Goal: Task Accomplishment & Management: Manage account settings

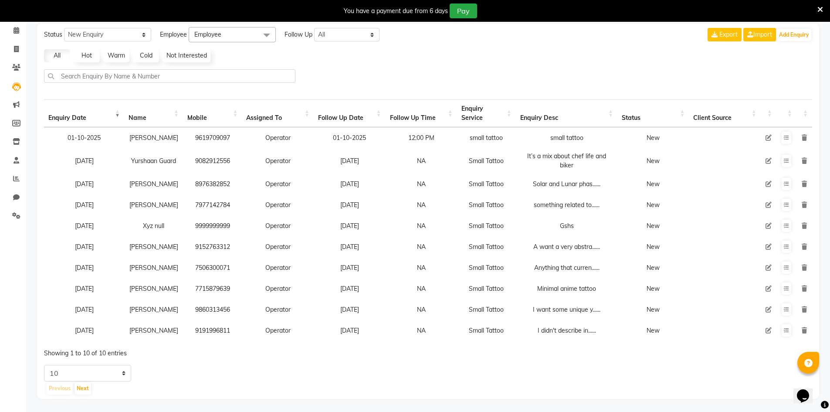
drag, startPoint x: 120, startPoint y: 360, endPoint x: 117, endPoint y: 367, distance: 8.0
click at [120, 360] on div "Status New Enquiry Open Enquiry Converted Enquiry All All New Open Converted Em…" at bounding box center [428, 211] width 782 height 375
click at [117, 367] on select "5 10 20 50" at bounding box center [87, 373] width 87 height 17
click at [44, 365] on select "5 10 20 50" at bounding box center [87, 373] width 87 height 17
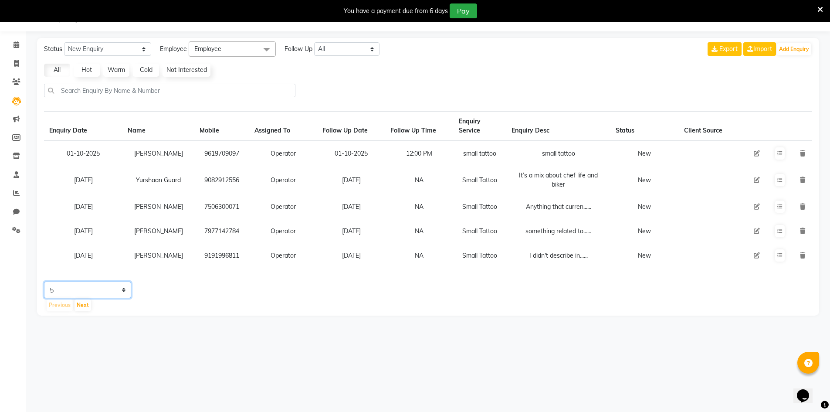
scroll to position [22, 0]
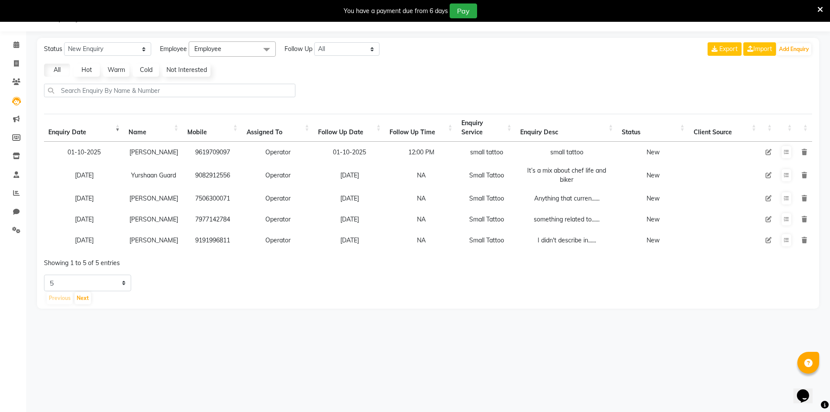
click at [119, 300] on div "Previous Next" at bounding box center [429, 298] width 767 height 14
click at [123, 289] on select "5 10 20 50" at bounding box center [87, 283] width 87 height 17
select select "50"
click at [44, 281] on select "5 10 20 50" at bounding box center [87, 283] width 87 height 17
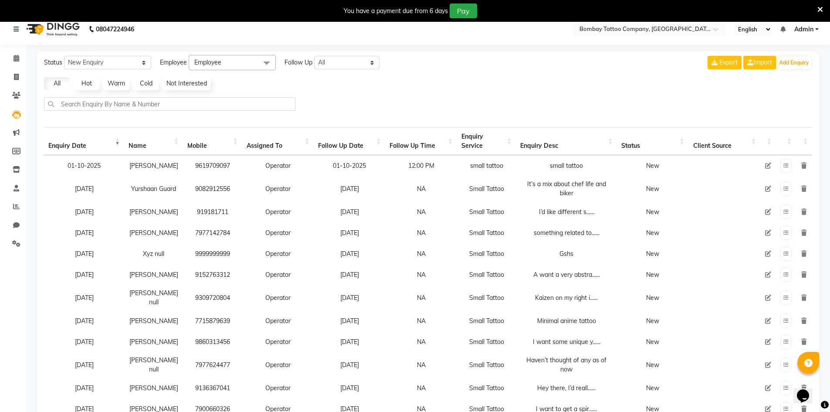
scroll to position [0, 0]
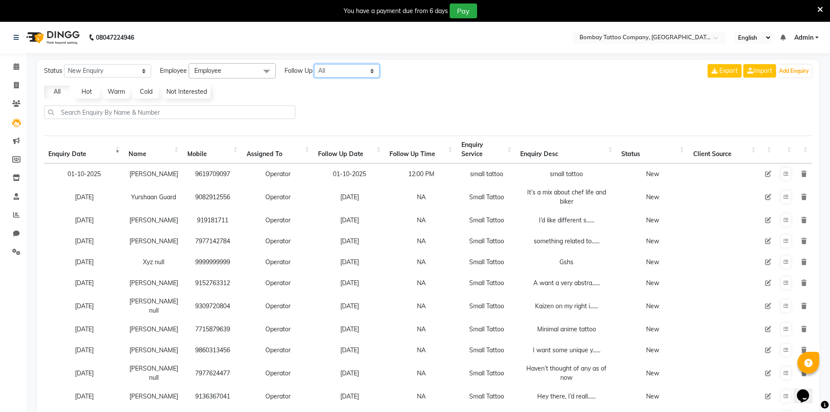
drag, startPoint x: 356, startPoint y: 65, endPoint x: 353, endPoint y: 76, distance: 11.3
click at [355, 67] on select "All [DATE] [DATE] This Week This Month Custom" at bounding box center [346, 71] width 65 height 14
select select "today"
click at [315, 64] on select "All [DATE] [DATE] This Week This Month Custom" at bounding box center [346, 71] width 65 height 14
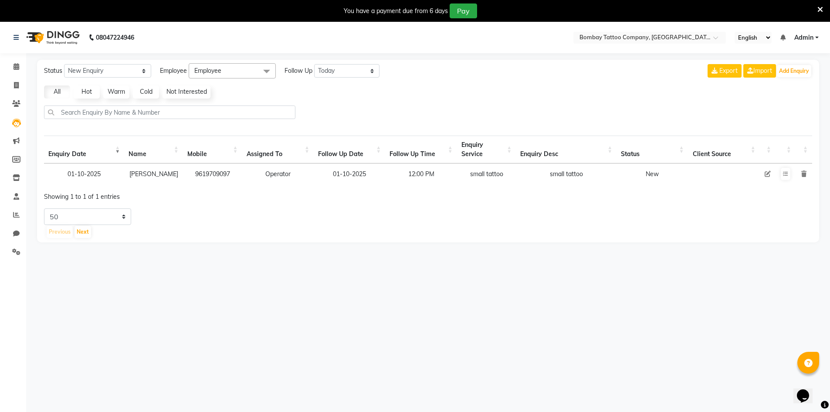
click at [261, 67] on span at bounding box center [266, 71] width 17 height 17
click at [253, 127] on div "Operator" at bounding box center [233, 129] width 78 height 9
checkbox input "true"
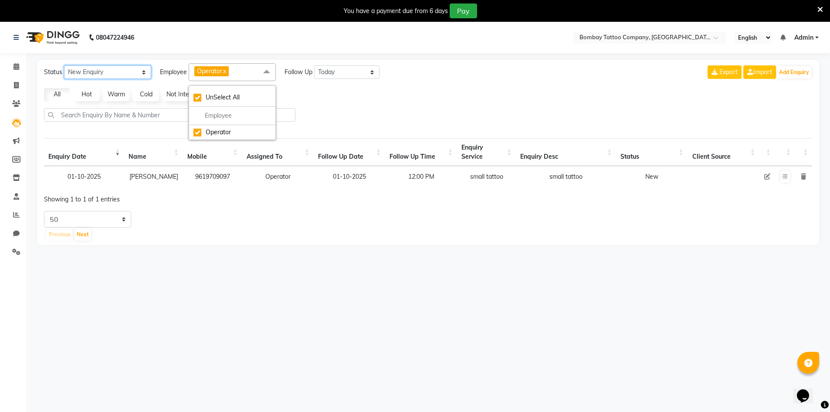
click at [96, 76] on select "New Enquiry Open Enquiry Converted Enquiry All" at bounding box center [107, 72] width 87 height 14
click at [98, 74] on select "New Enquiry Open Enquiry Converted Enquiry All" at bounding box center [107, 72] width 87 height 14
click at [105, 78] on select "New Enquiry Open Enquiry Converted Enquiry All" at bounding box center [107, 72] width 87 height 14
select select "Open"
click at [64, 65] on select "New Enquiry Open Enquiry Converted Enquiry All" at bounding box center [107, 72] width 87 height 14
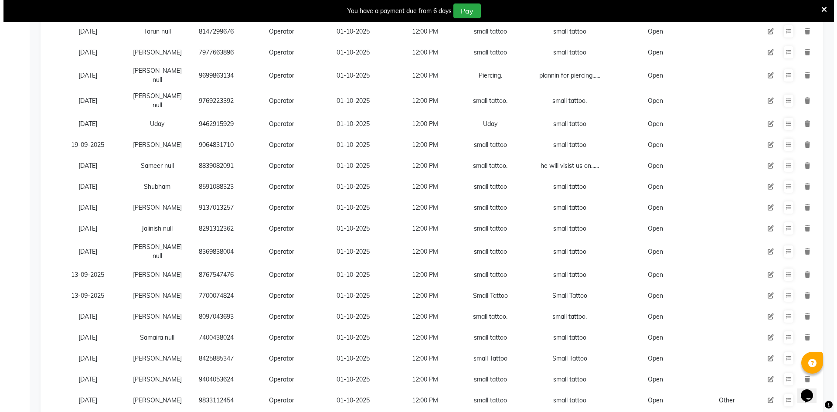
scroll to position [615, 0]
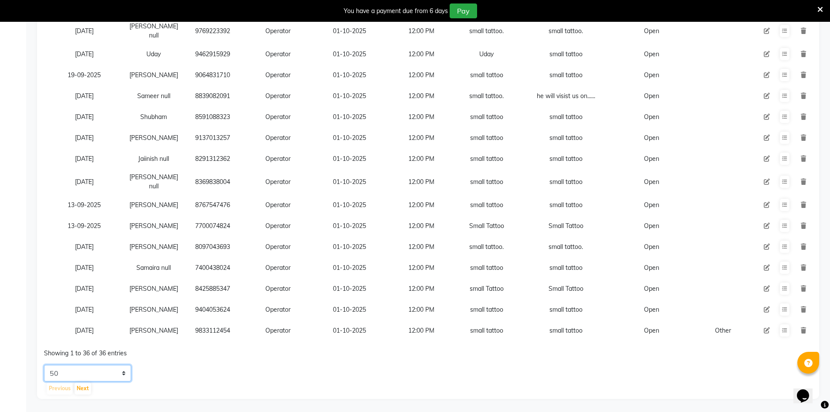
click at [122, 373] on select "5 10 20 50" at bounding box center [87, 373] width 87 height 17
click at [201, 197] on td "8767547476" at bounding box center [212, 204] width 59 height 21
click at [785, 202] on icon at bounding box center [784, 204] width 5 height 5
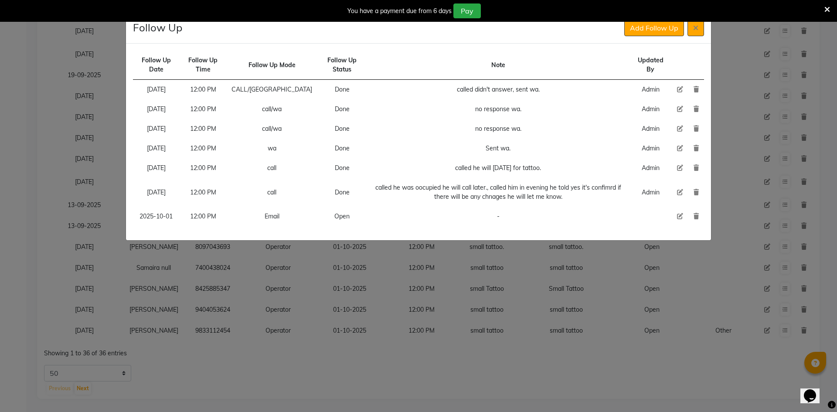
click at [682, 217] on icon at bounding box center [680, 216] width 6 height 6
select select "2025-10-01"
select select "720"
select select "Open"
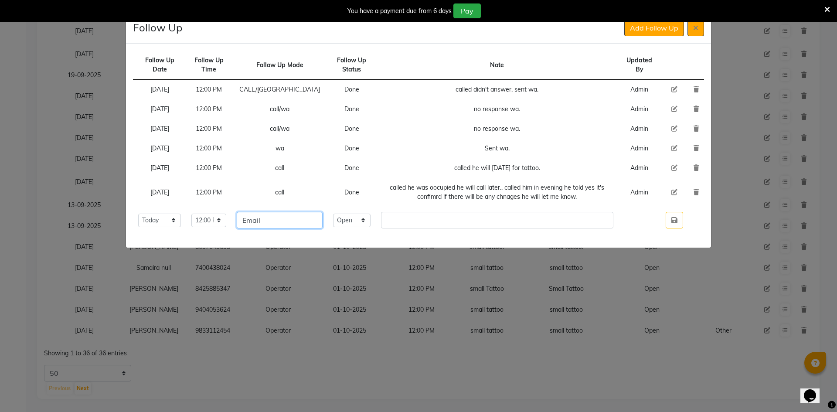
click at [282, 214] on input "Email" at bounding box center [280, 220] width 86 height 17
type input "E"
type input "call/wa"
click at [354, 224] on select "Select Open Pending Done" at bounding box center [351, 221] width 37 height 14
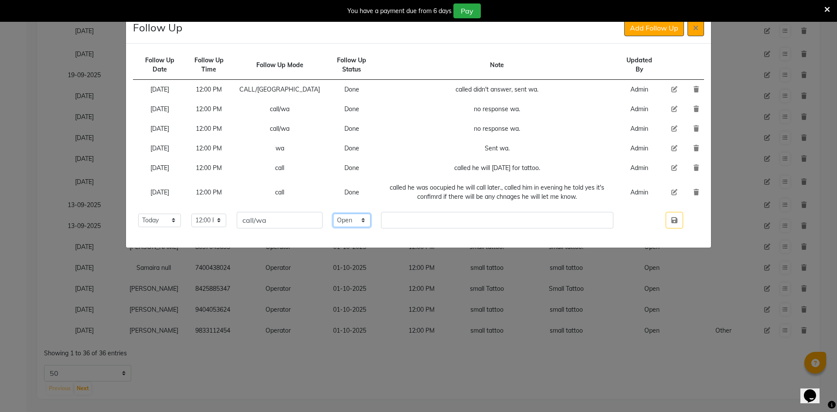
select select "Done"
click at [333, 214] on select "Select Open Pending Done" at bounding box center [351, 221] width 37 height 14
click at [420, 222] on input "text" at bounding box center [497, 220] width 232 height 17
click at [472, 131] on td "no response wa." at bounding box center [497, 129] width 243 height 20
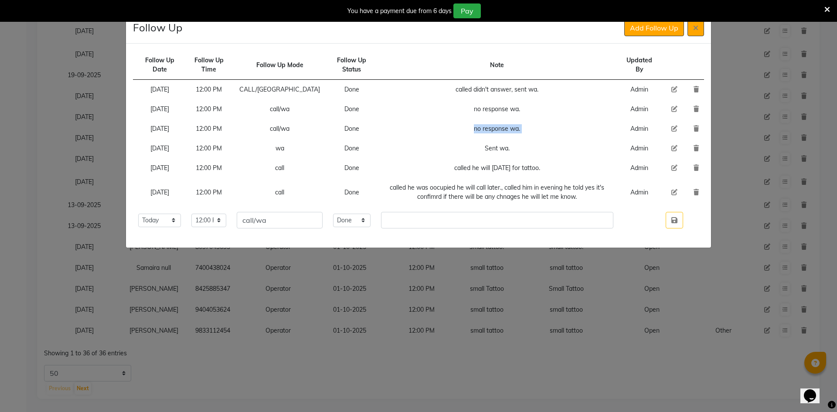
click at [472, 131] on td "no response wa." at bounding box center [497, 129] width 243 height 20
copy td "no response wa."
click at [421, 217] on input "text" at bounding box center [497, 220] width 232 height 17
paste input "no response wa."
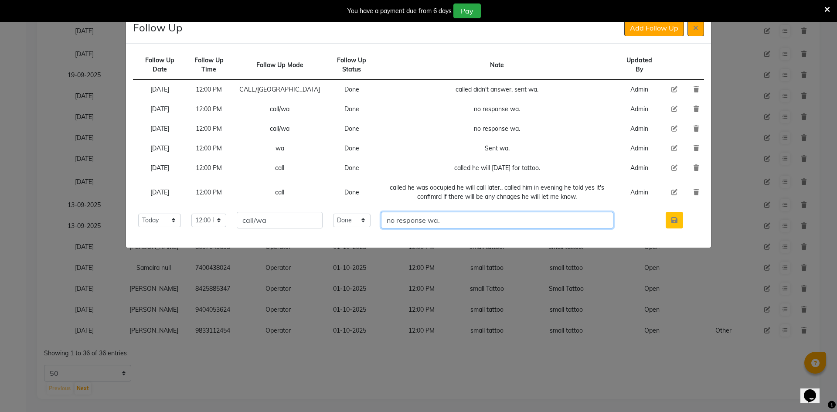
type input "no response wa."
click at [673, 219] on icon "button" at bounding box center [674, 220] width 6 height 7
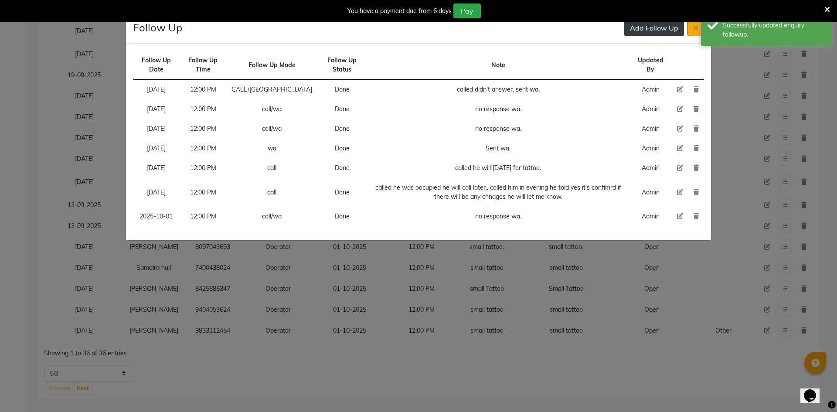
click at [653, 33] on button "Add Follow Up" at bounding box center [654, 28] width 60 height 17
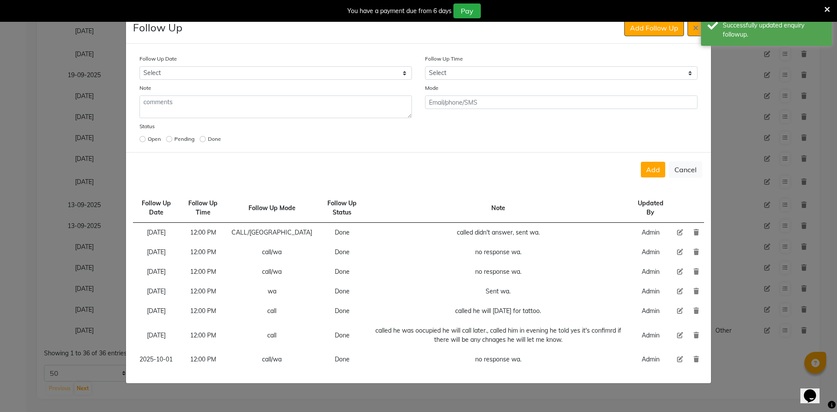
click at [533, 81] on div "Follow Up Date Select [DATE] [DATE] [DATE] ([DATE]) [DATE] ([DATE]) [DATE] ([DA…" at bounding box center [418, 99] width 571 height 91
click at [533, 75] on select "Select 07:00 AM 07:15 AM 07:30 AM 07:45 AM 08:00 AM 08:15 AM 08:30 AM 08:45 AM …" at bounding box center [561, 73] width 272 height 14
select select "720"
click at [533, 75] on select "Select 07:00 AM 07:15 AM 07:30 AM 07:45 AM 08:00 AM 08:15 AM 08:30 AM 08:45 AM …" at bounding box center [561, 73] width 272 height 14
click at [400, 70] on select "Select [DATE] [DATE] [DATE] ([DATE]) [DATE] ([DATE]) [DATE] ([DATE]) [DATE] ([D…" at bounding box center [275, 73] width 272 height 14
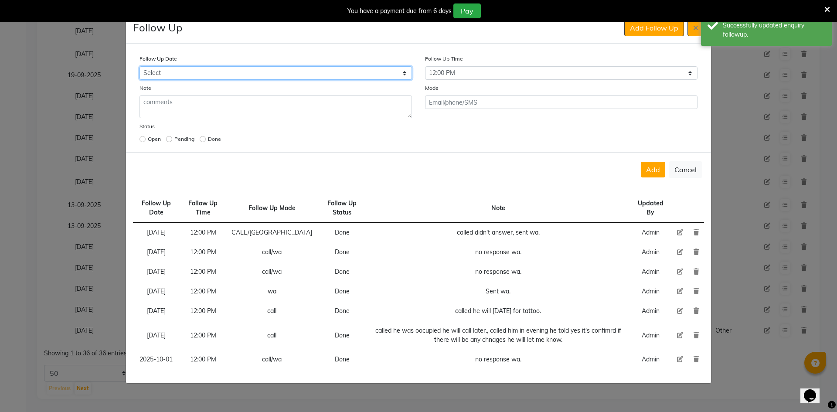
select select "custom_date"
click at [139, 66] on select "Select [DATE] [DATE] [DATE] ([DATE]) [DATE] ([DATE]) [DATE] ([DATE]) [DATE] ([D…" at bounding box center [275, 73] width 272 height 14
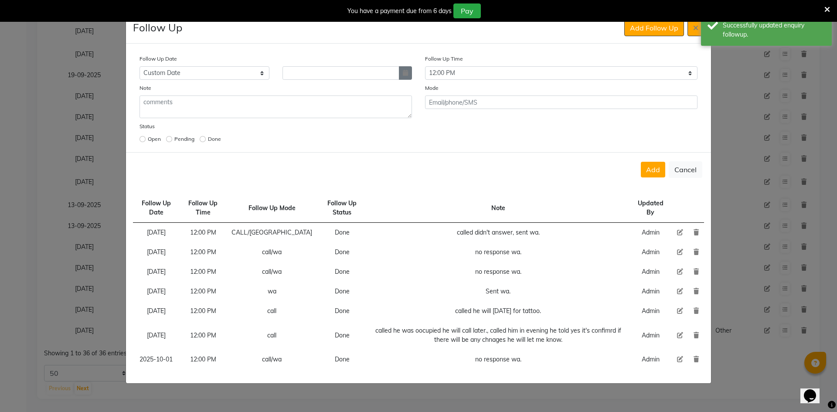
click at [405, 71] on icon "button" at bounding box center [405, 73] width 5 height 6
select select "10"
select select "2025"
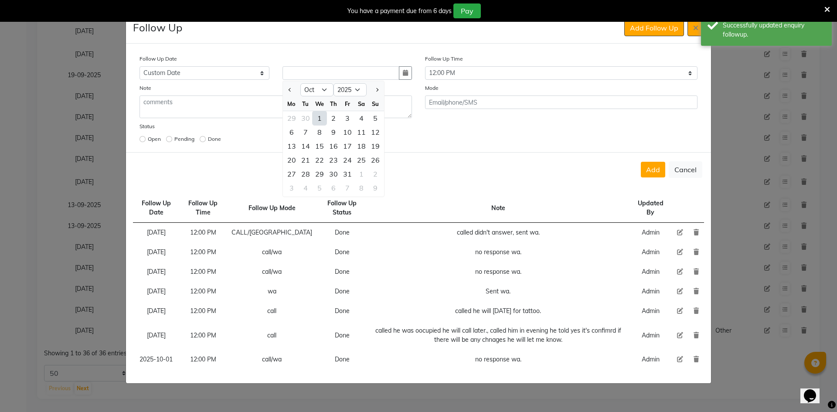
click at [328, 148] on div "16" at bounding box center [333, 146] width 14 height 14
type input "[DATE]"
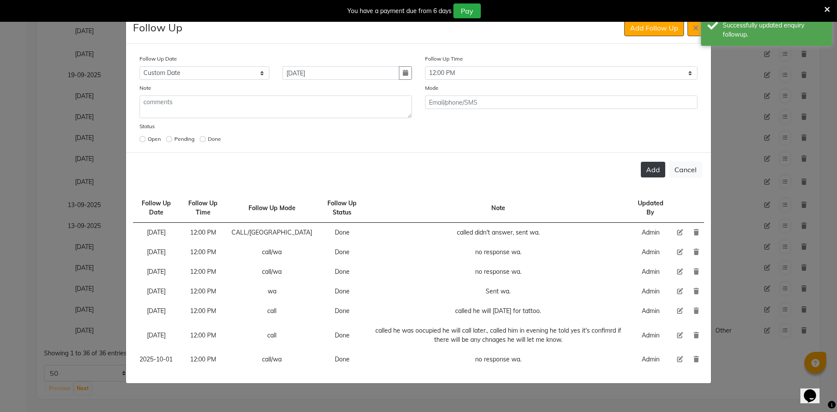
click at [651, 173] on button "Add" at bounding box center [653, 170] width 24 height 16
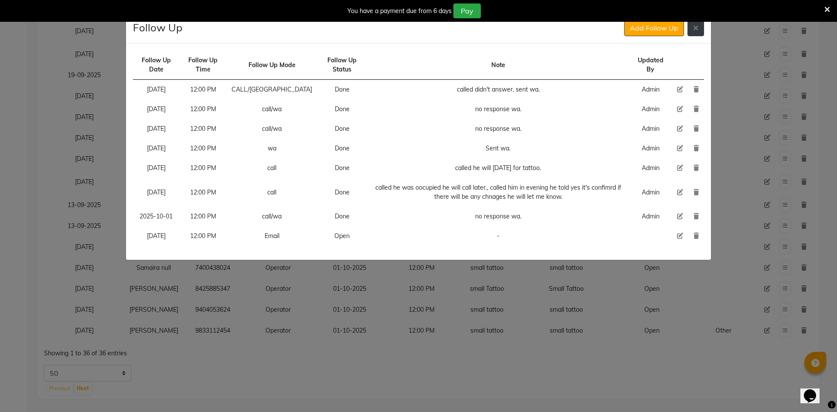
click at [702, 26] on button at bounding box center [695, 28] width 17 height 17
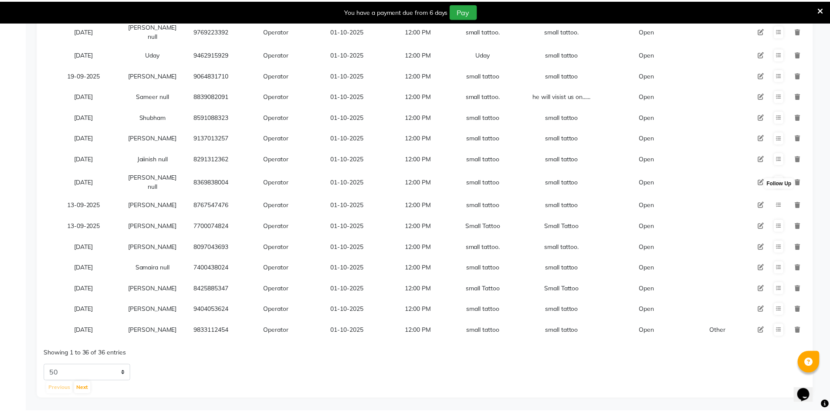
scroll to position [611, 0]
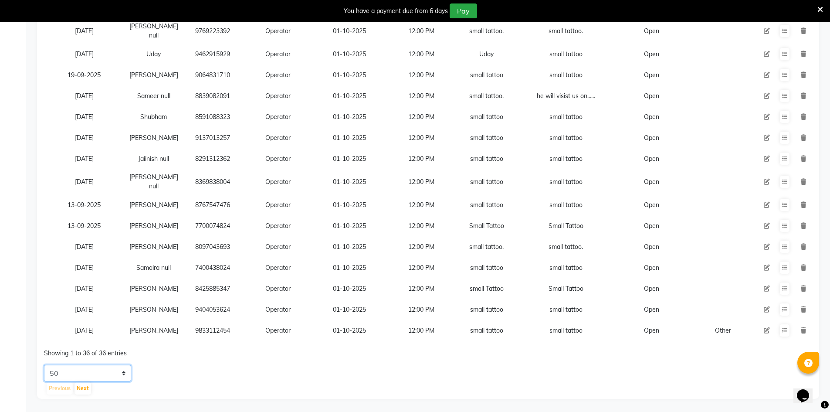
click at [117, 380] on select "5 10 20 50" at bounding box center [87, 373] width 87 height 17
select select "5"
click at [44, 369] on select "5 10 20 50" at bounding box center [87, 373] width 87 height 17
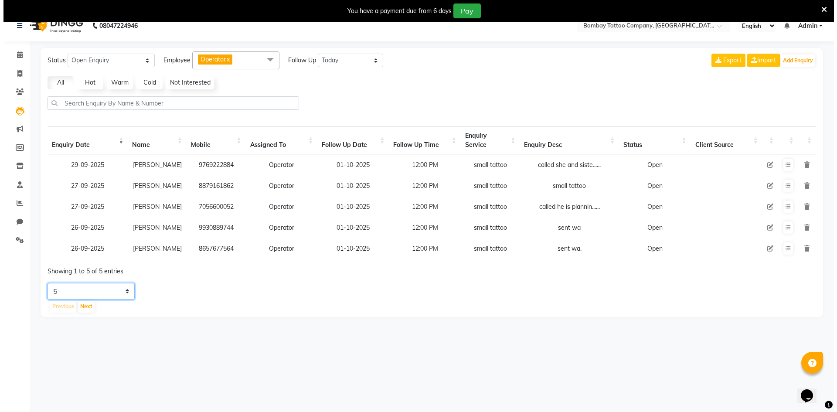
scroll to position [22, 0]
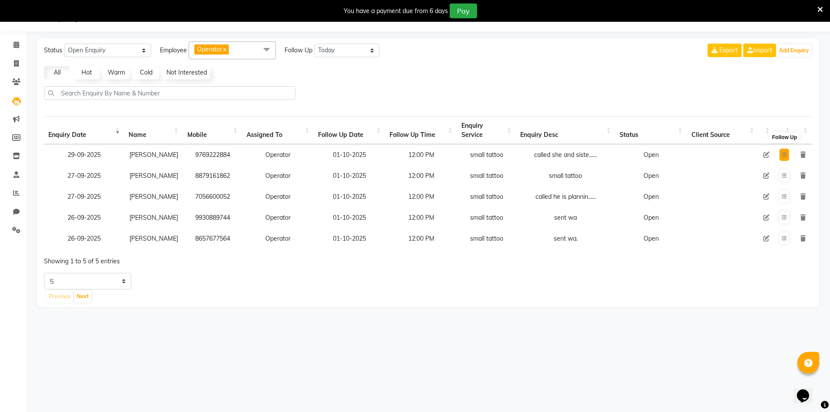
click at [781, 153] on button at bounding box center [785, 155] width 10 height 12
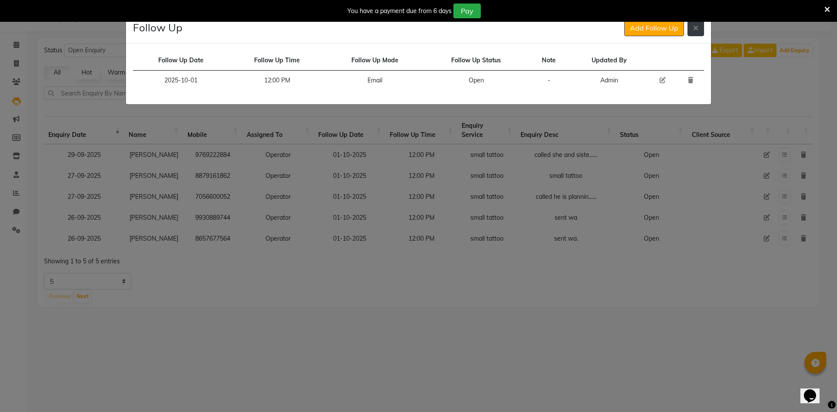
click at [692, 33] on button at bounding box center [695, 28] width 17 height 17
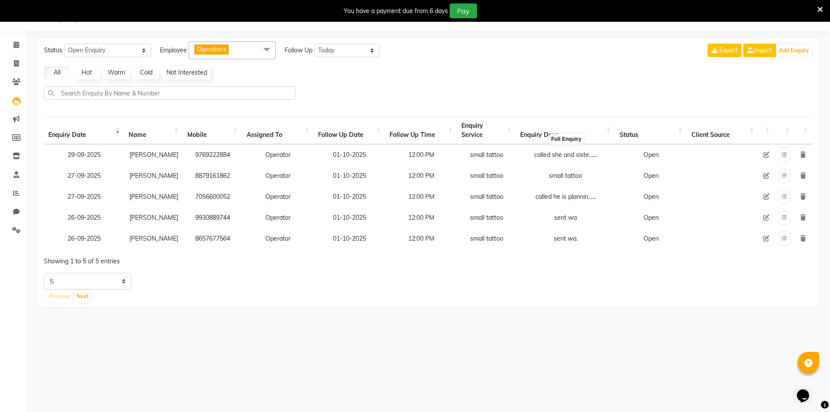
click at [577, 158] on div "called she and siste......" at bounding box center [565, 154] width 91 height 9
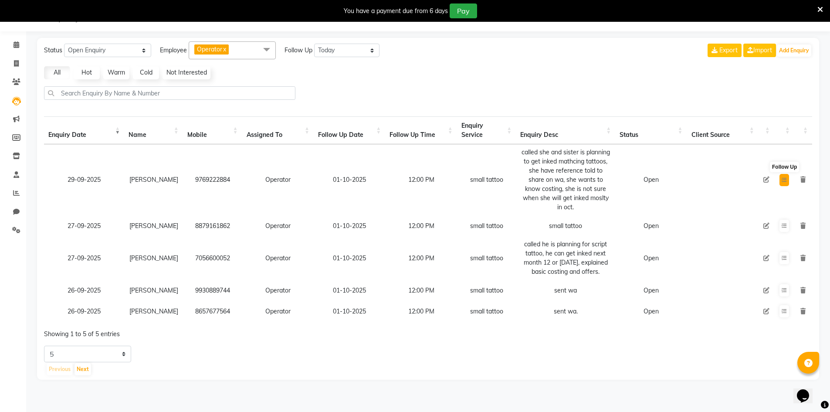
click at [787, 179] on button at bounding box center [785, 180] width 10 height 12
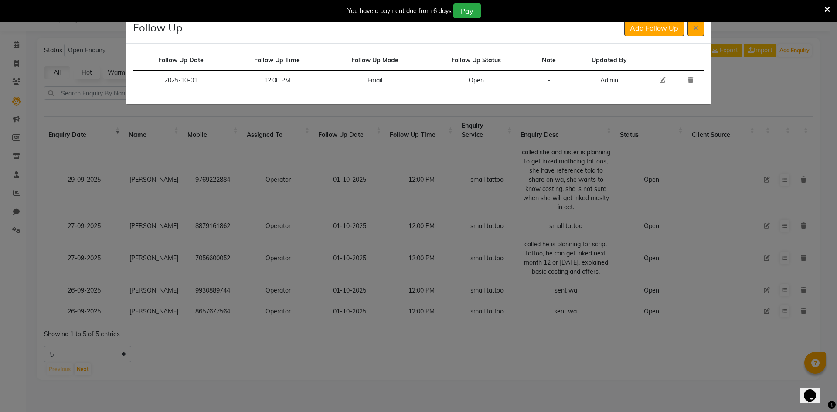
click at [662, 80] on icon at bounding box center [662, 80] width 6 height 6
select select "2025-10-01"
select select "720"
select select "Open"
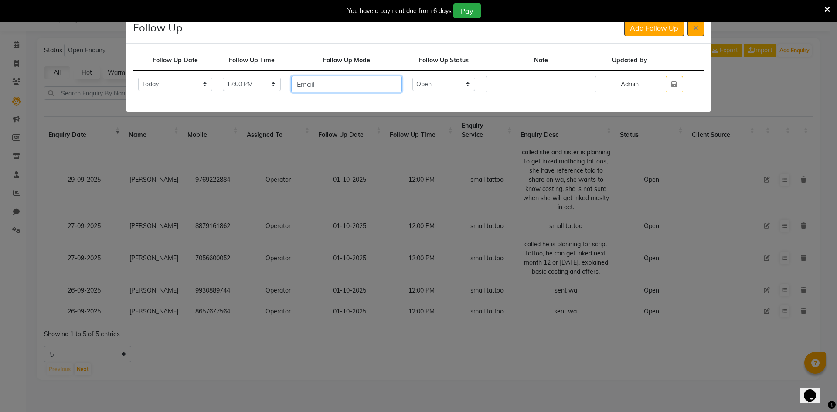
click at [347, 85] on input "Email" at bounding box center [346, 84] width 111 height 17
type input "call/wa"
click at [469, 79] on select "Select Open Pending Done" at bounding box center [443, 85] width 63 height 14
select select "Done"
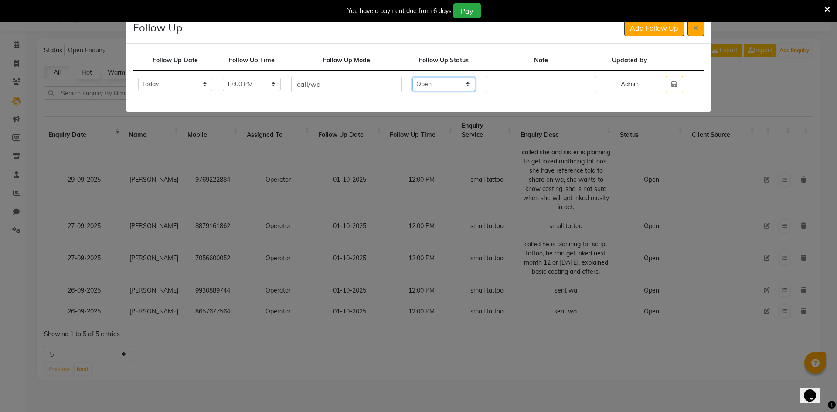
click at [428, 78] on select "Select Open Pending Done" at bounding box center [443, 85] width 63 height 14
click at [517, 73] on td at bounding box center [540, 84] width 121 height 27
click at [510, 81] on input "text" at bounding box center [541, 84] width 111 height 17
type input "called not avialable sent wa."
click at [673, 81] on button "button" at bounding box center [674, 84] width 17 height 17
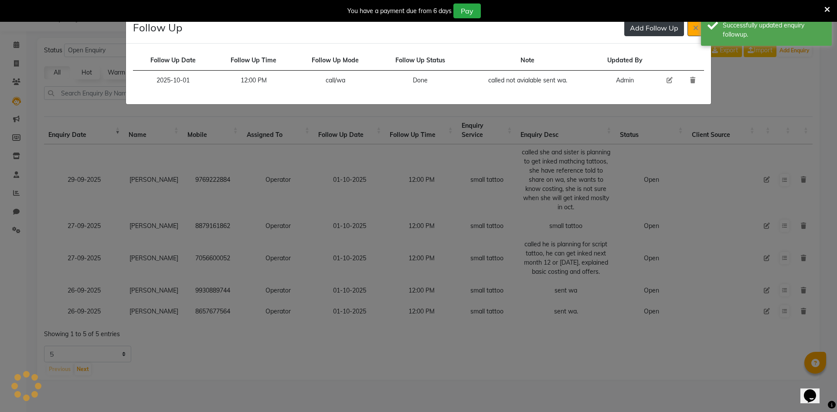
click at [655, 27] on button "Add Follow Up" at bounding box center [654, 28] width 60 height 17
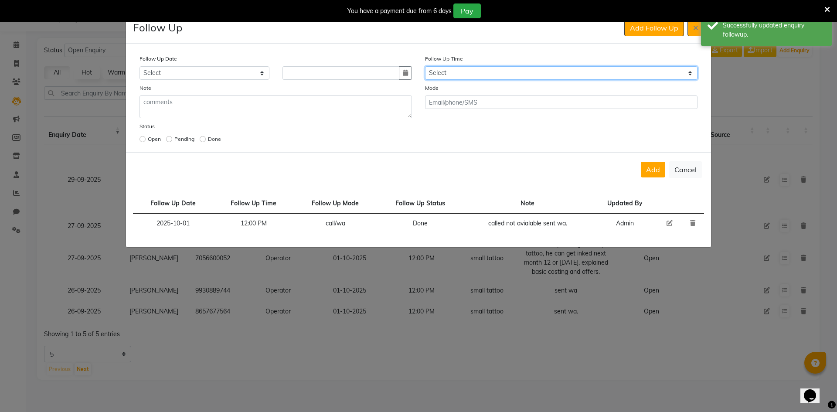
click at [536, 75] on select "Select 07:00 AM 07:15 AM 07:30 AM 07:45 AM 08:00 AM 08:15 AM 08:30 AM 08:45 AM …" at bounding box center [561, 73] width 272 height 14
select select "720"
click at [536, 75] on select "Select 07:00 AM 07:15 AM 07:30 AM 07:45 AM 08:00 AM 08:15 AM 08:30 AM 08:45 AM …" at bounding box center [561, 73] width 272 height 14
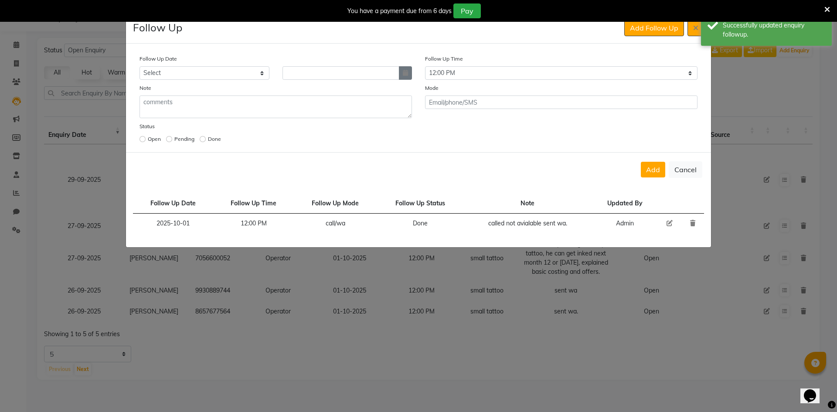
click at [408, 69] on button "button" at bounding box center [405, 73] width 13 height 14
select select "10"
select select "2025"
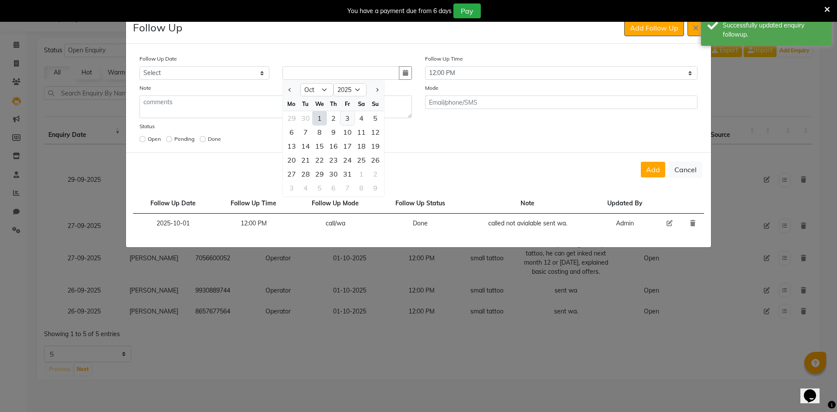
click at [350, 119] on div "3" at bounding box center [347, 118] width 14 height 14
type input "03-10-2025"
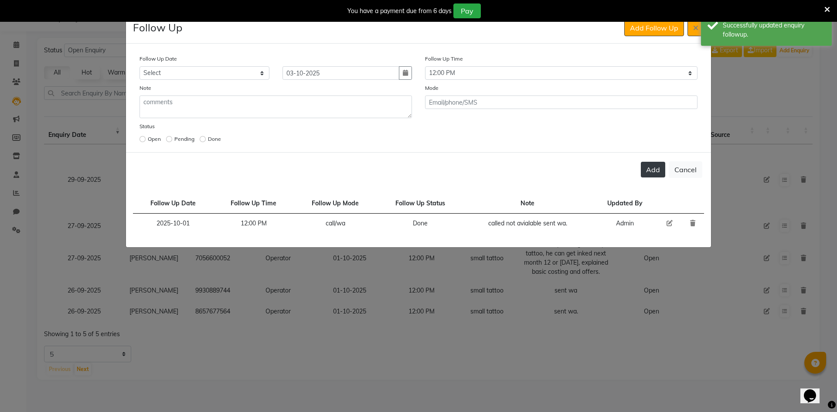
click at [649, 168] on button "Add" at bounding box center [653, 170] width 24 height 16
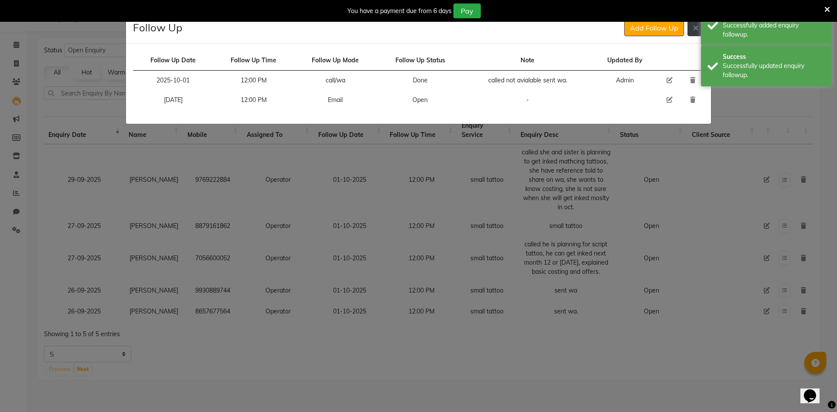
click at [700, 32] on button at bounding box center [695, 28] width 17 height 17
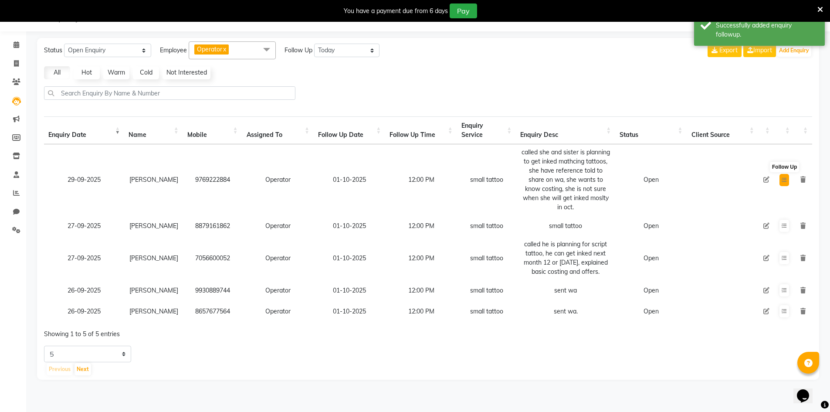
click at [781, 175] on button at bounding box center [785, 180] width 10 height 12
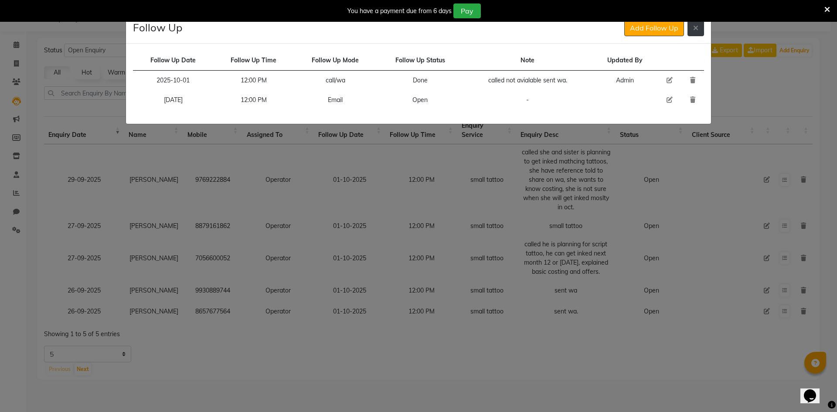
drag, startPoint x: 696, startPoint y: 31, endPoint x: 688, endPoint y: 31, distance: 7.9
click at [696, 31] on button at bounding box center [695, 28] width 17 height 17
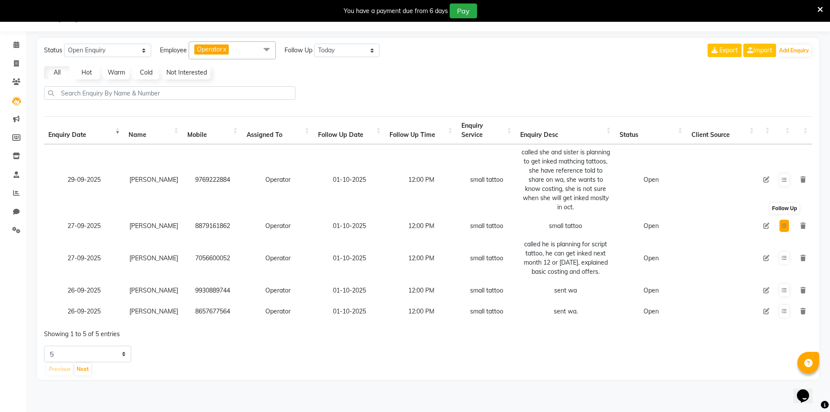
click at [785, 223] on icon at bounding box center [784, 225] width 5 height 5
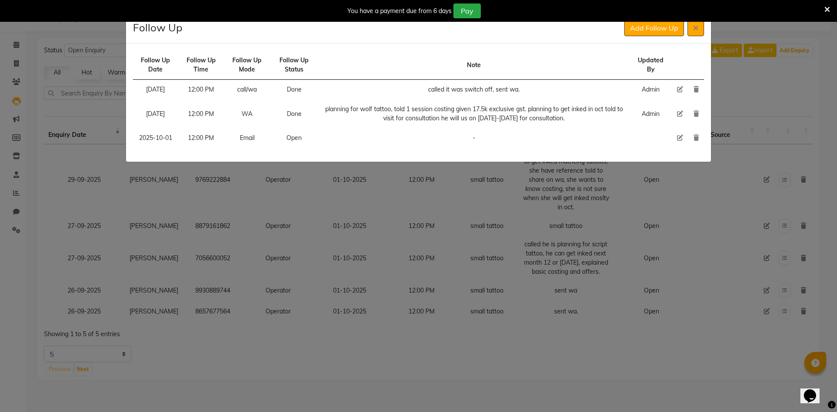
click at [676, 138] on td at bounding box center [680, 138] width 17 height 20
click at [673, 141] on td at bounding box center [680, 138] width 17 height 20
click at [677, 139] on icon at bounding box center [680, 138] width 6 height 6
select select "2025-10-01"
select select "720"
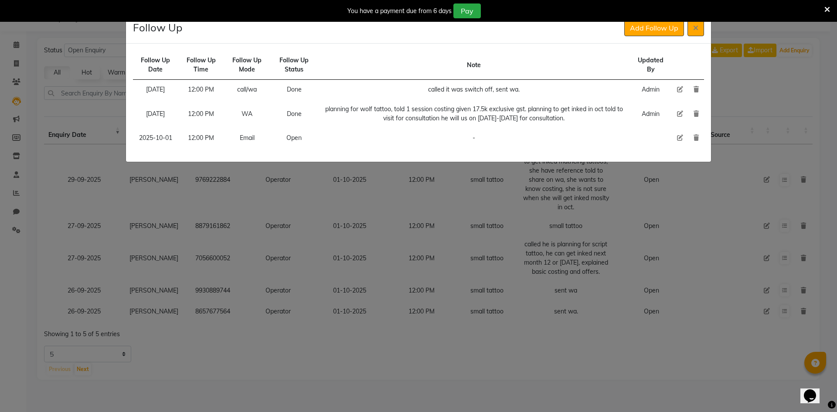
select select "Open"
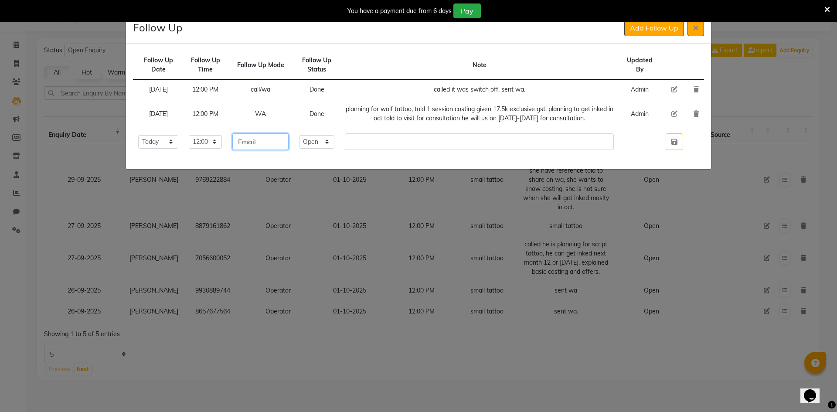
click at [288, 138] on input "Email" at bounding box center [260, 141] width 56 height 17
type input "wa"
drag, startPoint x: 341, startPoint y: 136, endPoint x: 335, endPoint y: 138, distance: 5.8
click at [334, 136] on select "Select Open Pending Done" at bounding box center [316, 142] width 35 height 14
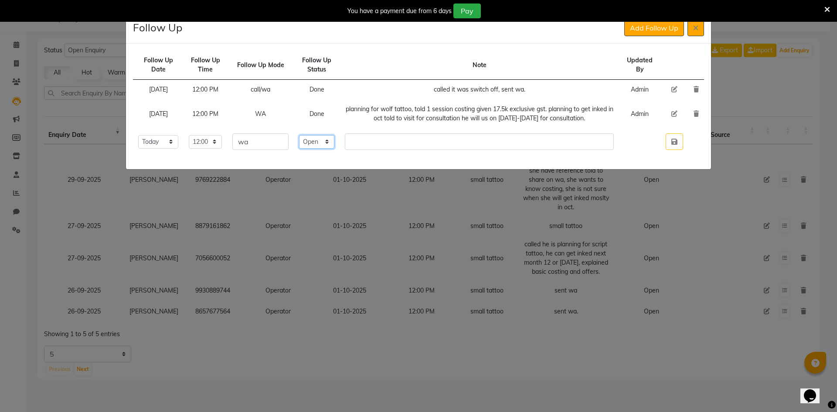
select select "Done"
click at [313, 135] on select "Select Open Pending Done" at bounding box center [316, 142] width 35 height 14
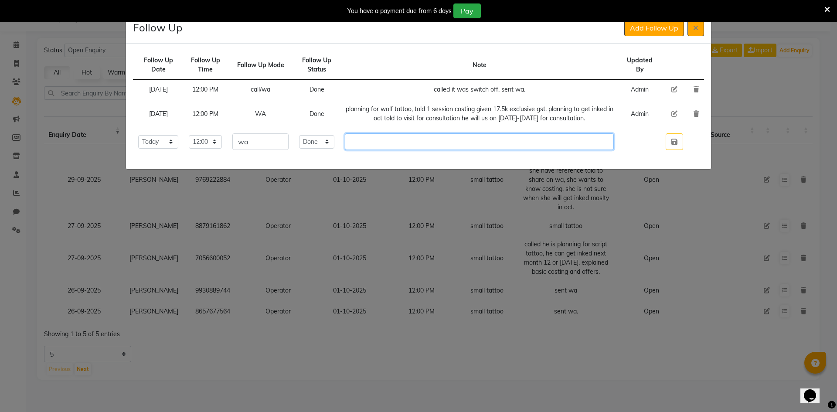
click at [418, 146] on input "text" at bounding box center [479, 141] width 269 height 17
type input "he told lets do cxonsultaion online, [PERSON_NAME] ill do consultion on vc."
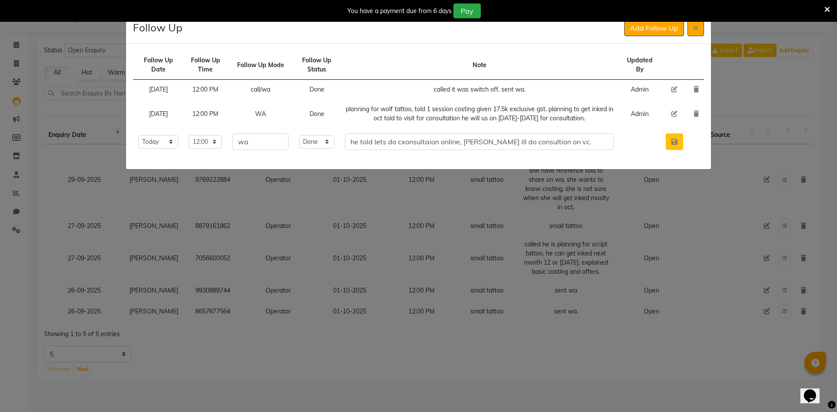
click at [682, 143] on button "button" at bounding box center [674, 141] width 17 height 17
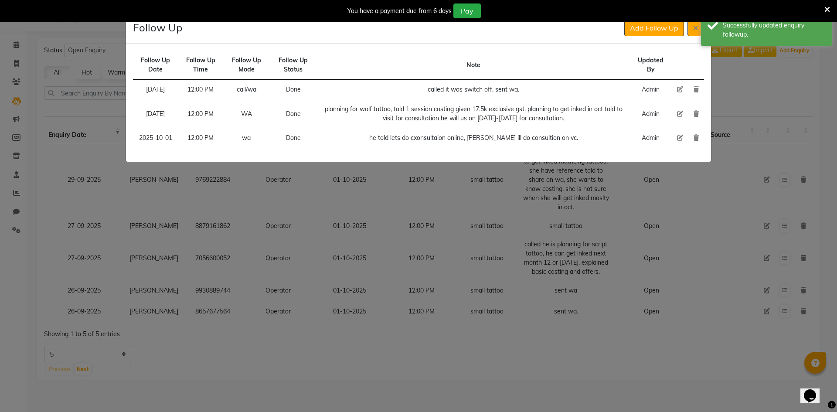
drag, startPoint x: 652, startPoint y: 30, endPoint x: 635, endPoint y: 40, distance: 19.7
click at [652, 30] on button "Add Follow Up" at bounding box center [654, 28] width 60 height 17
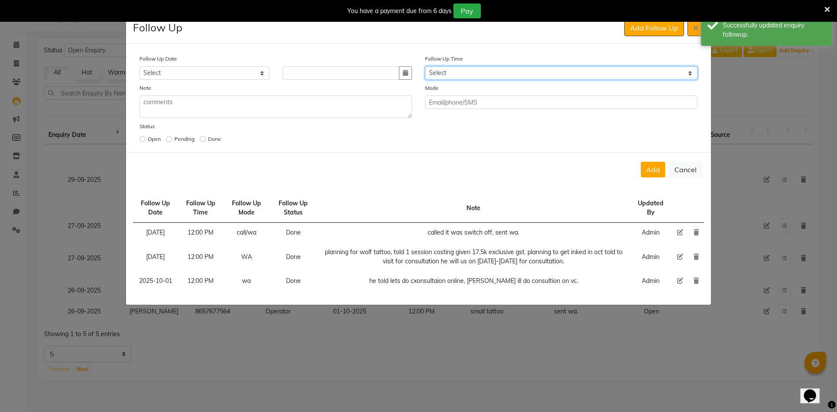
click at [532, 68] on select "Select 07:00 AM 07:15 AM 07:30 AM 07:45 AM 08:00 AM 08:15 AM 08:30 AM 08:45 AM …" at bounding box center [561, 73] width 272 height 14
select select "720"
click at [532, 67] on select "Select 07:00 AM 07:15 AM 07:30 AM 07:45 AM 08:00 AM 08:15 AM 08:30 AM 08:45 AM …" at bounding box center [561, 73] width 272 height 14
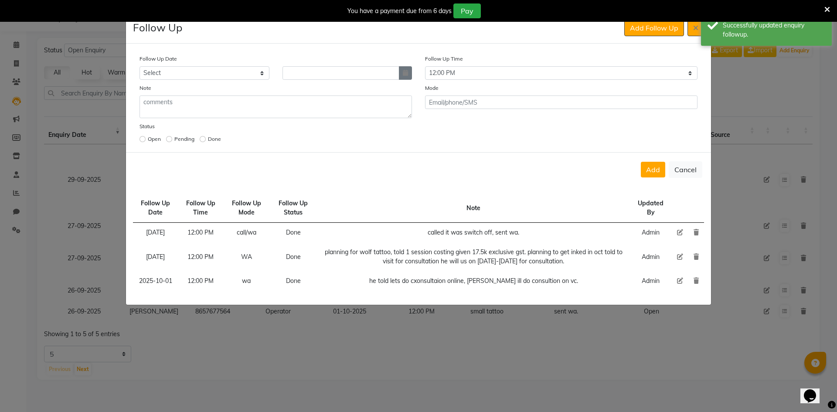
click at [404, 74] on icon "button" at bounding box center [405, 73] width 5 height 6
select select "10"
select select "2025"
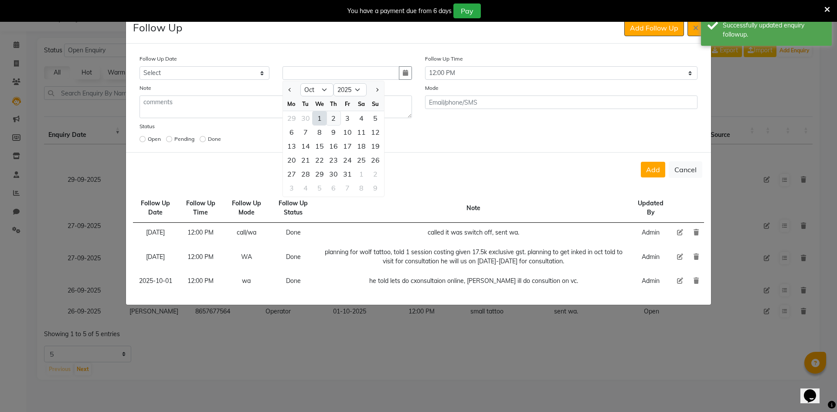
click at [333, 116] on div "2" at bounding box center [333, 118] width 14 height 14
type input "02-10-2025"
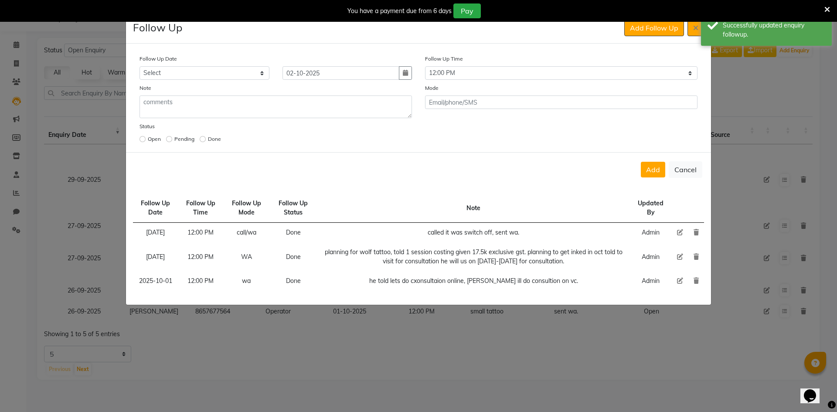
drag, startPoint x: 646, startPoint y: 168, endPoint x: 654, endPoint y: 153, distance: 17.2
click at [647, 167] on button "Add" at bounding box center [653, 170] width 24 height 16
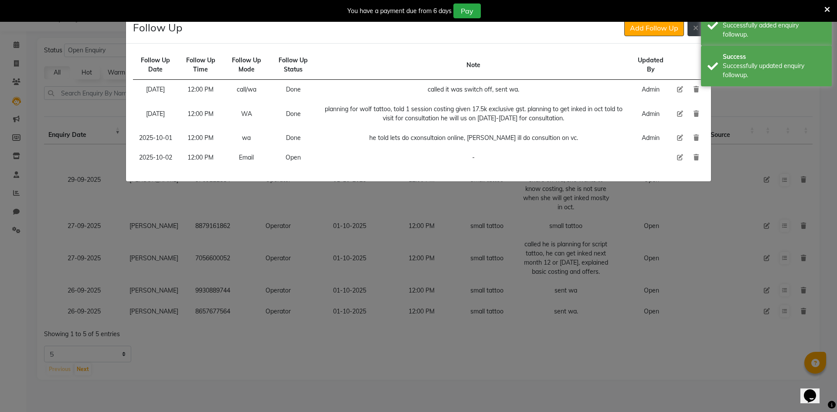
click at [699, 31] on button at bounding box center [695, 28] width 17 height 17
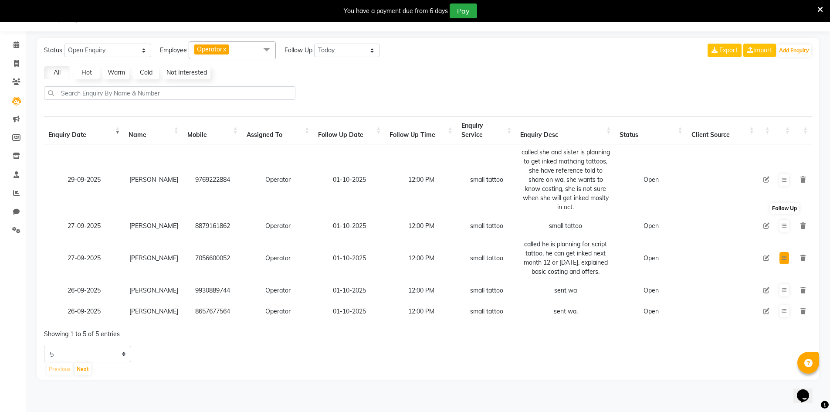
click at [785, 252] on button at bounding box center [785, 258] width 10 height 12
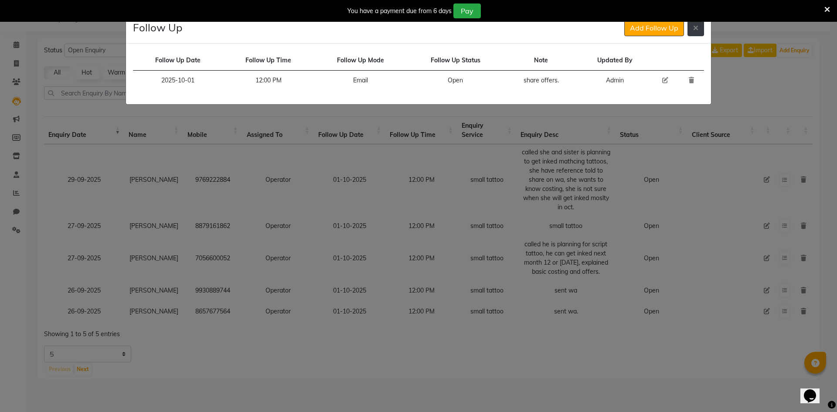
click at [697, 30] on icon at bounding box center [695, 27] width 5 height 7
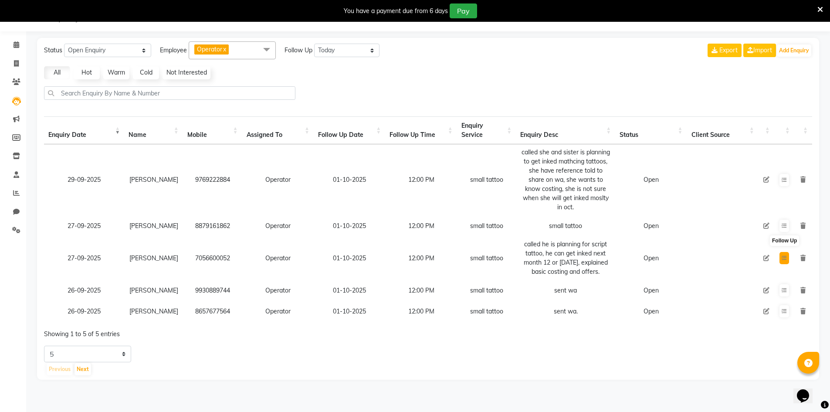
click at [787, 252] on button at bounding box center [785, 258] width 10 height 12
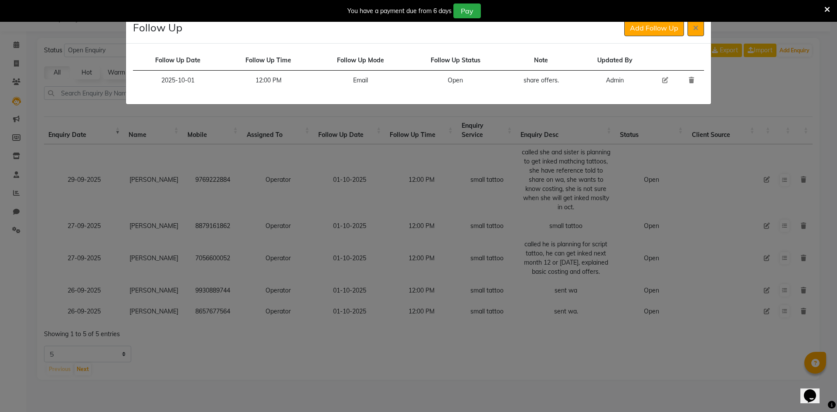
drag, startPoint x: 666, startPoint y: 80, endPoint x: 652, endPoint y: 78, distance: 14.1
click at [666, 80] on icon at bounding box center [665, 80] width 6 height 6
select select "2025-10-01"
select select "720"
select select "Open"
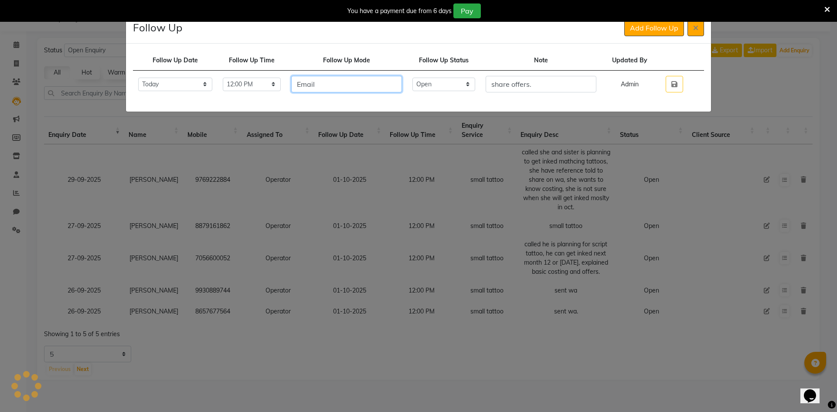
click at [402, 87] on input "Email" at bounding box center [346, 84] width 111 height 17
type input "wa"
click at [465, 87] on select "Select Open Pending Done" at bounding box center [443, 85] width 63 height 14
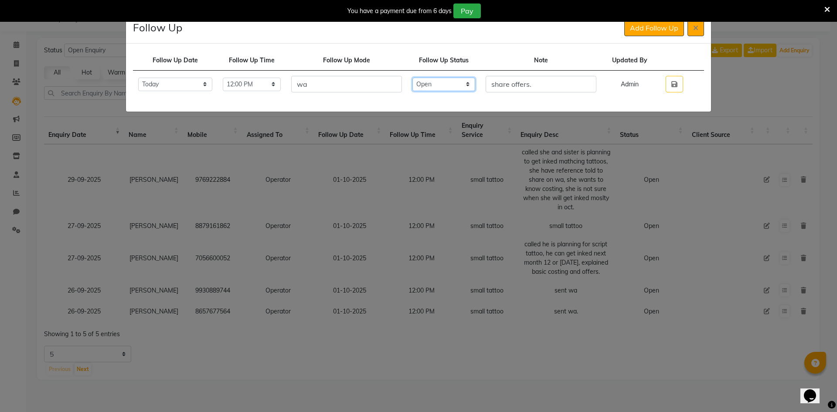
select select "Done"
click at [428, 78] on select "Select Open Pending Done" at bounding box center [443, 85] width 63 height 14
drag, startPoint x: 662, startPoint y: 83, endPoint x: 672, endPoint y: 78, distance: 11.5
click at [663, 83] on td at bounding box center [674, 84] width 34 height 27
click at [673, 78] on button "button" at bounding box center [674, 84] width 17 height 17
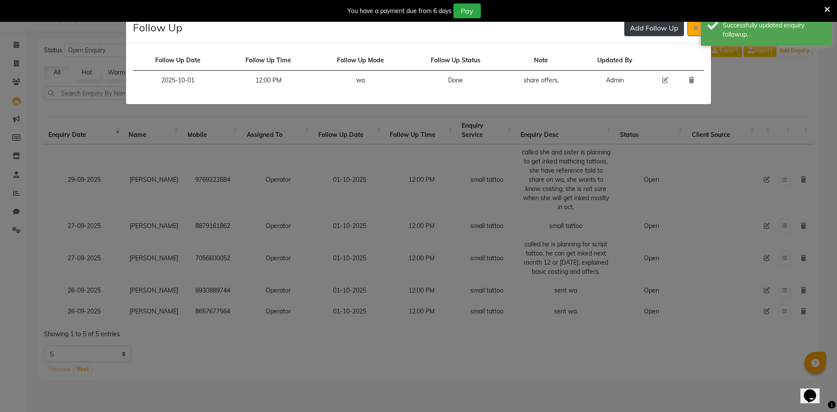
click at [648, 25] on button "Add Follow Up" at bounding box center [654, 28] width 60 height 17
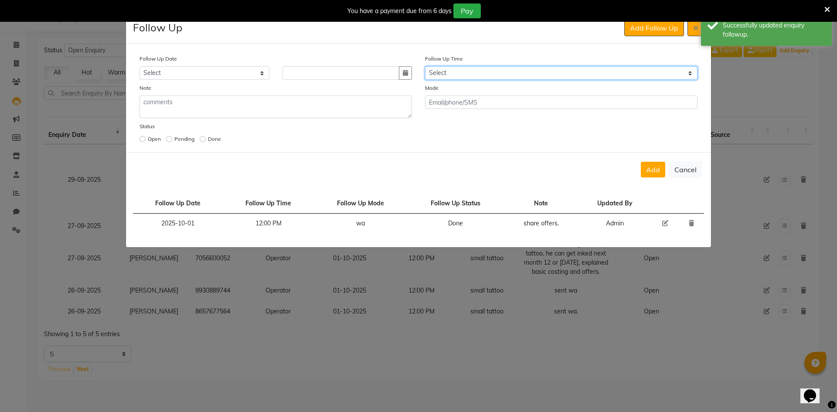
click at [522, 69] on select "Select 07:00 AM 07:15 AM 07:30 AM 07:45 AM 08:00 AM 08:15 AM 08:30 AM 08:45 AM …" at bounding box center [561, 73] width 272 height 14
select select "720"
click at [519, 72] on select "Select 07:00 AM 07:15 AM 07:30 AM 07:45 AM 08:00 AM 08:15 AM 08:30 AM 08:45 AM …" at bounding box center [561, 73] width 272 height 14
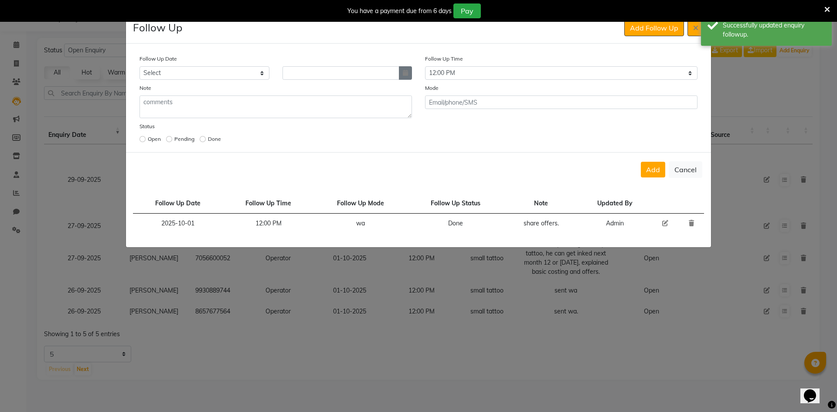
click at [405, 73] on icon "button" at bounding box center [405, 73] width 5 height 6
select select "10"
select select "2025"
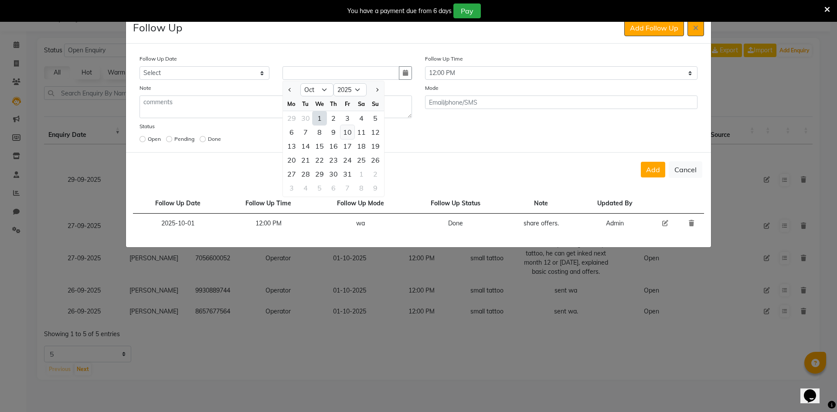
click at [342, 130] on div "10" at bounding box center [347, 132] width 14 height 14
type input "[DATE]"
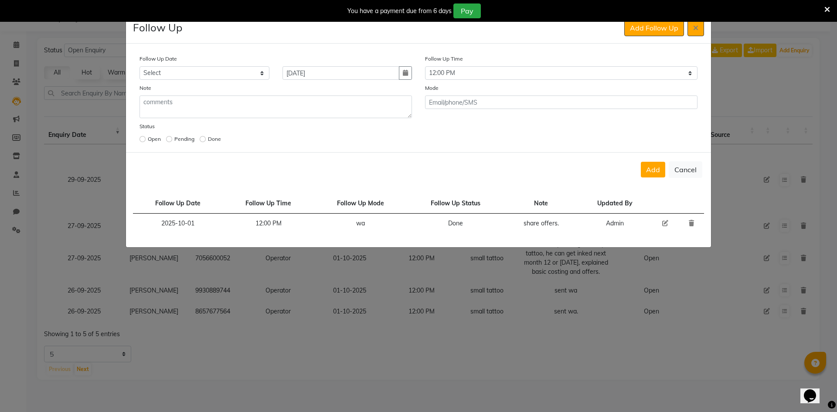
click at [651, 161] on div "Add Cancel" at bounding box center [418, 169] width 585 height 34
click at [648, 168] on button "Add" at bounding box center [653, 170] width 24 height 16
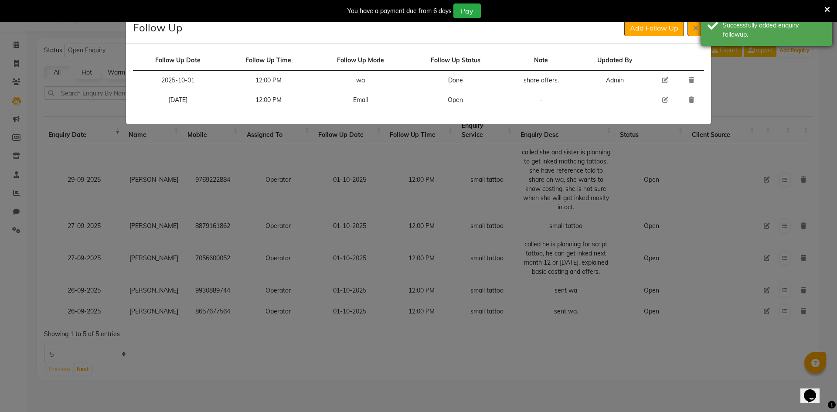
click at [702, 31] on div "Success Successfully added enquiry followup." at bounding box center [766, 25] width 131 height 41
click at [696, 31] on icon at bounding box center [695, 27] width 5 height 7
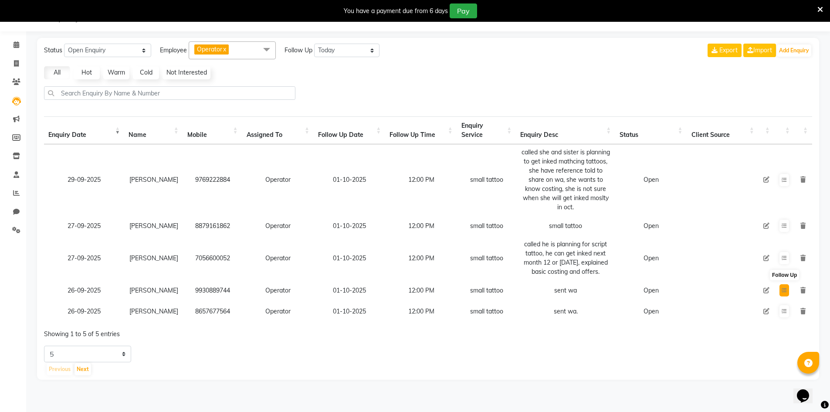
click at [786, 288] on icon at bounding box center [784, 290] width 5 height 5
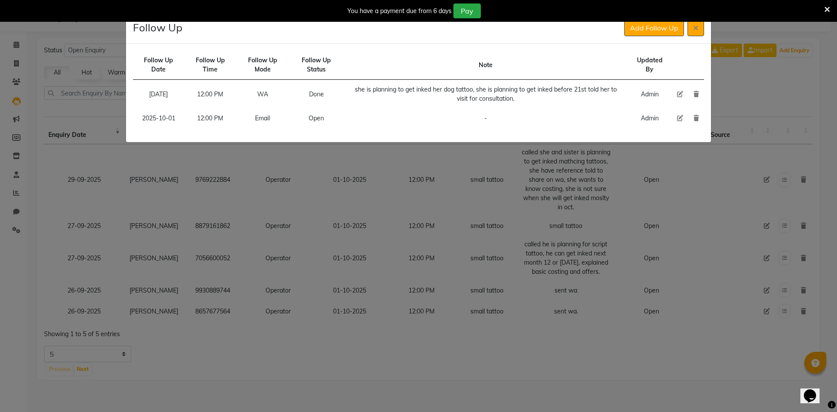
click at [678, 117] on icon at bounding box center [680, 118] width 6 height 6
select select "2025-10-01"
select select "720"
select select "Open"
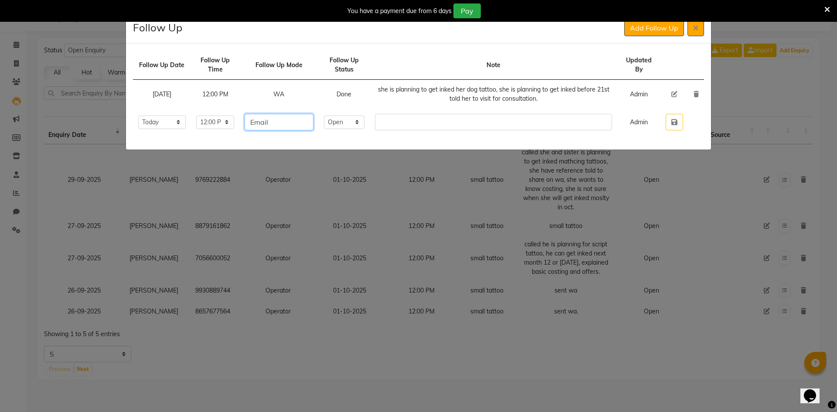
click at [298, 122] on input "Email" at bounding box center [279, 122] width 69 height 17
type input "call/wa"
click at [360, 124] on select "Select Open Pending Done" at bounding box center [344, 123] width 41 height 14
select select "Done"
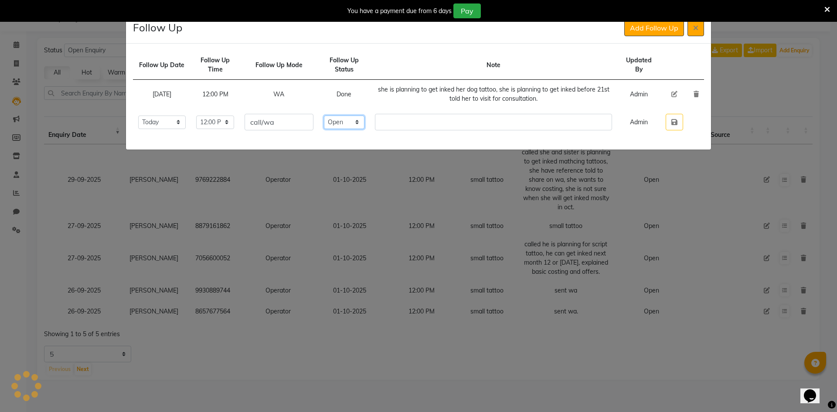
click at [339, 116] on select "Select Open Pending Done" at bounding box center [344, 123] width 41 height 14
click at [417, 126] on input "text" at bounding box center [493, 122] width 237 height 17
type input "a"
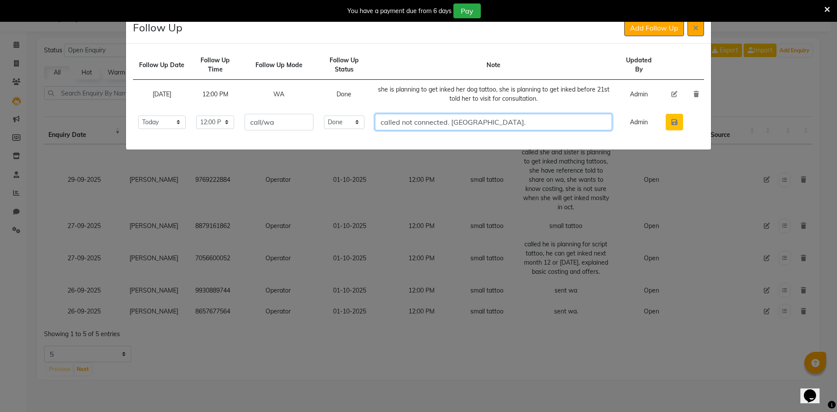
type input "called not connected. [GEOGRAPHIC_DATA]."
click at [679, 123] on button "button" at bounding box center [674, 122] width 17 height 17
click at [635, 10] on div "You have a payment due from 6 days Pay" at bounding box center [413, 10] width 821 height 15
click at [642, 35] on button "Add Follow Up" at bounding box center [654, 28] width 60 height 17
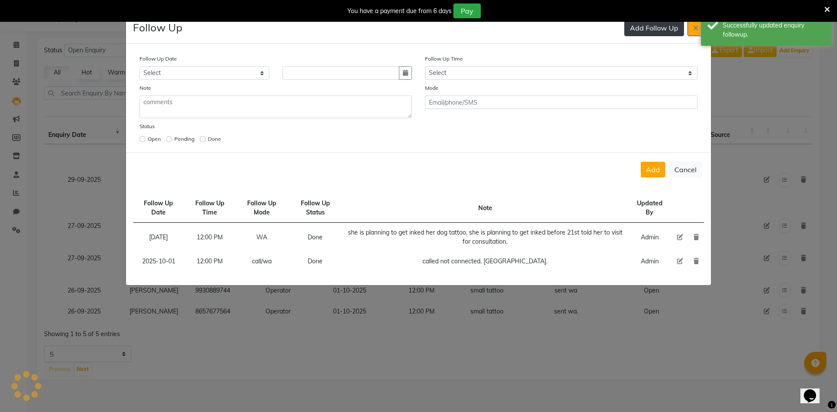
click at [643, 31] on button "Add Follow Up" at bounding box center [654, 28] width 60 height 17
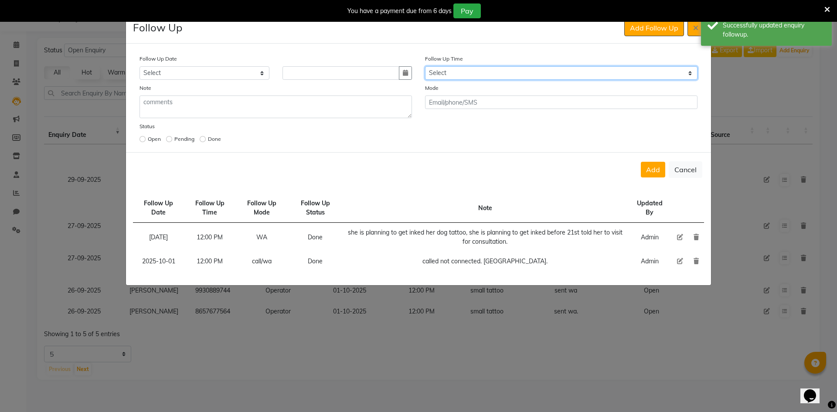
click at [513, 75] on select "Select 07:00 AM 07:15 AM 07:30 AM 07:45 AM 08:00 AM 08:15 AM 08:30 AM 08:45 AM …" at bounding box center [561, 73] width 272 height 14
select select "720"
click at [513, 75] on select "Select 07:00 AM 07:15 AM 07:30 AM 07:45 AM 08:00 AM 08:15 AM 08:30 AM 08:45 AM …" at bounding box center [561, 73] width 272 height 14
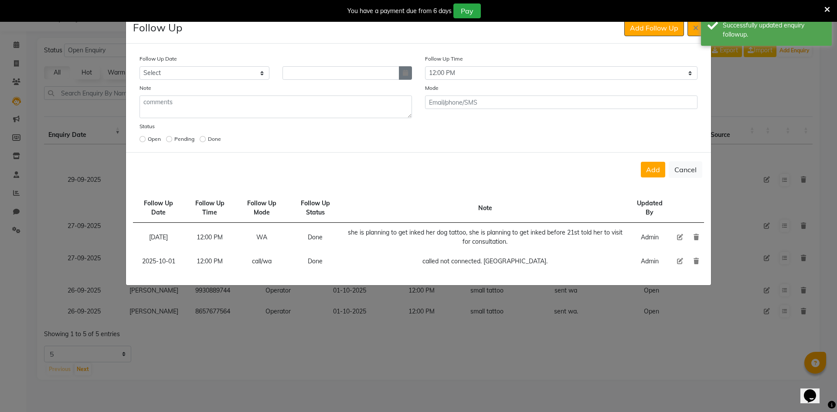
click at [408, 76] on button "button" at bounding box center [405, 73] width 13 height 14
select select "10"
select select "2025"
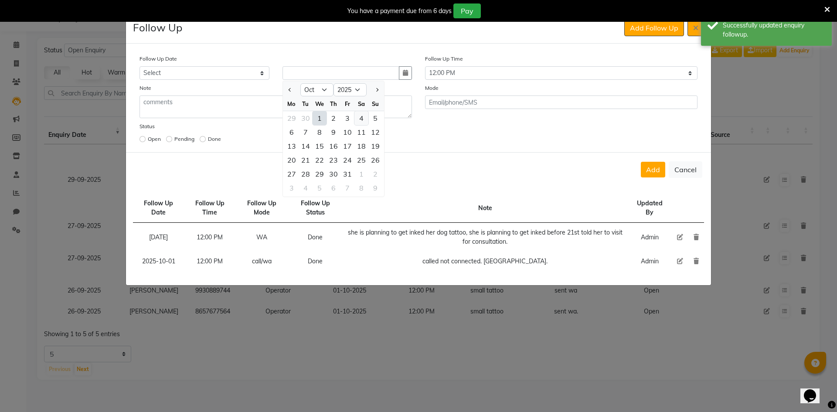
click at [366, 117] on div "4" at bounding box center [361, 118] width 14 height 14
type input "04-10-2025"
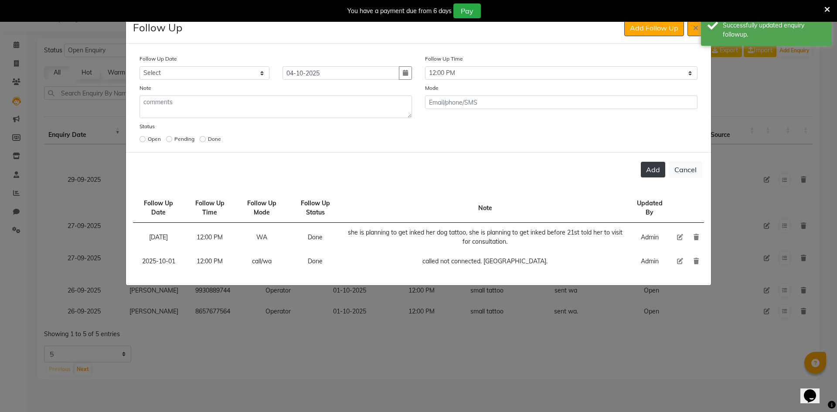
click at [652, 166] on button "Add" at bounding box center [653, 170] width 24 height 16
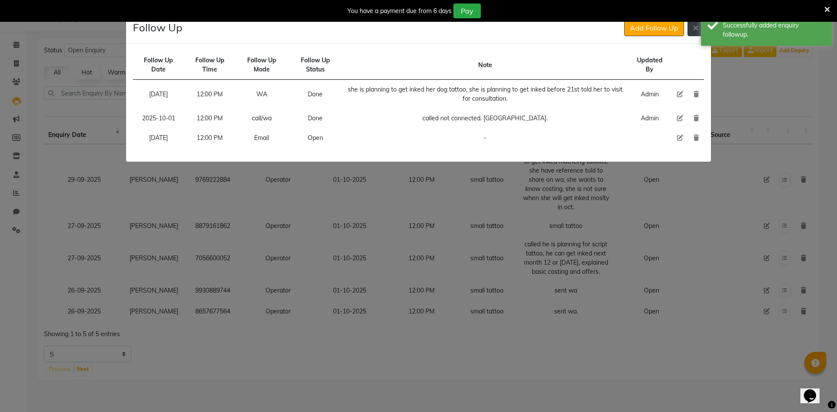
drag, startPoint x: 697, startPoint y: 27, endPoint x: 692, endPoint y: 31, distance: 6.2
click at [697, 27] on icon at bounding box center [695, 27] width 5 height 7
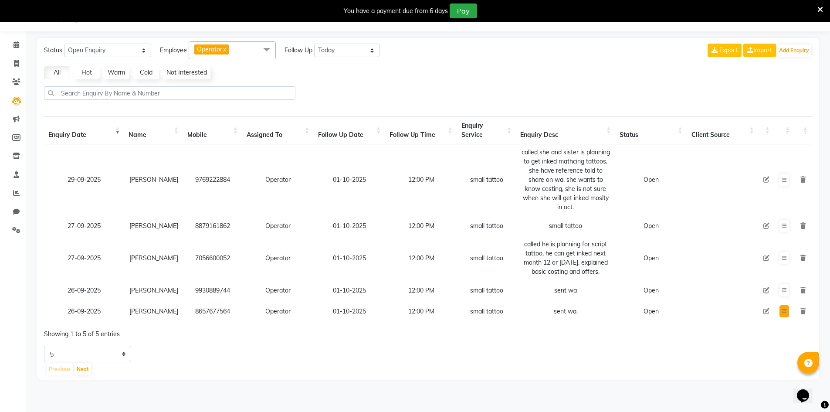
click at [783, 305] on button at bounding box center [785, 311] width 10 height 12
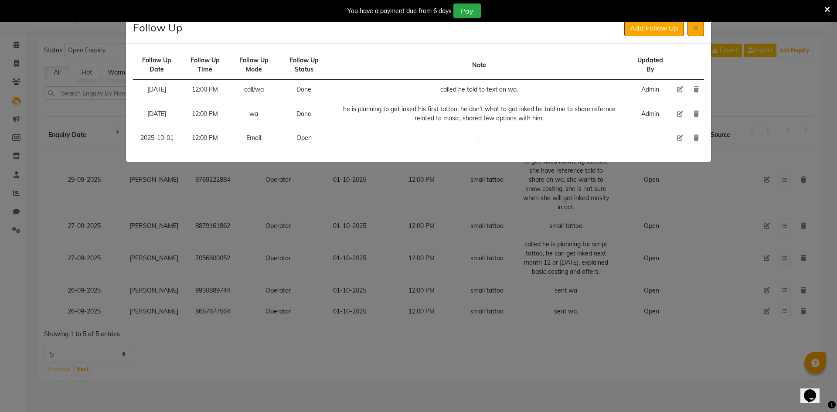
click at [680, 135] on icon at bounding box center [680, 138] width 6 height 6
select select "2025-10-01"
select select "720"
select select "Open"
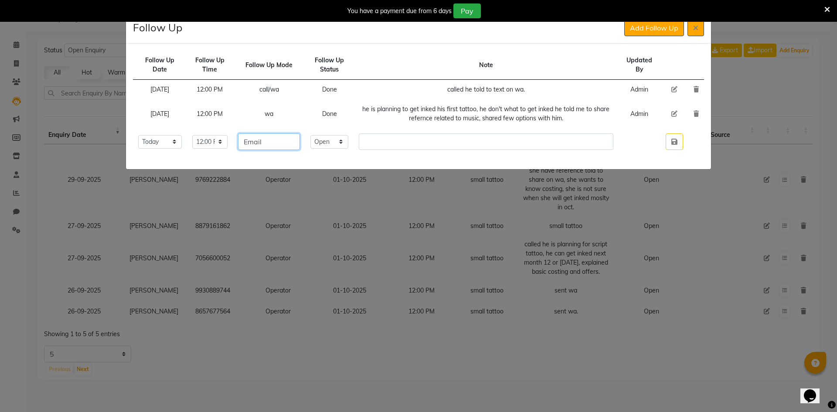
click at [280, 144] on input "Email" at bounding box center [269, 141] width 62 height 17
type input "a"
type input "wa"
drag, startPoint x: 326, startPoint y: 141, endPoint x: 332, endPoint y: 143, distance: 5.5
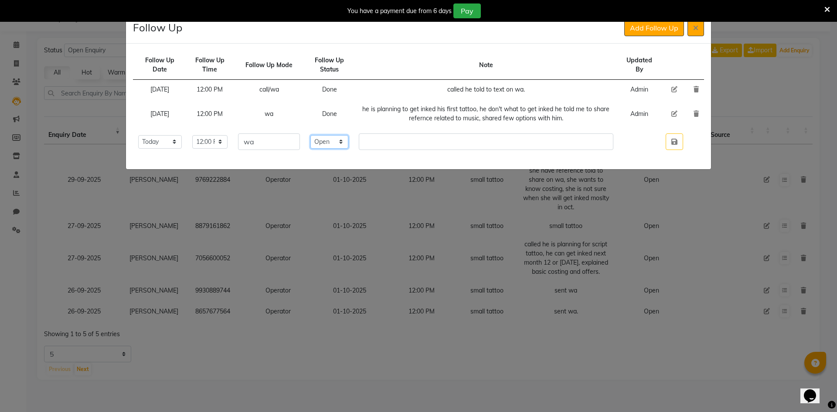
click at [326, 141] on select "Select Open Pending Done" at bounding box center [329, 142] width 38 height 14
select select "Done"
click at [325, 135] on select "Select Open Pending Done" at bounding box center [329, 142] width 38 height 14
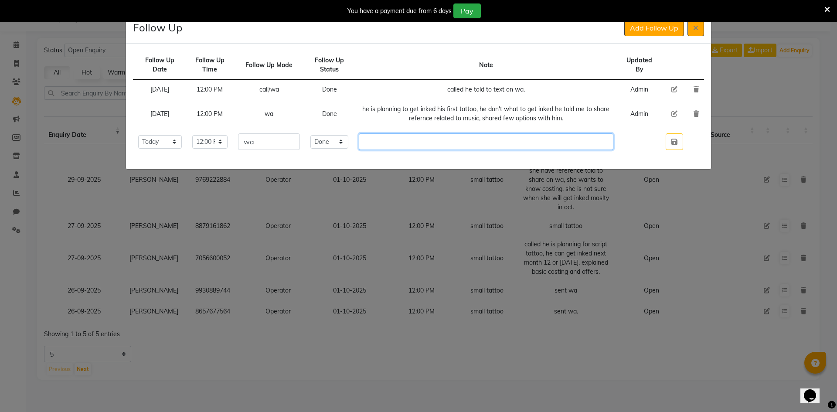
click at [395, 147] on input "text" at bounding box center [486, 141] width 255 height 17
type input "SHARED FEW OPTIONS HE WANTS CUSTOM TATTOO HE TOLD HE WILL VISIT IN OCT."
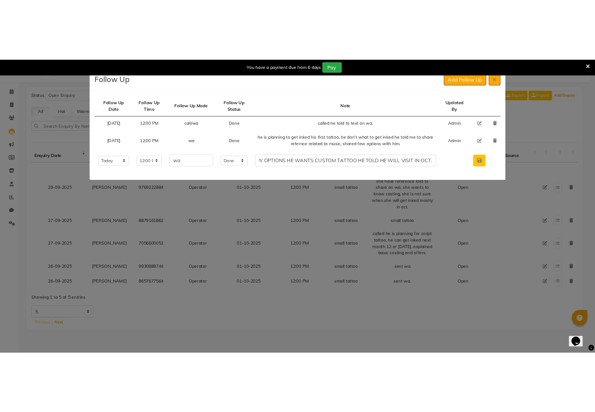
scroll to position [0, 0]
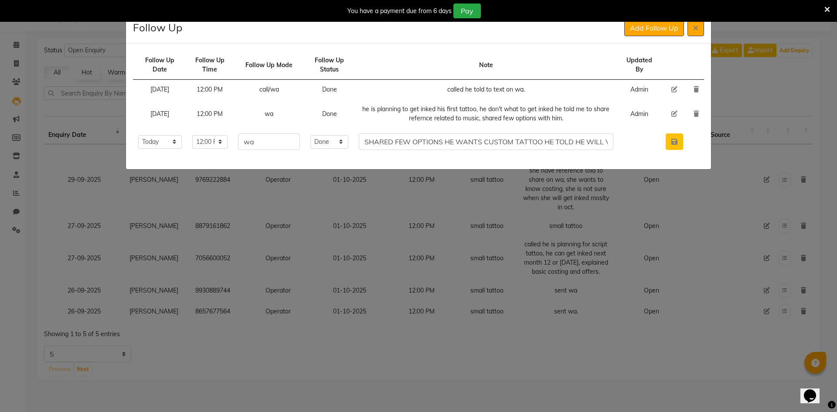
click at [675, 146] on button "button" at bounding box center [674, 141] width 17 height 17
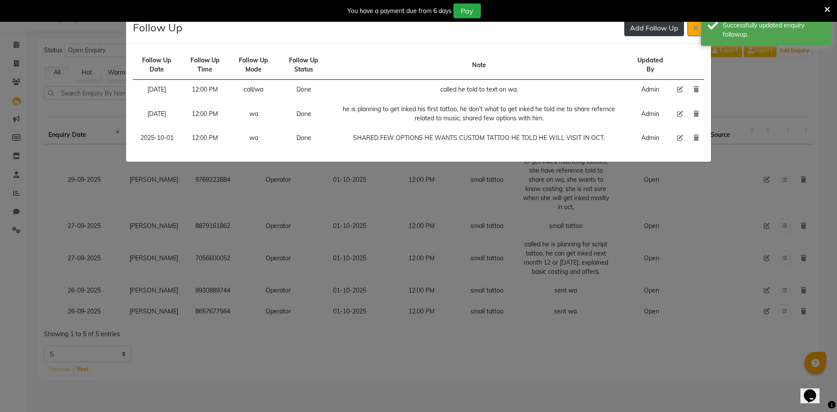
drag, startPoint x: 652, startPoint y: 16, endPoint x: 650, endPoint y: 32, distance: 15.8
click at [652, 18] on div "You have a payment due from 6 days Pay" at bounding box center [418, 11] width 837 height 22
drag, startPoint x: 650, startPoint y: 32, endPoint x: 632, endPoint y: 40, distance: 20.3
click at [650, 32] on button "Add Follow Up" at bounding box center [654, 28] width 60 height 17
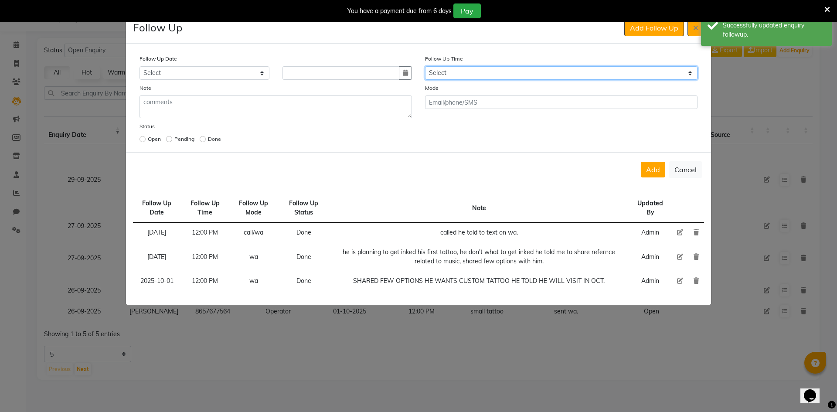
click at [531, 70] on select "Select 07:00 AM 07:15 AM 07:30 AM 07:45 AM 08:00 AM 08:15 AM 08:30 AM 08:45 AM …" at bounding box center [561, 73] width 272 height 14
click at [446, 75] on select "Select 07:00 AM 07:15 AM 07:30 AM 07:45 AM 08:00 AM 08:15 AM 08:30 AM 08:45 AM …" at bounding box center [561, 73] width 272 height 14
select select "720"
click at [446, 74] on select "Select 07:00 AM 07:15 AM 07:30 AM 07:45 AM 08:00 AM 08:15 AM 08:30 AM 08:45 AM …" at bounding box center [561, 73] width 272 height 14
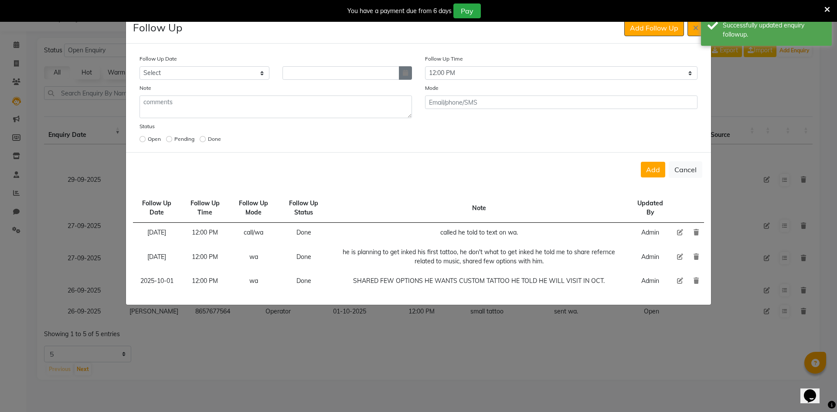
click at [403, 73] on icon "button" at bounding box center [405, 73] width 5 height 6
select select "10"
select select "2025"
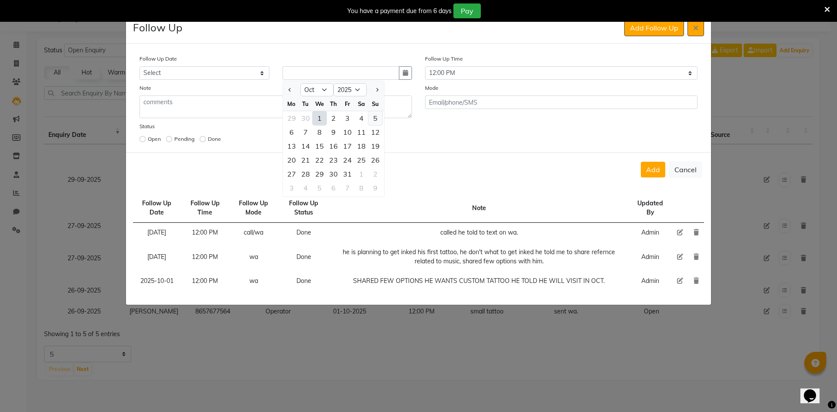
click at [374, 115] on div "5" at bounding box center [375, 118] width 14 height 14
type input "05-10-2025"
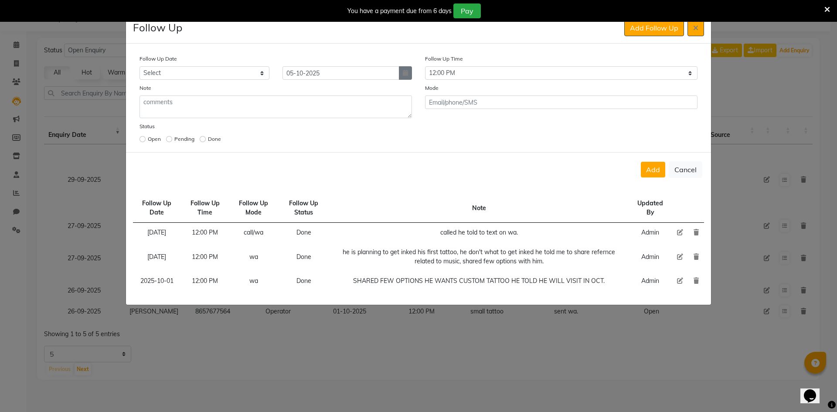
click at [409, 74] on button "button" at bounding box center [405, 73] width 13 height 14
select select "10"
select select "2025"
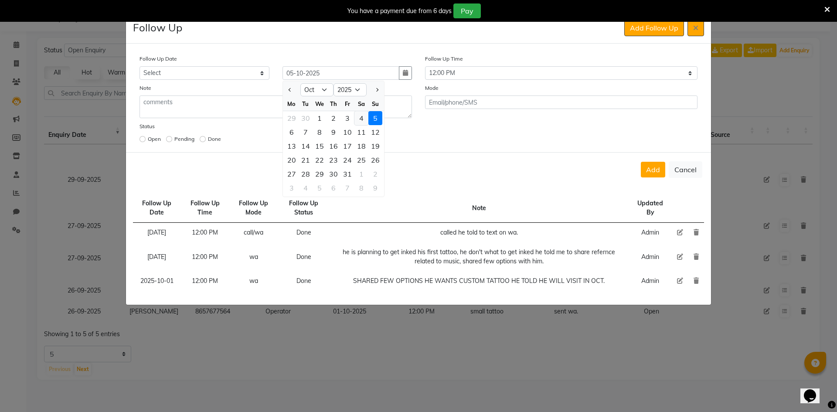
click at [360, 124] on div "4" at bounding box center [361, 118] width 14 height 14
type input "04-10-2025"
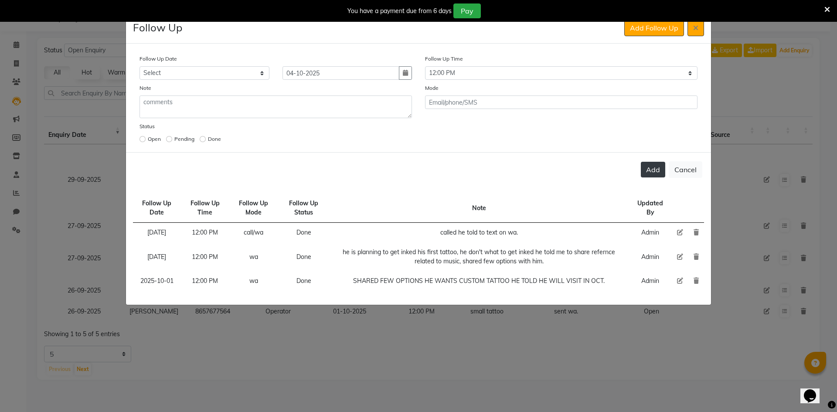
click at [650, 165] on button "Add" at bounding box center [653, 170] width 24 height 16
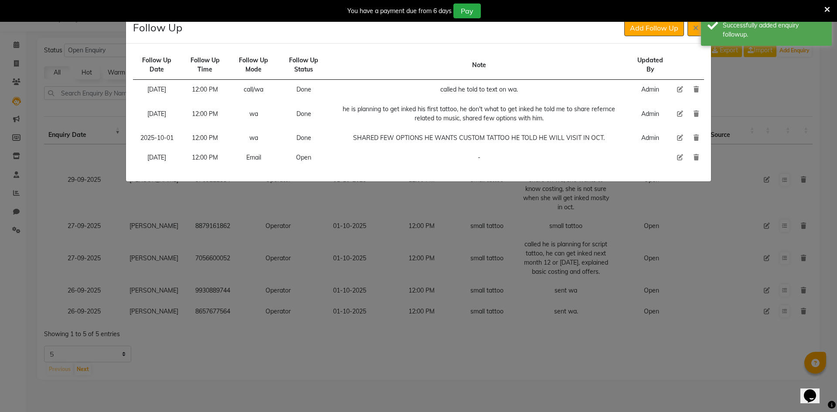
click at [691, 37] on div "Follow Up Add Follow Up" at bounding box center [418, 28] width 585 height 31
click at [694, 31] on button at bounding box center [695, 28] width 17 height 17
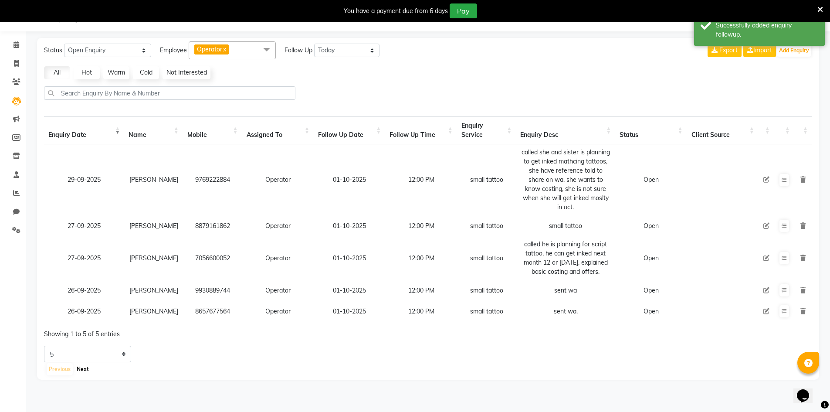
click at [89, 366] on button "Next" at bounding box center [83, 369] width 17 height 12
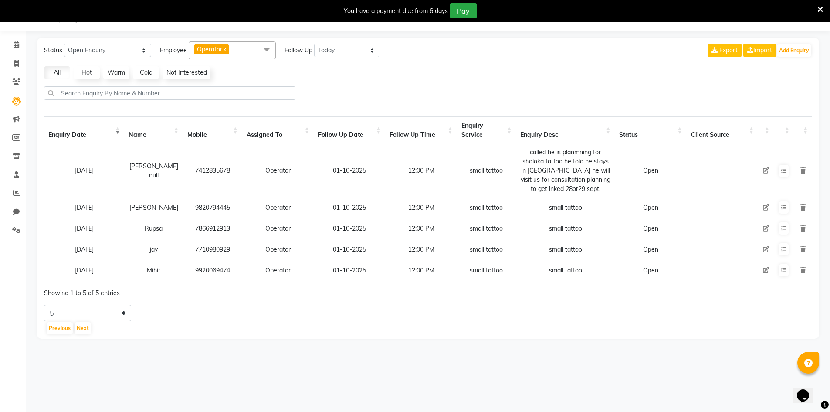
click at [789, 170] on td at bounding box center [784, 170] width 20 height 53
click at [787, 170] on button at bounding box center [784, 171] width 10 height 12
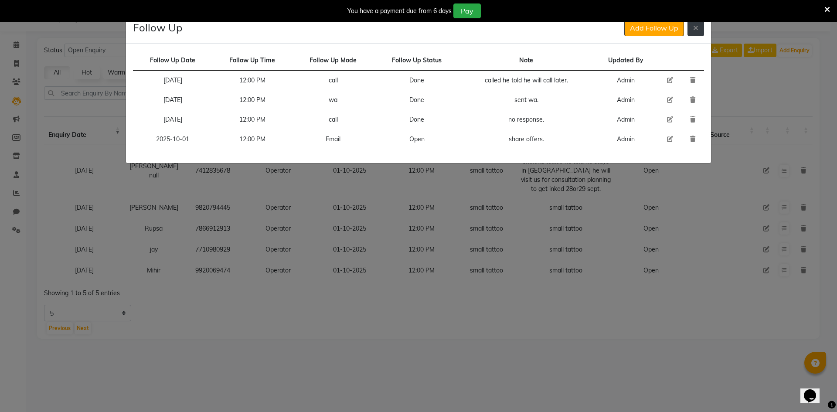
click at [690, 31] on button at bounding box center [695, 28] width 17 height 17
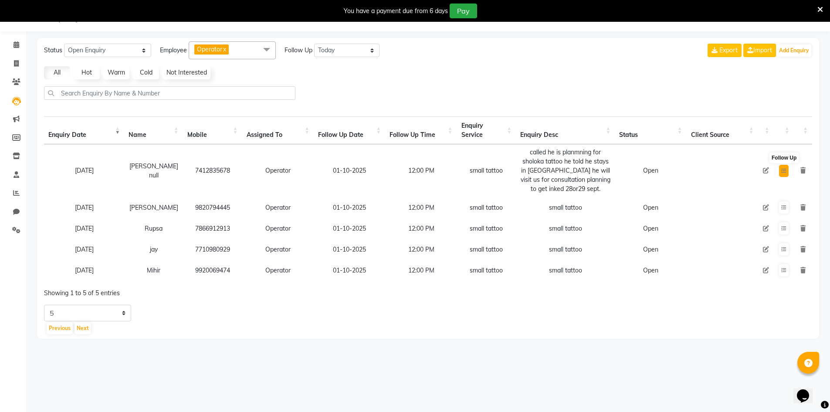
click at [781, 167] on button at bounding box center [784, 171] width 10 height 12
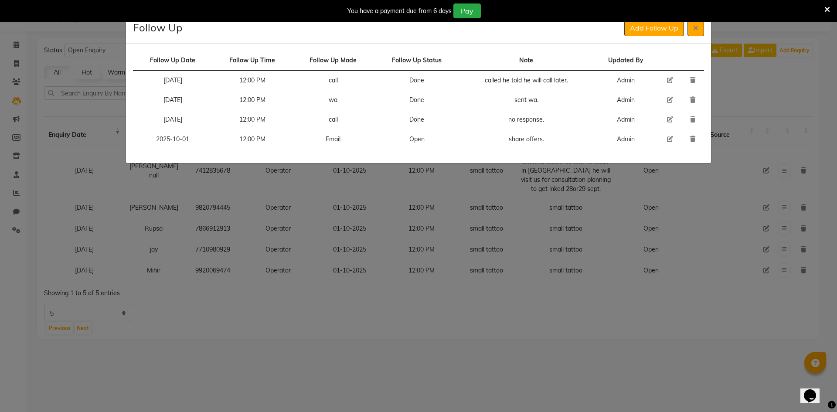
click at [667, 138] on icon at bounding box center [670, 139] width 6 height 6
select select "2025-10-01"
select select "720"
select select "Open"
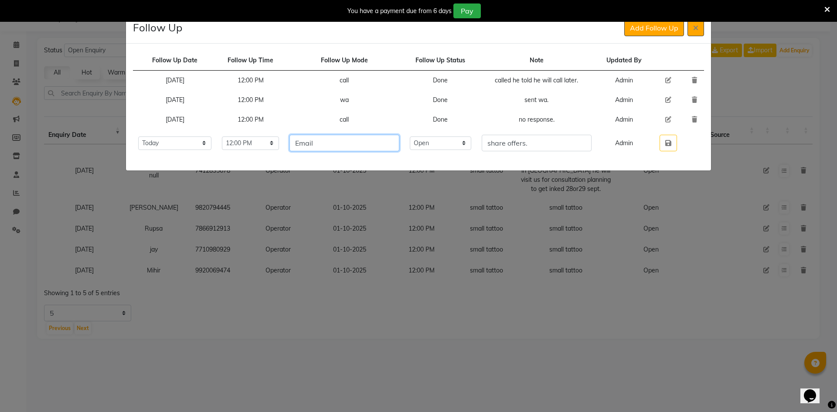
click at [356, 150] on input "Email" at bounding box center [343, 143] width 109 height 17
click at [355, 149] on input "Email" at bounding box center [343, 143] width 109 height 17
type input "call/wa"
drag, startPoint x: 442, startPoint y: 143, endPoint x: 442, endPoint y: 149, distance: 6.1
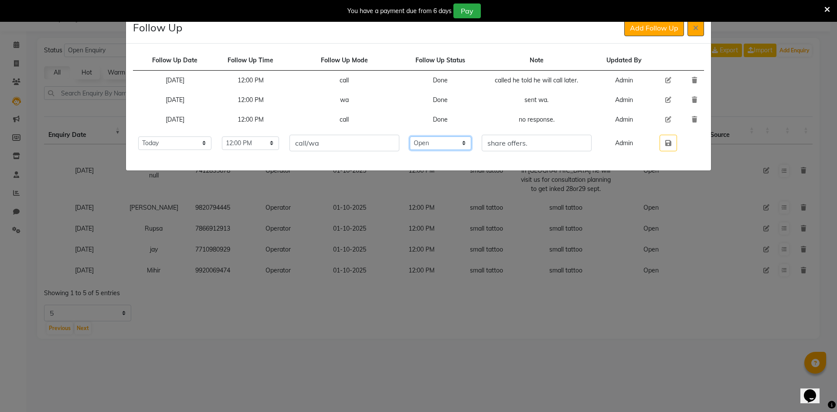
click at [442, 143] on select "Select Open Pending Done" at bounding box center [441, 143] width 62 height 14
select select "Done"
click at [425, 136] on select "Select Open Pending Done" at bounding box center [441, 143] width 62 height 14
click at [495, 139] on input "share offers." at bounding box center [536, 143] width 109 height 17
click at [529, 114] on td "no response." at bounding box center [536, 120] width 120 height 20
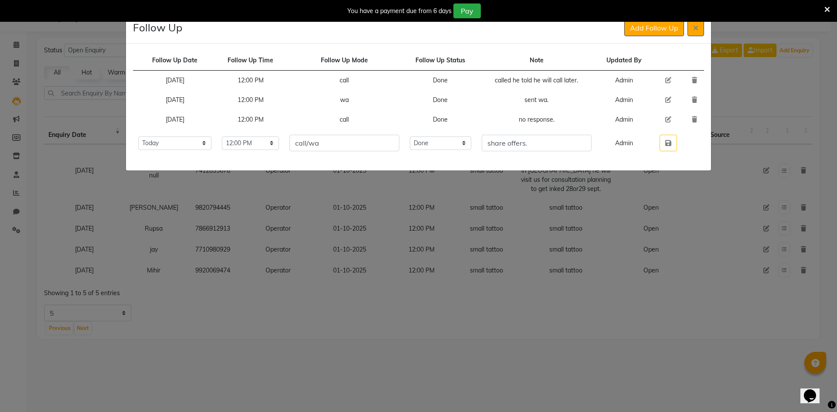
click at [530, 118] on td "no response." at bounding box center [536, 120] width 120 height 20
copy td "no response."
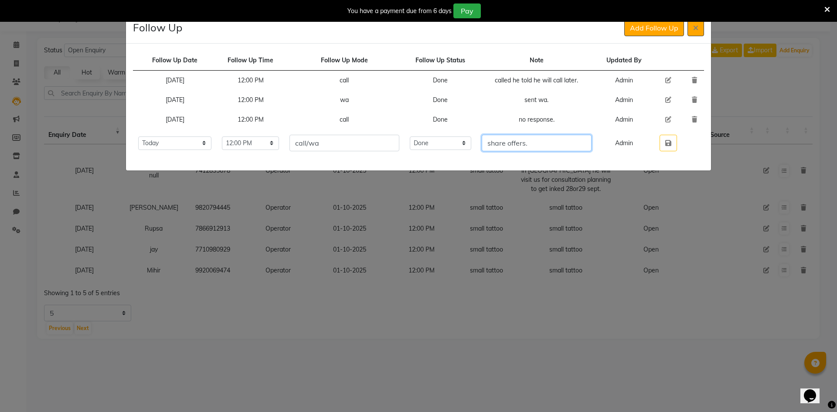
click at [498, 143] on input "share offers." at bounding box center [536, 143] width 109 height 17
paste input "no response."
type input "no response. share offers."
click at [677, 144] on button "button" at bounding box center [667, 143] width 17 height 17
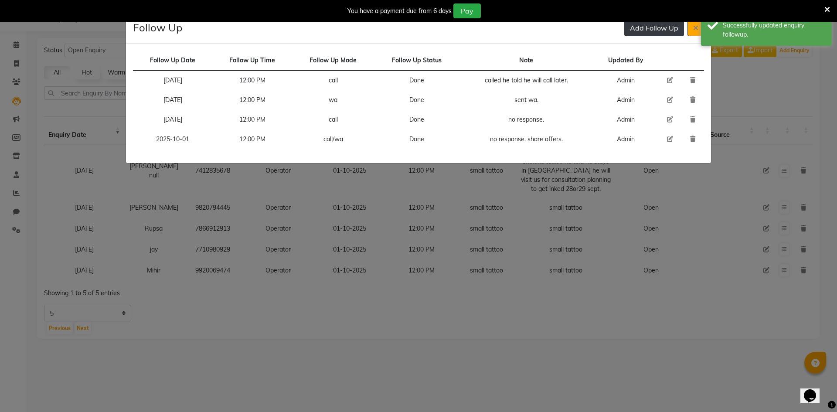
drag, startPoint x: 648, startPoint y: 33, endPoint x: 625, endPoint y: 42, distance: 24.3
click at [647, 33] on button "Add Follow Up" at bounding box center [654, 28] width 60 height 17
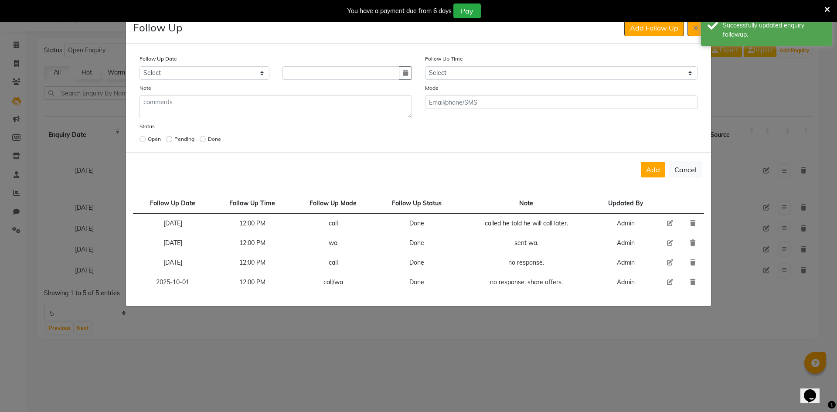
click at [481, 85] on div "Mode" at bounding box center [560, 100] width 285 height 35
click at [482, 79] on select "Select 07:00 AM 07:15 AM 07:30 AM 07:45 AM 08:00 AM 08:15 AM 08:30 AM 08:45 AM …" at bounding box center [561, 73] width 272 height 14
select select "720"
click at [482, 79] on select "Select 07:00 AM 07:15 AM 07:30 AM 07:45 AM 08:00 AM 08:15 AM 08:30 AM 08:45 AM …" at bounding box center [561, 73] width 272 height 14
click at [403, 74] on icon "button" at bounding box center [405, 73] width 5 height 6
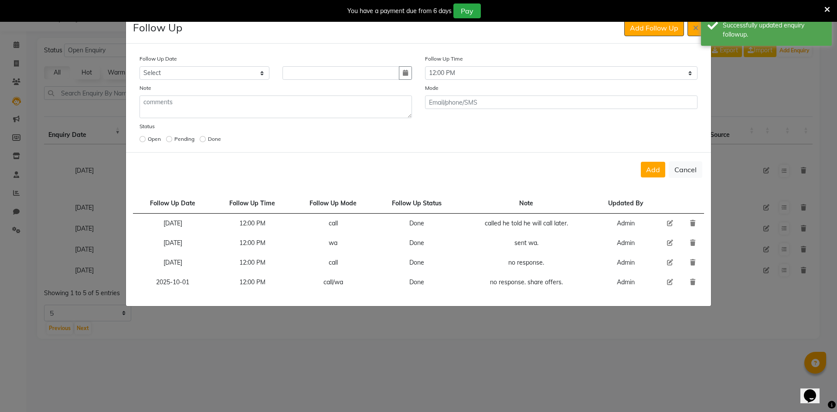
select select "10"
select select "2025"
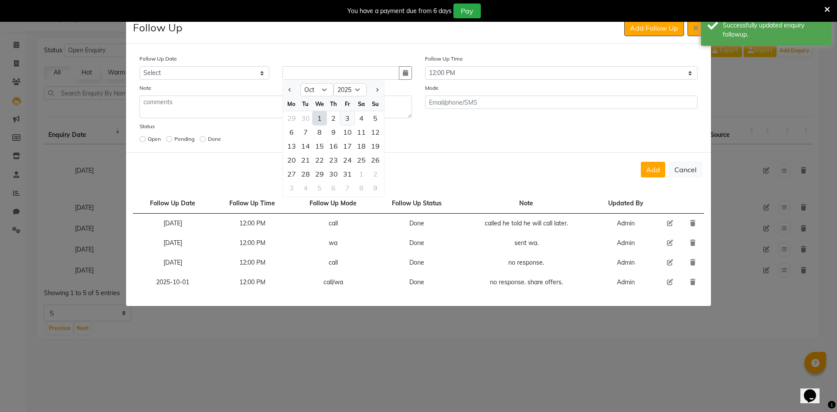
click at [346, 116] on div "3" at bounding box center [347, 118] width 14 height 14
type input "03-10-2025"
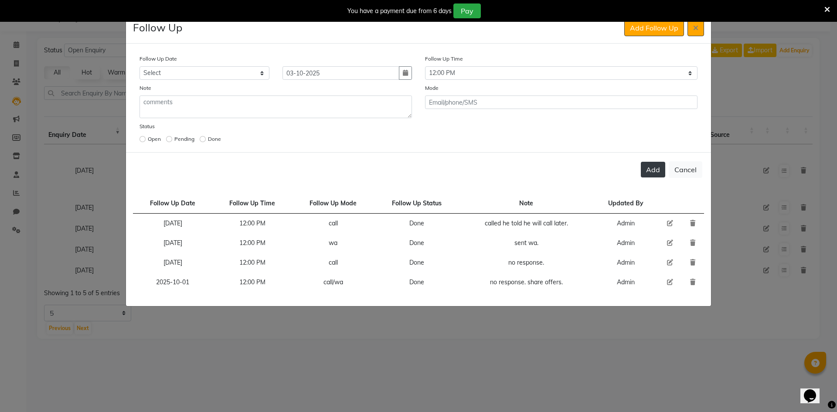
click at [642, 168] on button "Add" at bounding box center [653, 170] width 24 height 16
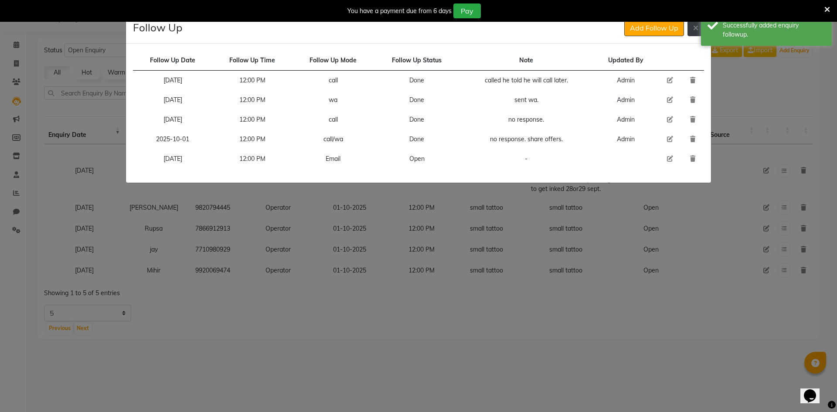
click at [692, 30] on button at bounding box center [695, 28] width 17 height 17
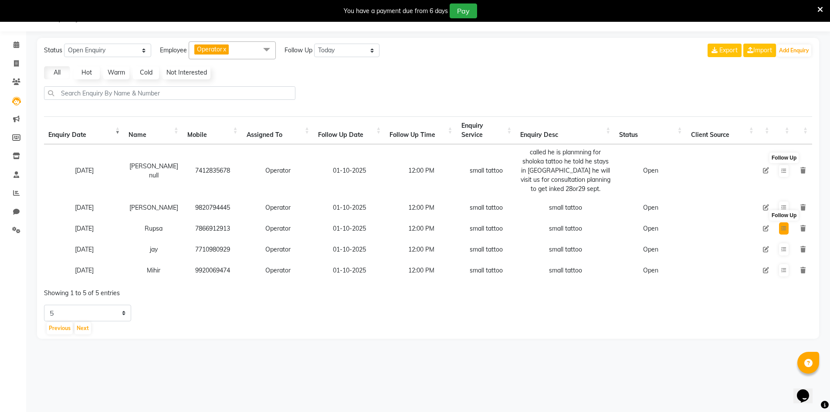
click at [780, 227] on button at bounding box center [784, 228] width 10 height 12
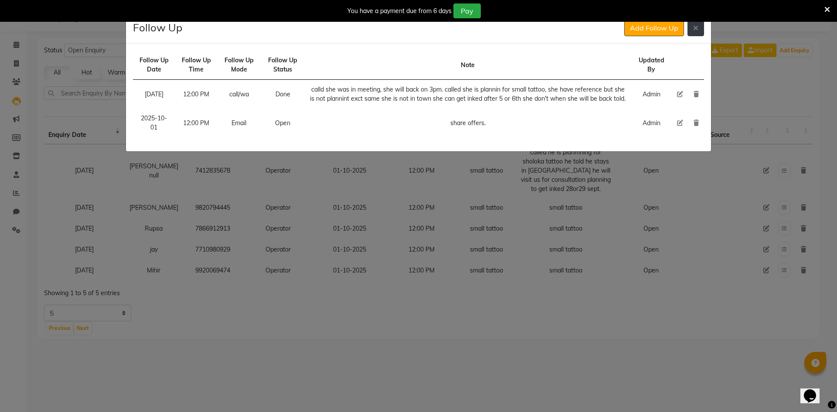
click at [698, 27] on button at bounding box center [695, 28] width 17 height 17
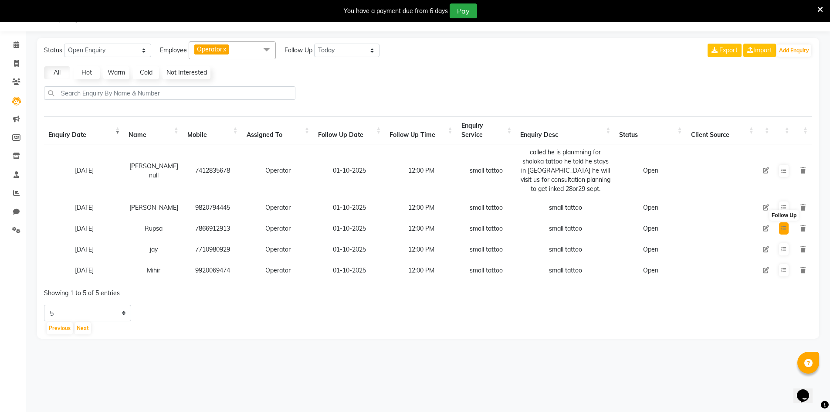
click at [781, 230] on button at bounding box center [784, 228] width 10 height 12
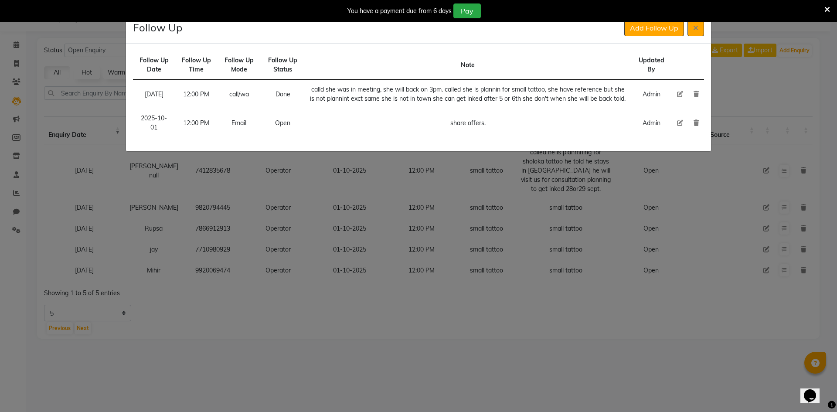
click at [678, 124] on icon at bounding box center [680, 123] width 6 height 6
select select "2025-10-01"
select select "720"
select select "Open"
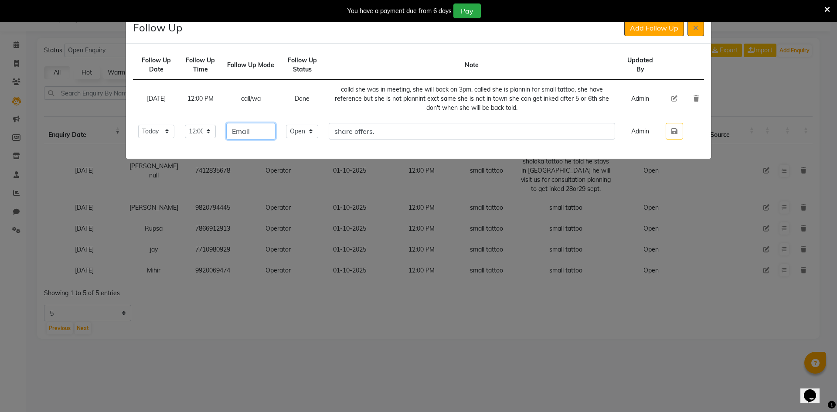
click at [267, 136] on input "Email" at bounding box center [251, 131] width 50 height 17
type input "call/wa"
click at [304, 135] on select "Select Open Pending Done" at bounding box center [302, 132] width 32 height 14
select select "Done"
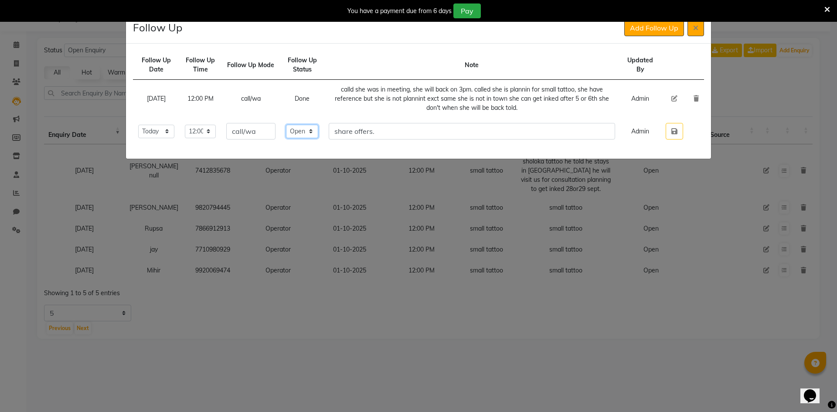
click at [298, 125] on select "Select Open Pending Done" at bounding box center [302, 132] width 32 height 14
click at [343, 136] on input "share offers." at bounding box center [472, 131] width 286 height 17
type input "called no response, share offers."
click at [684, 131] on td at bounding box center [674, 131] width 28 height 27
click at [675, 133] on icon "button" at bounding box center [674, 131] width 6 height 7
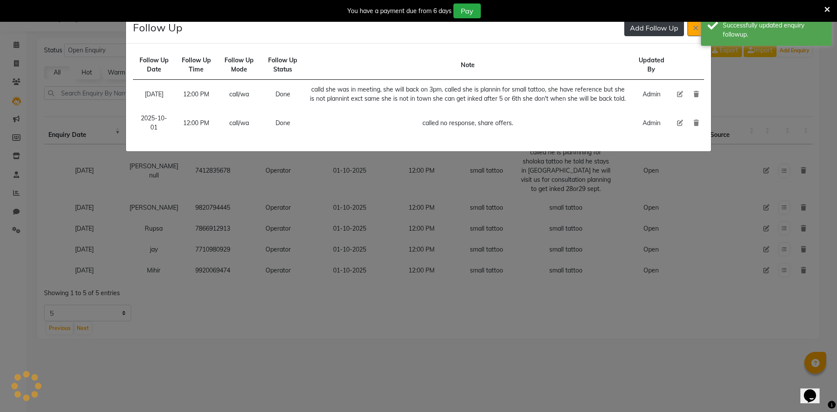
click at [659, 34] on button "Add Follow Up" at bounding box center [654, 28] width 60 height 17
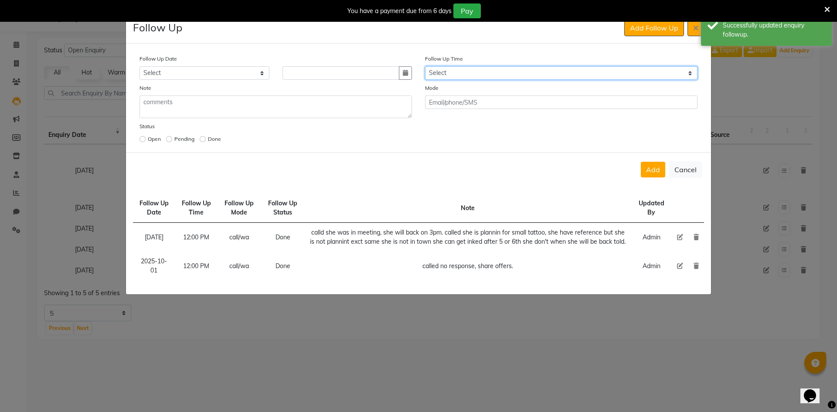
click at [527, 70] on select "Select 07:00 AM 07:15 AM 07:30 AM 07:45 AM 08:00 AM 08:15 AM 08:30 AM 08:45 AM …" at bounding box center [561, 73] width 272 height 14
select select "720"
click at [527, 70] on select "Select 07:00 AM 07:15 AM 07:30 AM 07:45 AM 08:00 AM 08:15 AM 08:30 AM 08:45 AM …" at bounding box center [561, 73] width 272 height 14
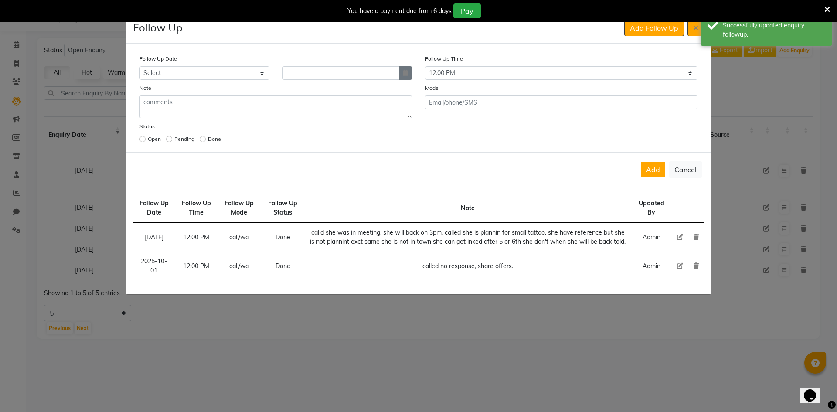
click at [404, 66] on button "button" at bounding box center [405, 73] width 13 height 14
select select "10"
select select "2025"
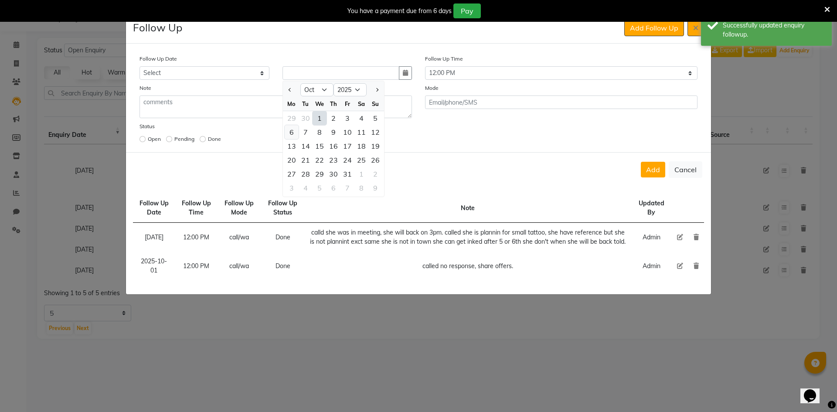
click at [297, 134] on div "6" at bounding box center [292, 132] width 14 height 14
type input "[DATE]"
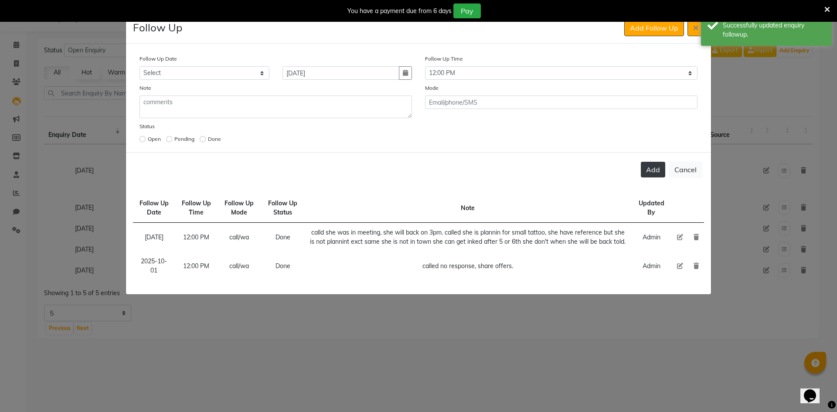
click at [657, 172] on button "Add" at bounding box center [653, 170] width 24 height 16
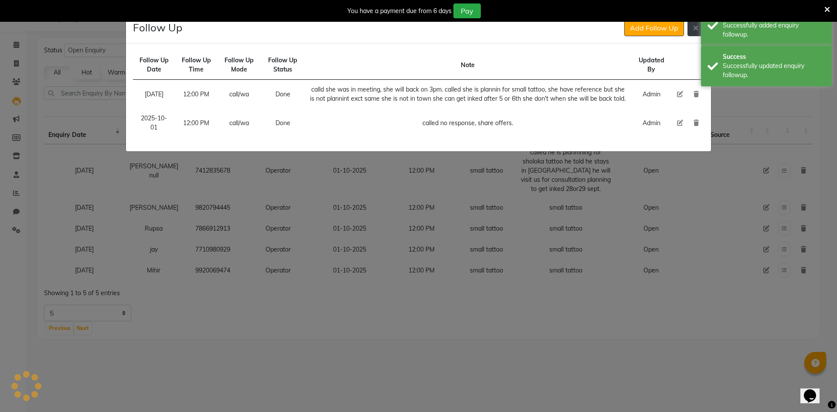
click at [696, 34] on button at bounding box center [695, 28] width 17 height 17
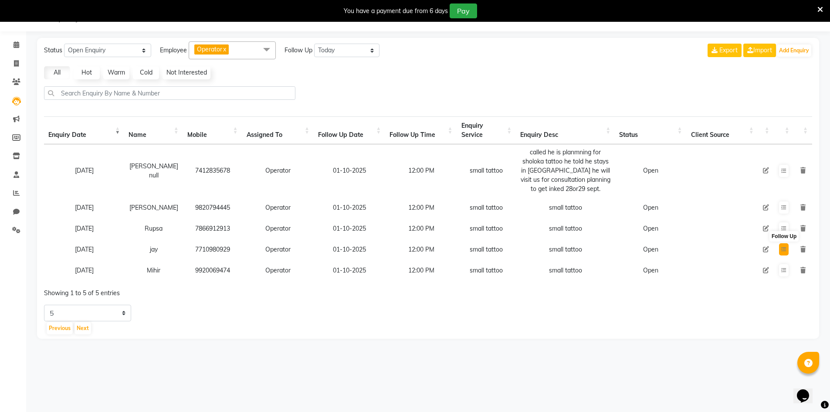
click at [782, 251] on icon at bounding box center [783, 249] width 5 height 5
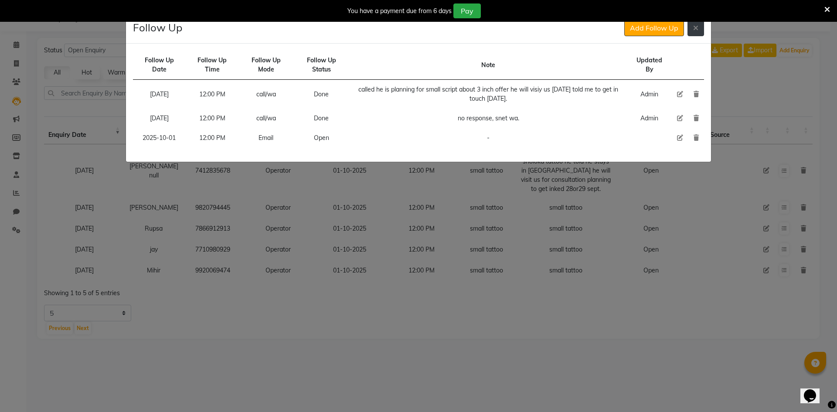
click at [689, 32] on button at bounding box center [695, 28] width 17 height 17
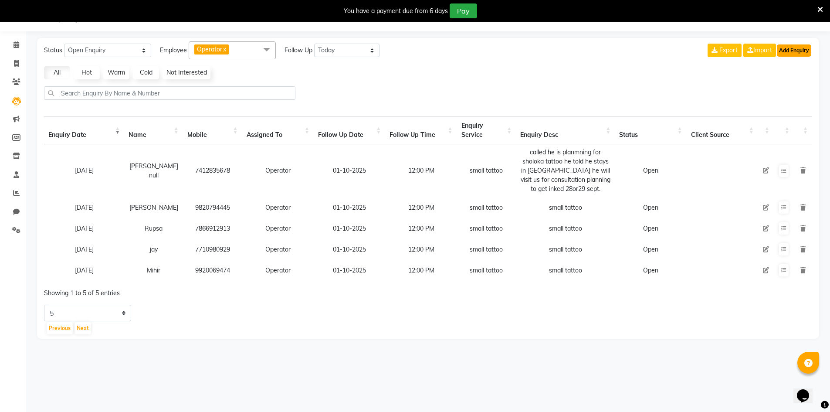
click at [790, 54] on button "Add Enquiry" at bounding box center [794, 50] width 34 height 12
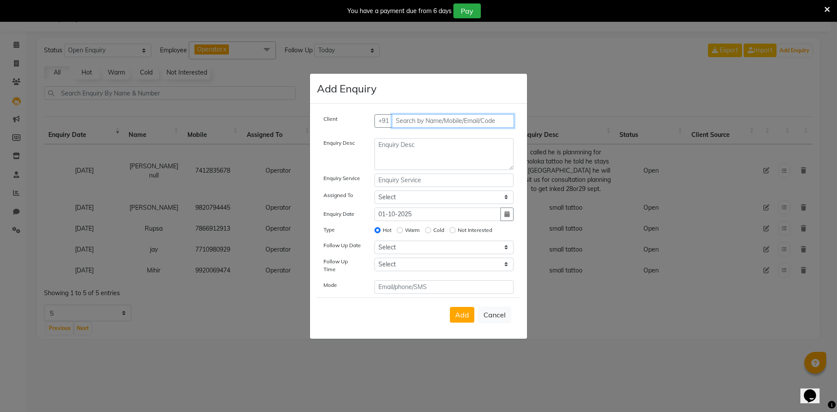
click at [423, 122] on input "text" at bounding box center [453, 121] width 122 height 14
type input "9"
type input "0"
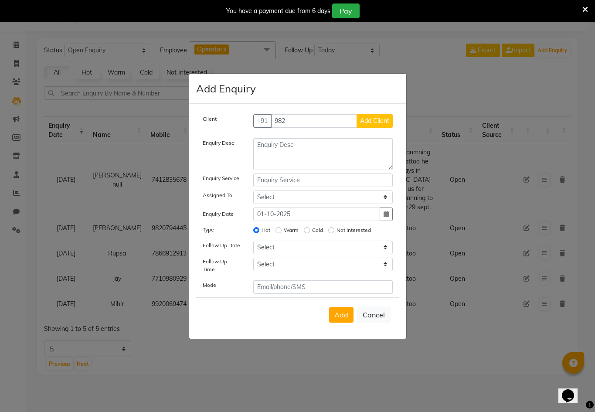
click at [586, 10] on icon at bounding box center [585, 10] width 6 height 8
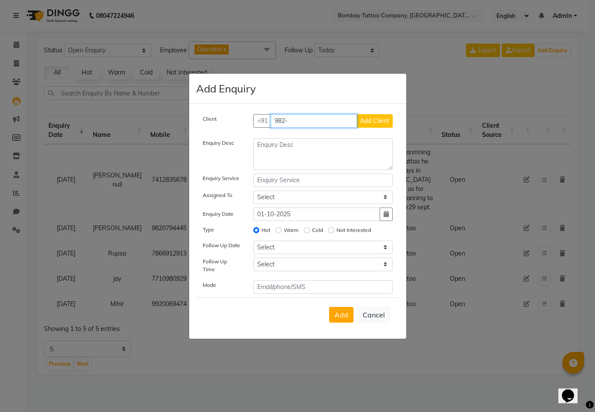
click at [305, 125] on input "982-" at bounding box center [314, 121] width 86 height 14
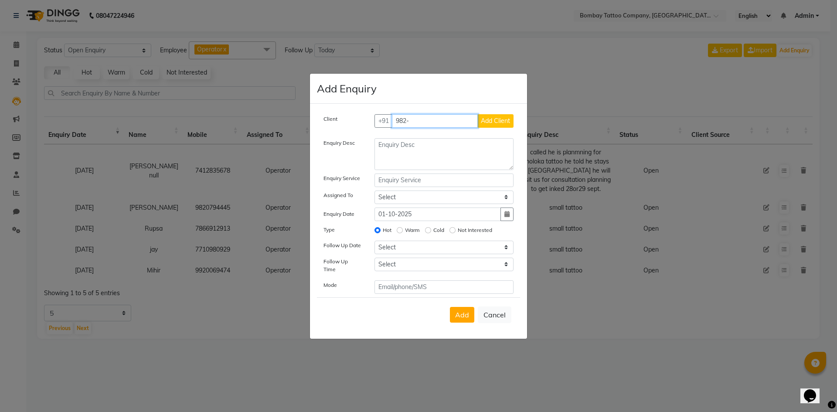
click at [412, 119] on input "982-" at bounding box center [435, 121] width 86 height 14
type input "982088167"
click at [489, 122] on span "Add Client" at bounding box center [495, 121] width 29 height 8
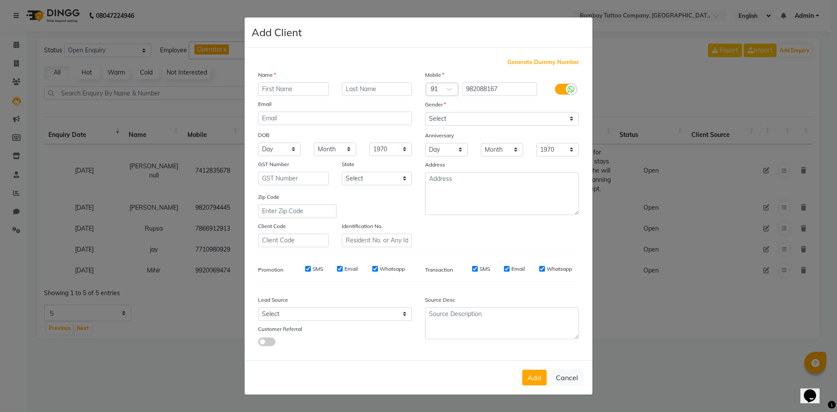
click at [279, 86] on input "text" at bounding box center [293, 89] width 71 height 14
type input "[PERSON_NAME]"
click at [453, 111] on div "Gender" at bounding box center [501, 106] width 167 height 12
click at [453, 117] on select "Select [DEMOGRAPHIC_DATA] [DEMOGRAPHIC_DATA] Other Prefer Not To Say" at bounding box center [502, 119] width 154 height 14
select select "[DEMOGRAPHIC_DATA]"
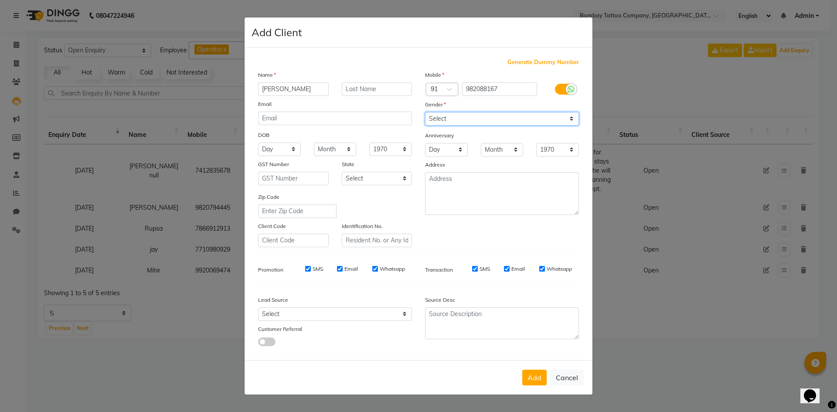
click at [425, 112] on select "Select [DEMOGRAPHIC_DATA] [DEMOGRAPHIC_DATA] Other Prefer Not To Say" at bounding box center [502, 119] width 154 height 14
click at [539, 370] on button "Add" at bounding box center [534, 378] width 24 height 16
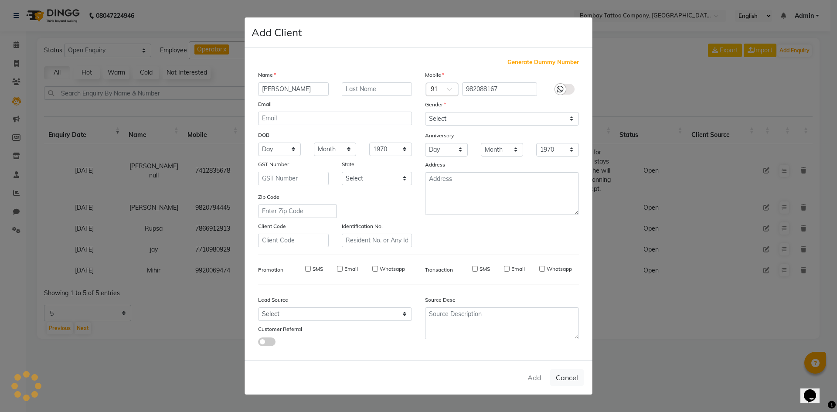
select select
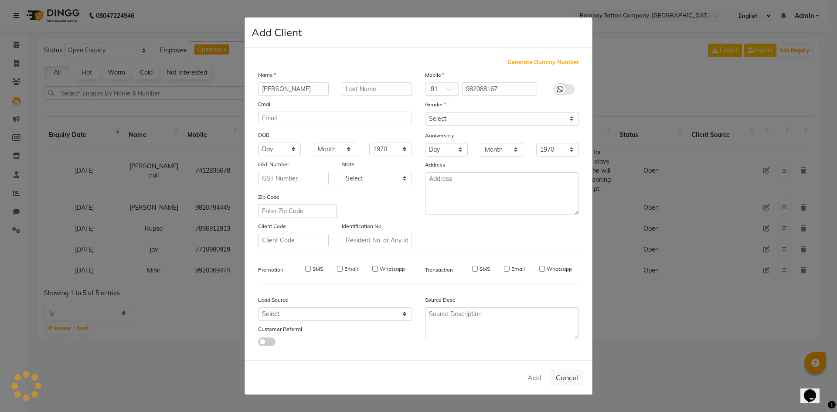
select select
checkbox input "false"
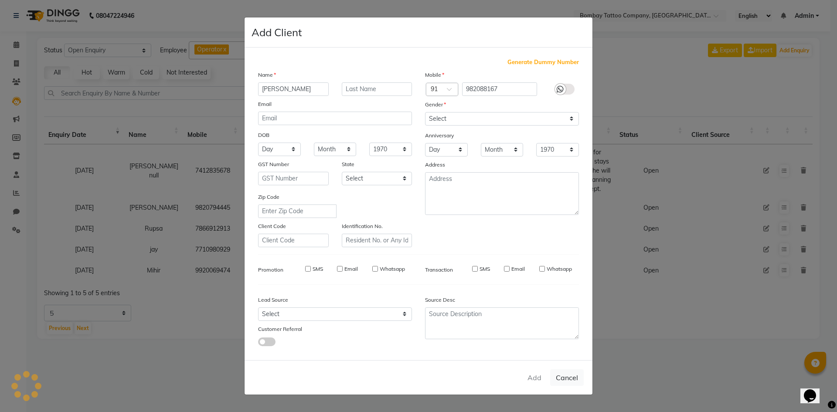
checkbox input "false"
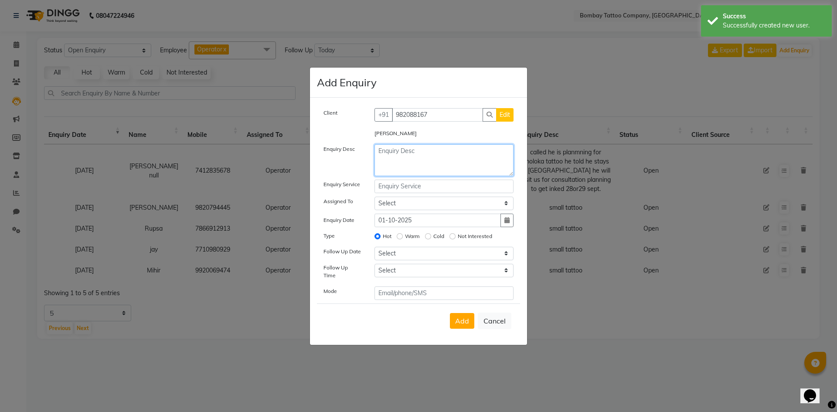
click at [431, 165] on textarea at bounding box center [443, 160] width 139 height 32
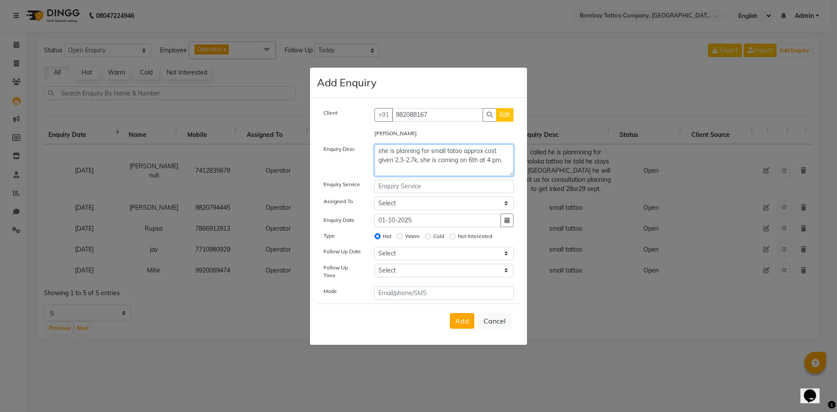
type textarea "she is planning for small tatoo approx cost given 2.3-2.7k, she is coming on 6t…"
click at [429, 187] on input "text" at bounding box center [443, 187] width 139 height 14
type input "small tattoo"
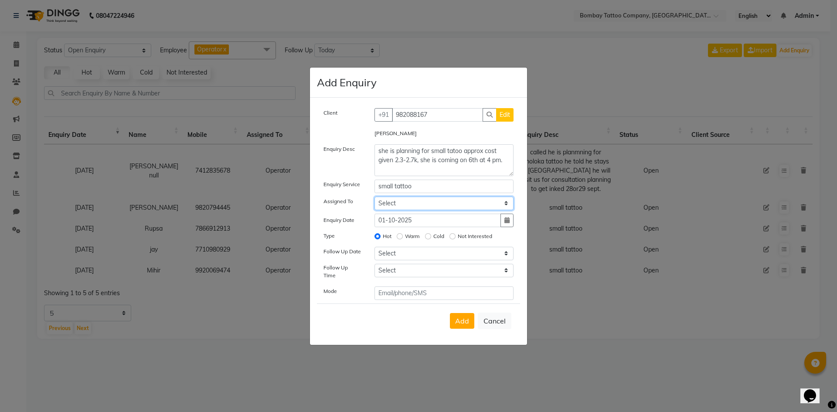
click at [418, 205] on select "Select Operator" at bounding box center [443, 204] width 139 height 14
select select "90954"
click at [374, 199] on select "Select Operator" at bounding box center [443, 204] width 139 height 14
click at [399, 263] on div "Client [PHONE_NUMBER] Edit [PERSON_NAME] Enquiry Desc she is planning for small…" at bounding box center [418, 204] width 203 height 192
click at [398, 258] on select "Select [DATE] [DATE] [DATE] ([DATE]) [DATE] ([DATE]) [DATE] ([DATE]) [DATE] ([D…" at bounding box center [443, 254] width 139 height 14
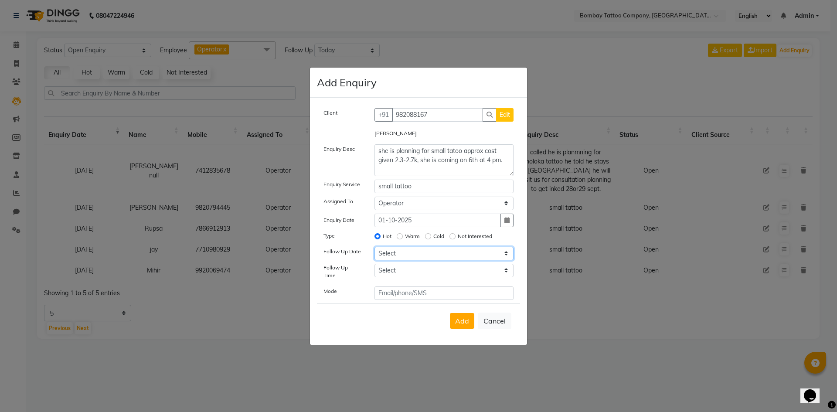
select select "2025-10-01"
click at [374, 249] on select "Select [DATE] [DATE] [DATE] ([DATE]) [DATE] ([DATE]) [DATE] ([DATE]) [DATE] ([D…" at bounding box center [443, 254] width 139 height 14
click at [391, 272] on select "Select 07:00 AM 07:15 AM 07:30 AM 07:45 AM 08:00 AM 08:15 AM 08:30 AM 08:45 AM …" at bounding box center [443, 271] width 139 height 14
select select "720"
click at [391, 272] on select "Select 07:00 AM 07:15 AM 07:30 AM 07:45 AM 08:00 AM 08:15 AM 08:30 AM 08:45 AM …" at bounding box center [443, 271] width 139 height 14
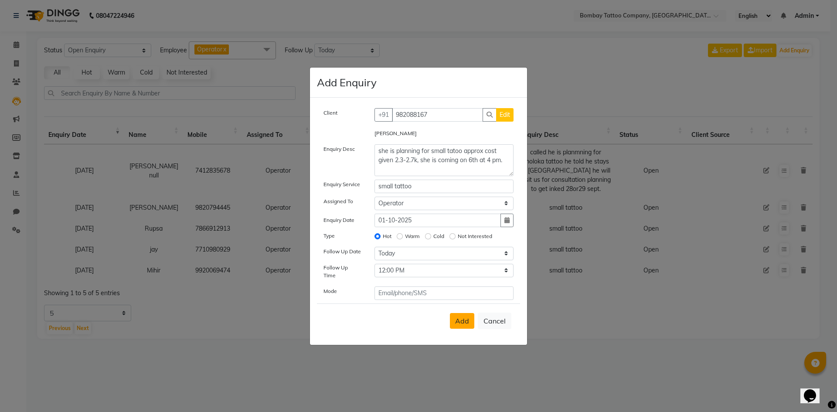
click at [462, 318] on span "Add" at bounding box center [462, 320] width 14 height 9
select select
radio input "false"
select select
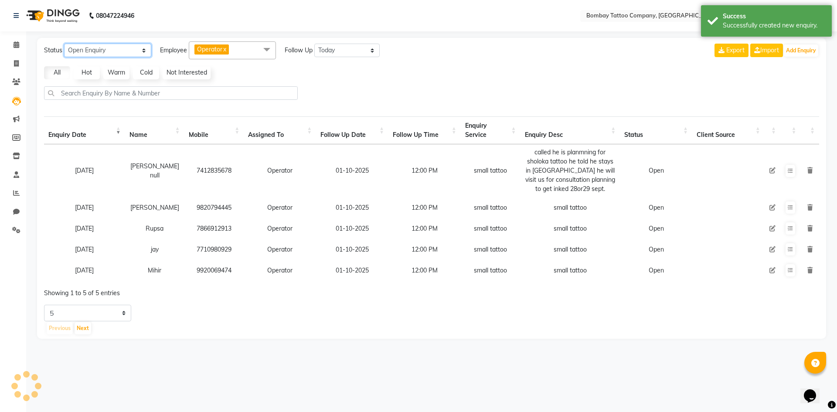
click at [132, 54] on select "New Enquiry Open Enquiry Converted Enquiry All" at bounding box center [107, 51] width 87 height 14
click at [64, 44] on select "New Enquiry Open Enquiry Converted Enquiry All" at bounding box center [107, 51] width 87 height 14
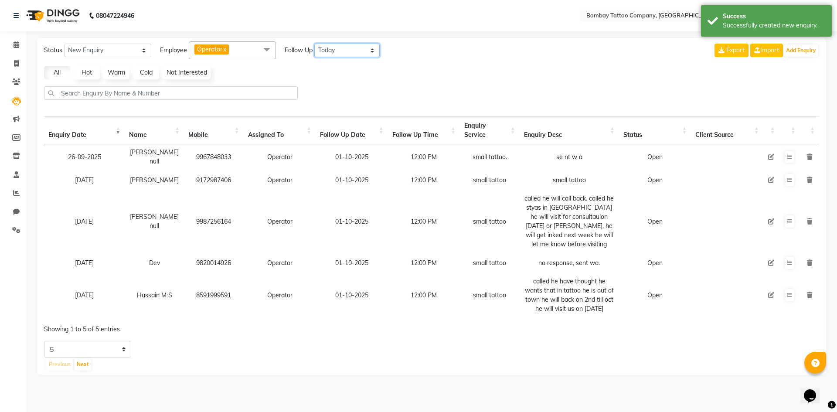
click at [330, 47] on select "All [DATE] [DATE] This Week This Month Custom" at bounding box center [346, 51] width 65 height 14
click at [119, 350] on select "5 10 20 50" at bounding box center [87, 349] width 87 height 17
click at [104, 51] on select "New Enquiry Open Enquiry Converted Enquiry All" at bounding box center [107, 51] width 87 height 14
click at [64, 44] on select "New Enquiry Open Enquiry Converted Enquiry All" at bounding box center [107, 51] width 87 height 14
click at [117, 51] on select "New Enquiry Open Enquiry Converted Enquiry All" at bounding box center [107, 51] width 87 height 14
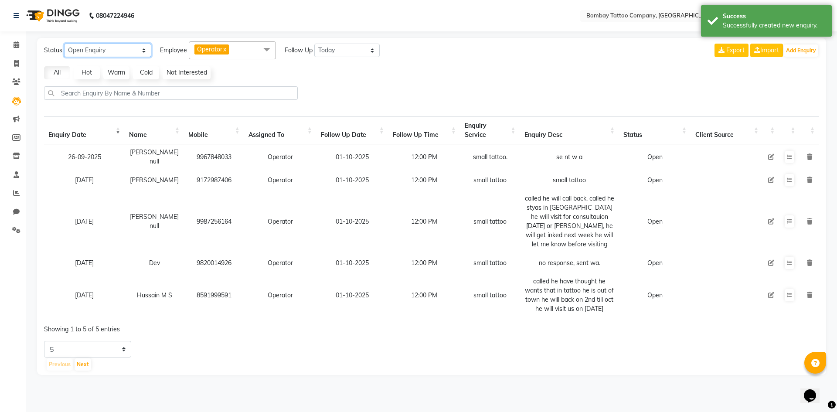
select select "New"
click at [64, 44] on select "New Enquiry Open Enquiry Converted Enquiry All" at bounding box center [107, 51] width 87 height 14
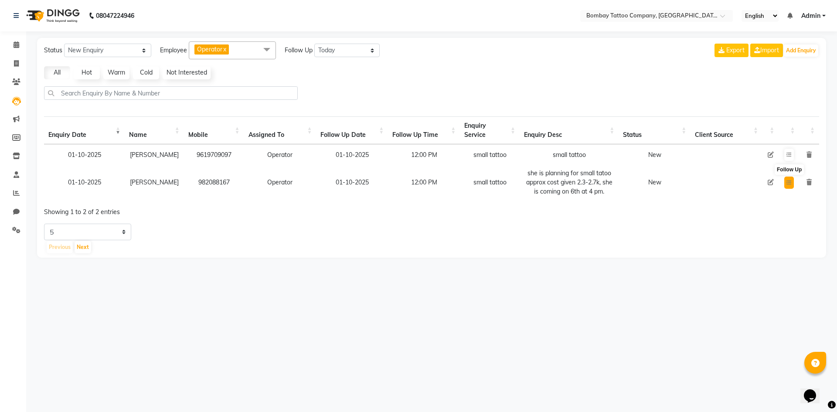
click at [785, 180] on button at bounding box center [789, 183] width 10 height 12
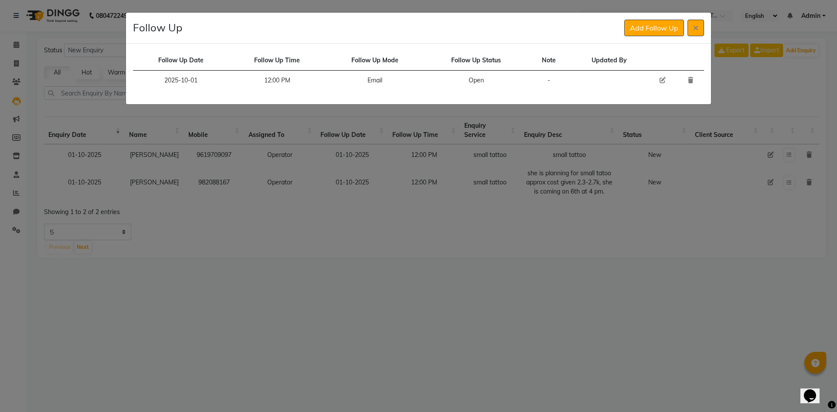
click at [663, 80] on icon at bounding box center [662, 80] width 6 height 6
select select "2025-10-01"
select select "720"
select select "Open"
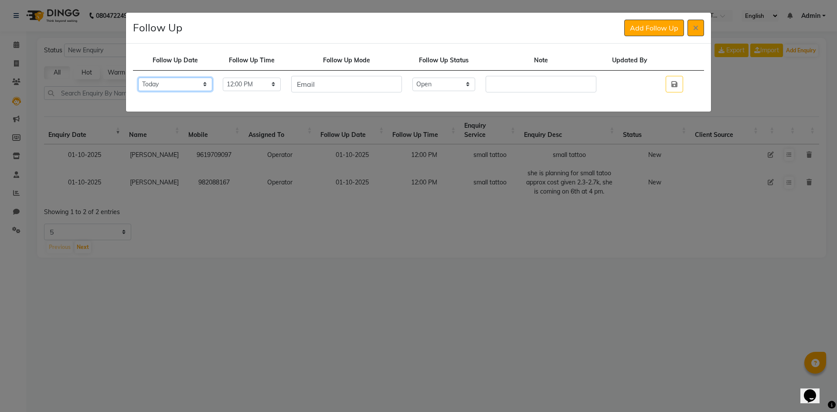
click at [183, 87] on select "Select [DATE] [DATE] [DATE] ([DATE]) [DATE] ([DATE]) [DATE] ([DATE]) [DATE] ([D…" at bounding box center [175, 85] width 74 height 14
select select "custom_date"
click at [138, 86] on select "Select [DATE] [DATE] [DATE] ([DATE]) [DATE] ([DATE]) [DATE] ([DATE]) [DATE] ([D…" at bounding box center [175, 85] width 74 height 14
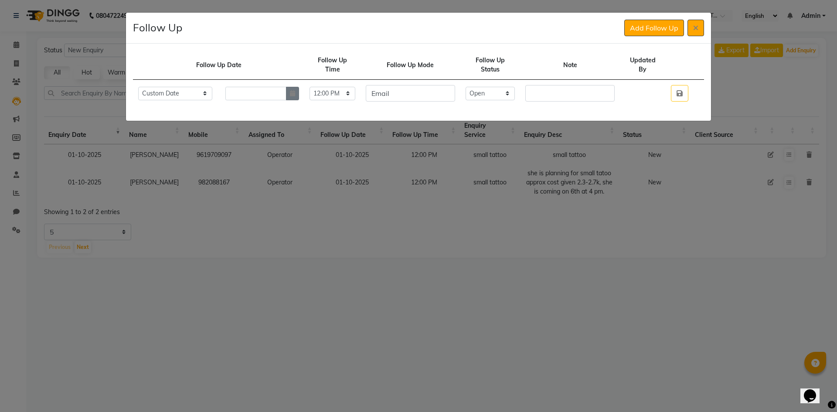
click at [299, 93] on button "button" at bounding box center [292, 94] width 13 height 14
select select "10"
select select "2025"
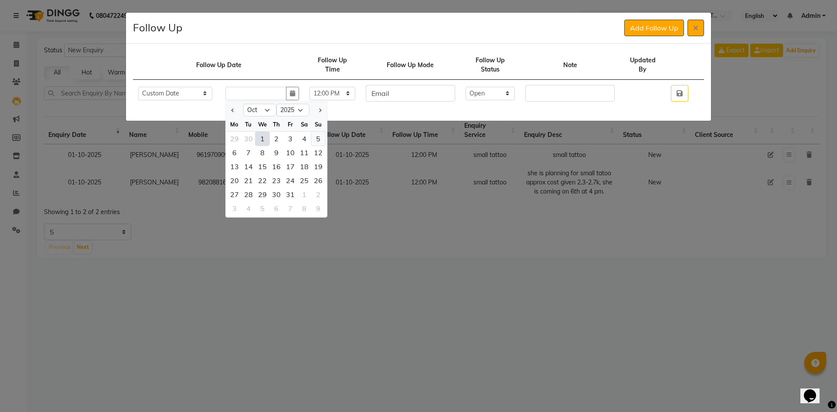
click at [319, 136] on div "5" at bounding box center [318, 139] width 14 height 14
type input "05-10-2025"
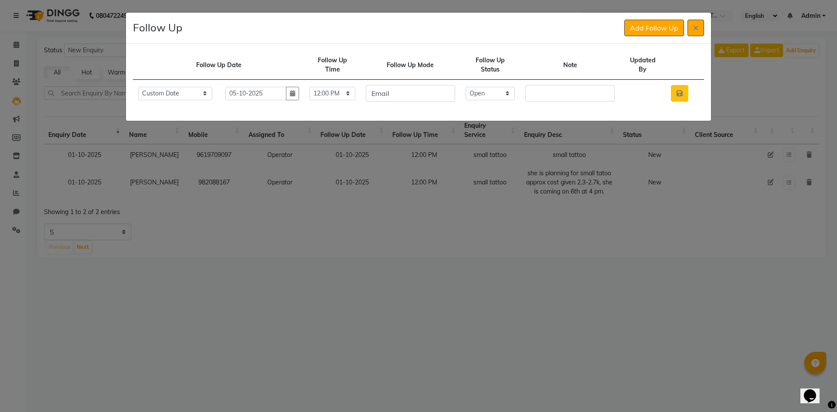
click at [687, 96] on button "button" at bounding box center [679, 93] width 17 height 17
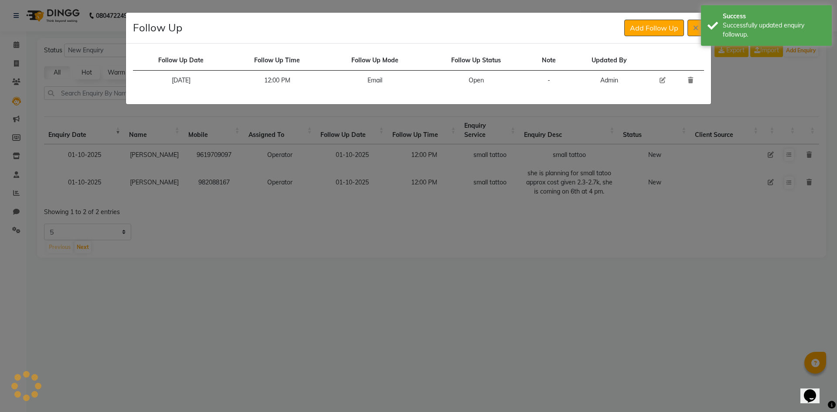
click at [690, 14] on div "Follow Up Add Follow Up" at bounding box center [418, 28] width 585 height 31
click at [690, 34] on button at bounding box center [695, 28] width 17 height 17
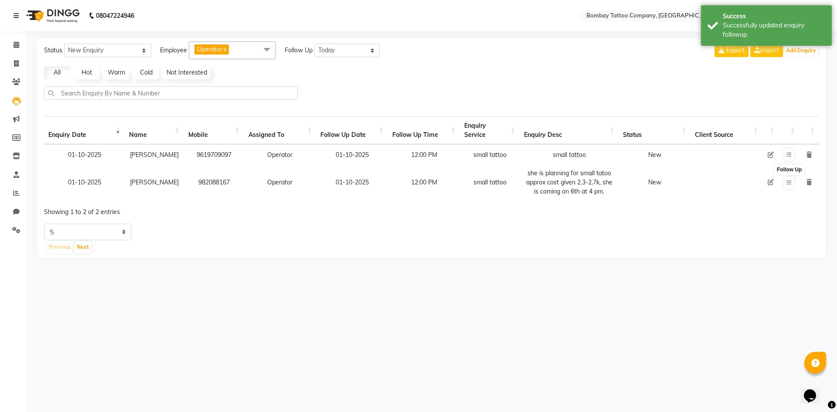
click at [768, 181] on icon at bounding box center [771, 182] width 6 height 6
select select "90954"
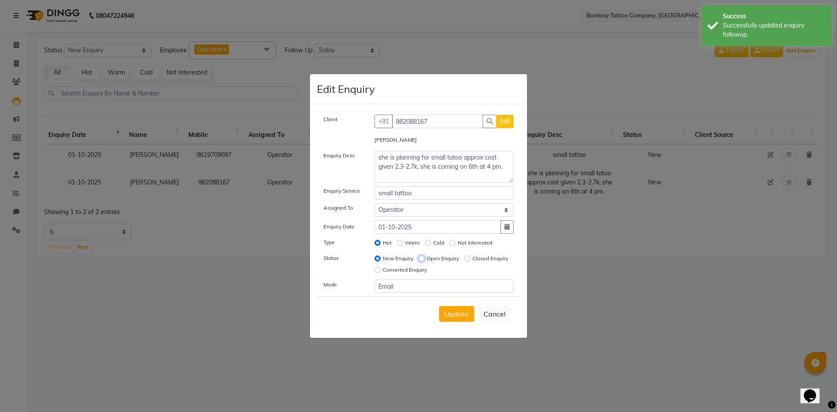
click at [421, 256] on input "Open Enquiry" at bounding box center [421, 258] width 6 height 6
radio input "true"
radio input "false"
click at [453, 311] on span "Update" at bounding box center [456, 313] width 25 height 9
select select
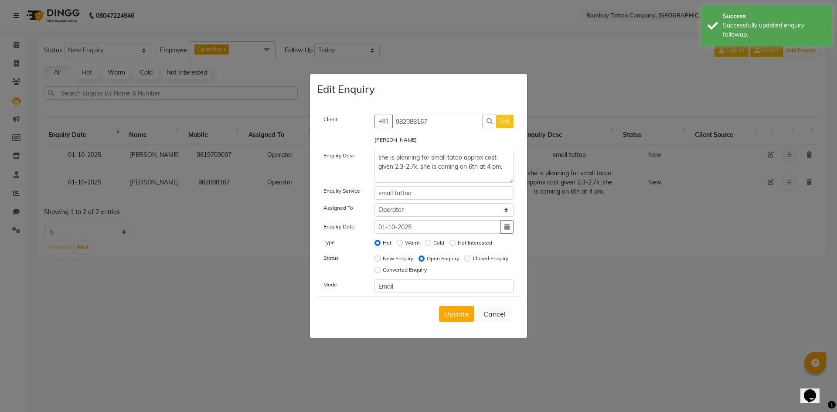
radio input "false"
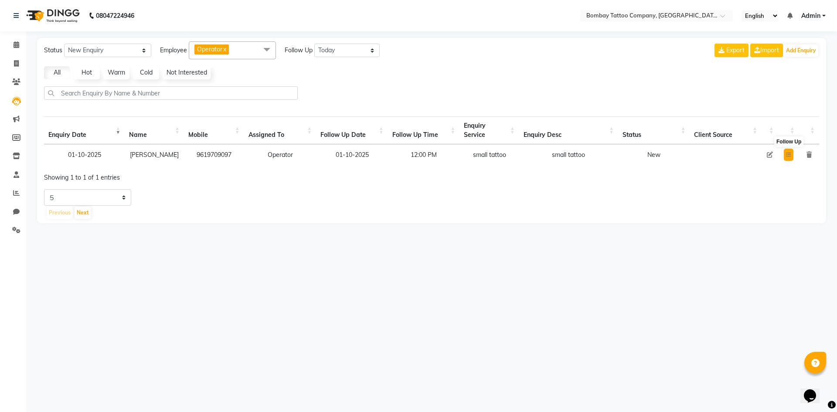
click at [791, 152] on icon at bounding box center [788, 154] width 5 height 5
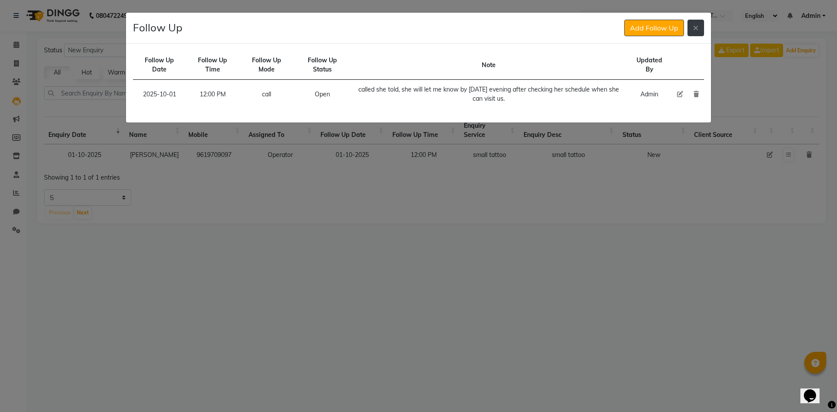
click at [690, 34] on button at bounding box center [695, 28] width 17 height 17
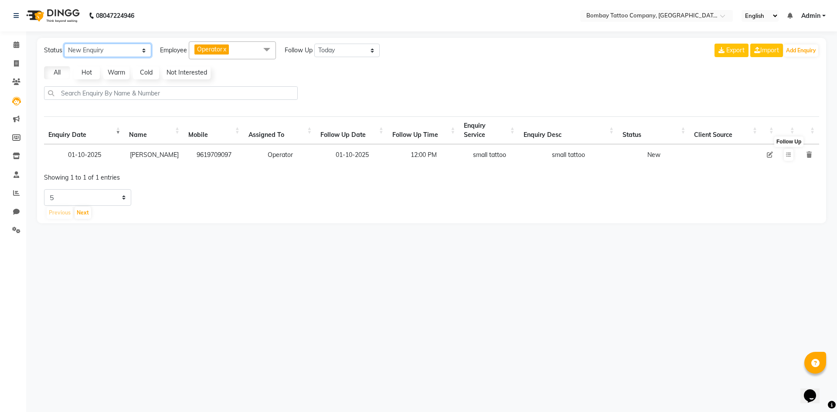
click at [131, 52] on select "New Enquiry Open Enquiry Converted Enquiry All" at bounding box center [107, 51] width 87 height 14
select select "Open"
click at [64, 44] on select "New Enquiry Open Enquiry Converted Enquiry All" at bounding box center [107, 51] width 87 height 14
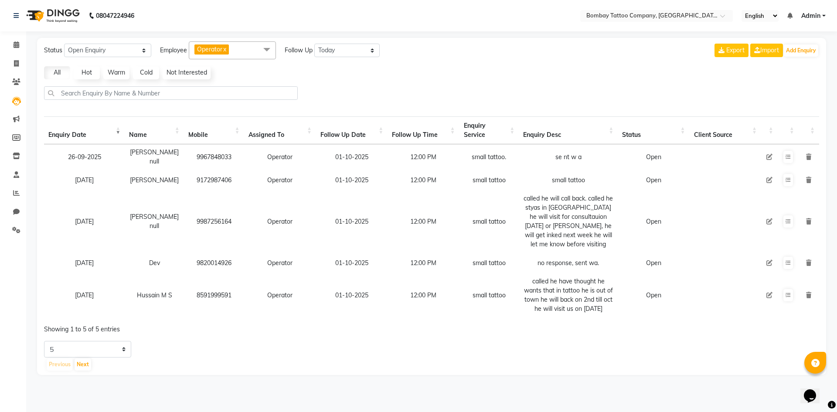
drag, startPoint x: 179, startPoint y: 199, endPoint x: 183, endPoint y: 281, distance: 82.0
drag, startPoint x: 183, startPoint y: 281, endPoint x: 171, endPoint y: 273, distance: 14.0
click at [171, 273] on td "Dev" at bounding box center [154, 262] width 59 height 21
click at [206, 163] on td "9967848033" at bounding box center [214, 156] width 60 height 25
click at [786, 152] on button at bounding box center [788, 157] width 10 height 12
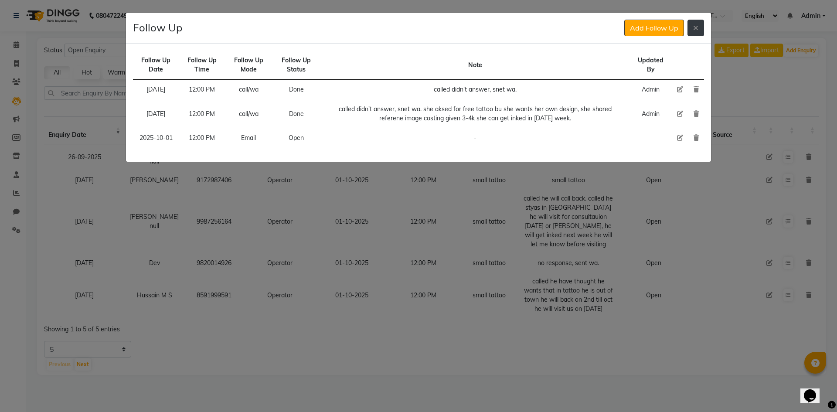
click at [701, 25] on button at bounding box center [695, 28] width 17 height 17
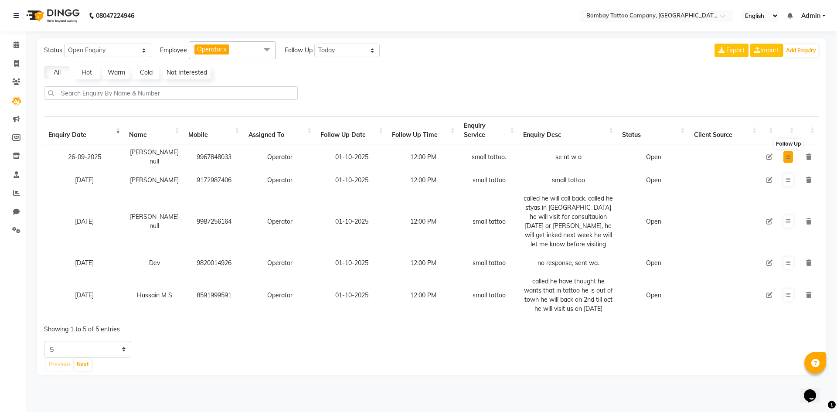
click at [783, 154] on button at bounding box center [788, 157] width 10 height 12
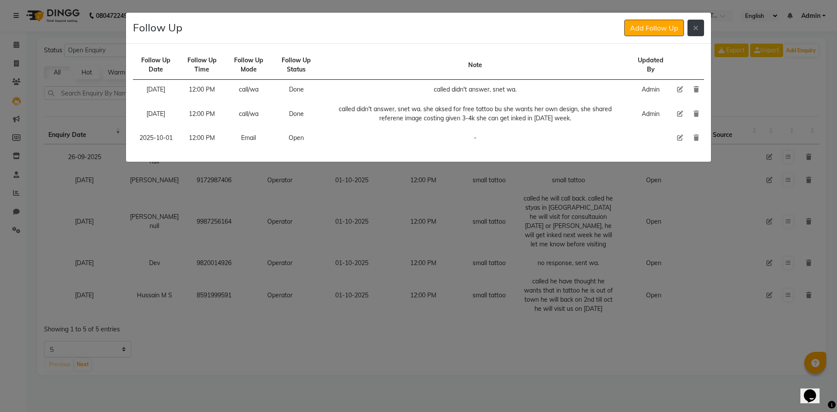
click at [695, 33] on button at bounding box center [695, 28] width 17 height 17
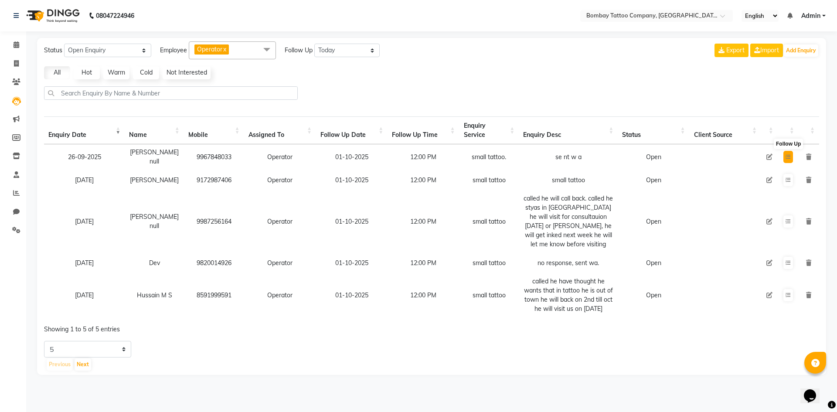
click at [792, 157] on button at bounding box center [788, 157] width 10 height 12
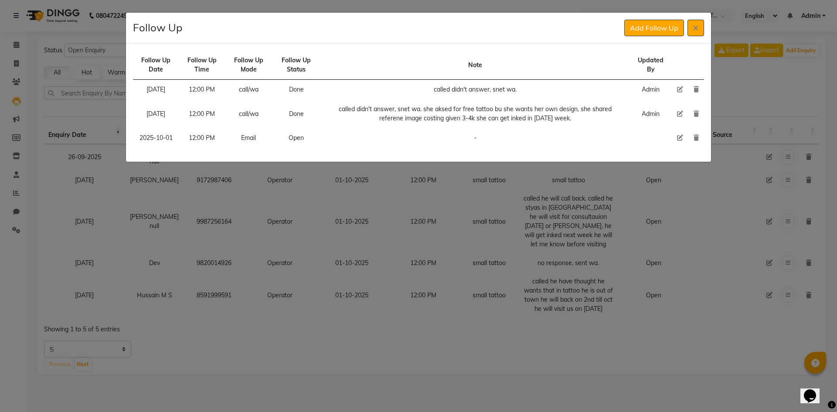
click at [678, 137] on icon at bounding box center [680, 138] width 6 height 6
select select "2025-10-01"
select select "720"
select select "Open"
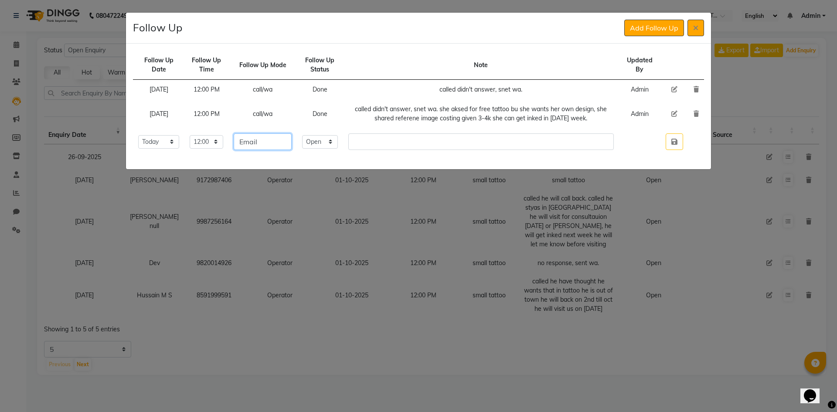
click at [289, 144] on input "Email" at bounding box center [263, 141] width 58 height 17
type input "wa"
click at [330, 144] on select "Select Open Pending Done" at bounding box center [320, 142] width 36 height 14
select select "Done"
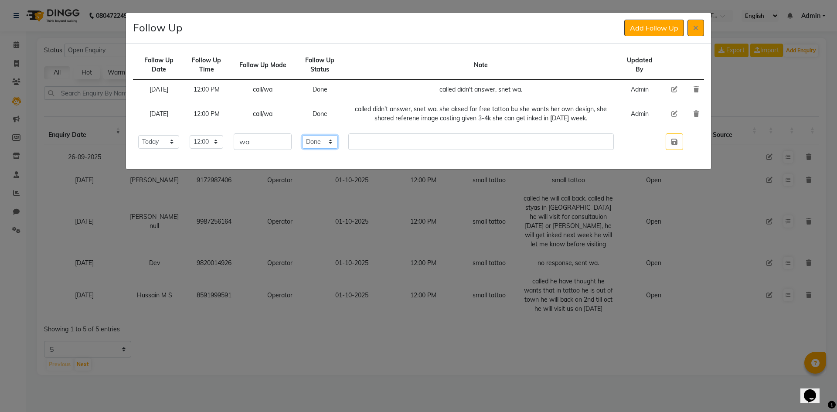
click at [316, 135] on select "Select Open Pending Done" at bounding box center [320, 142] width 36 height 14
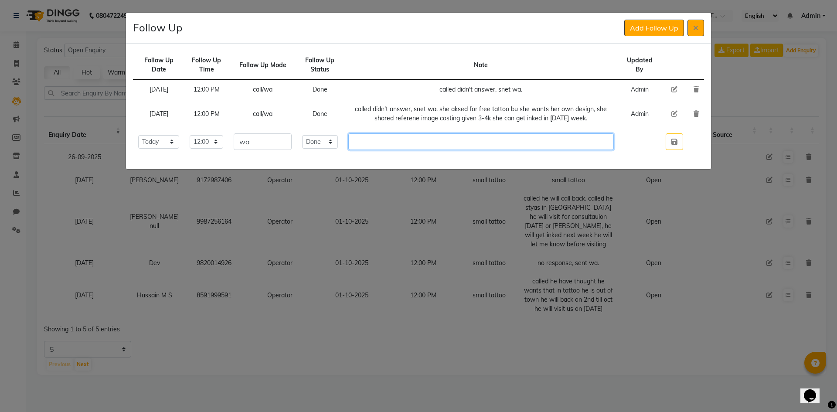
click at [408, 138] on input "text" at bounding box center [480, 141] width 265 height 17
type input "s"
type input "sent wa, share offers."
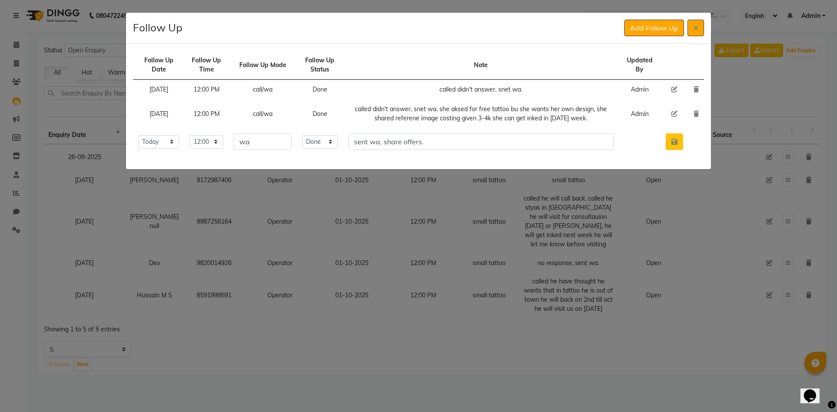
click at [678, 136] on button "button" at bounding box center [674, 141] width 17 height 17
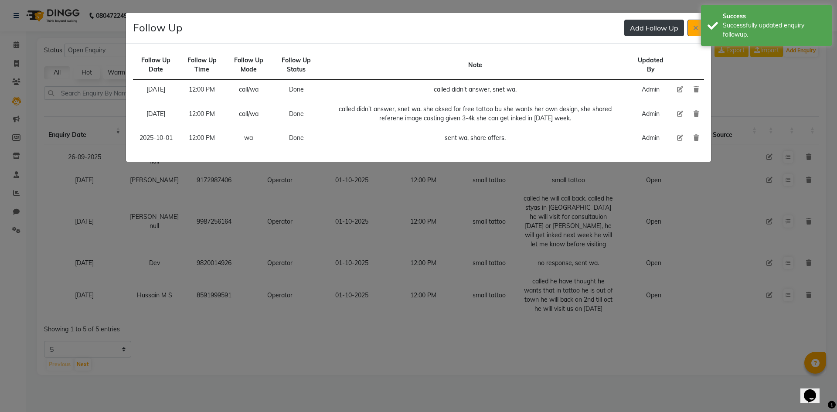
click at [639, 27] on button "Add Follow Up" at bounding box center [654, 28] width 60 height 17
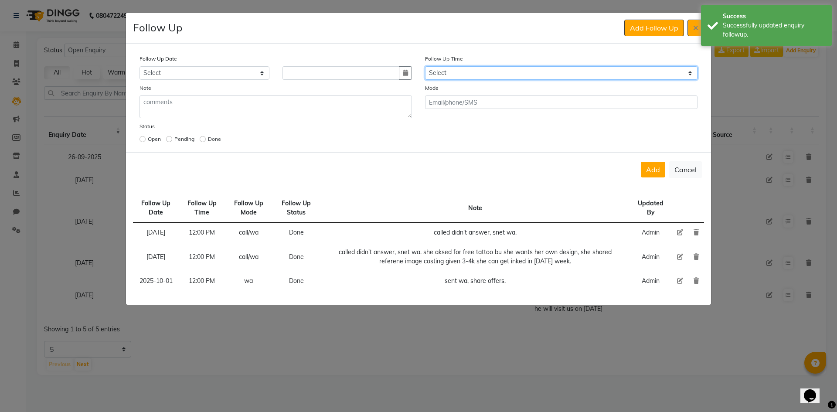
click at [553, 71] on select "Select 07:00 AM 07:15 AM 07:30 AM 07:45 AM 08:00 AM 08:15 AM 08:30 AM 08:45 AM …" at bounding box center [561, 73] width 272 height 14
select select "720"
click at [553, 72] on select "Select 07:00 AM 07:15 AM 07:30 AM 07:45 AM 08:00 AM 08:15 AM 08:30 AM 08:45 AM …" at bounding box center [561, 73] width 272 height 14
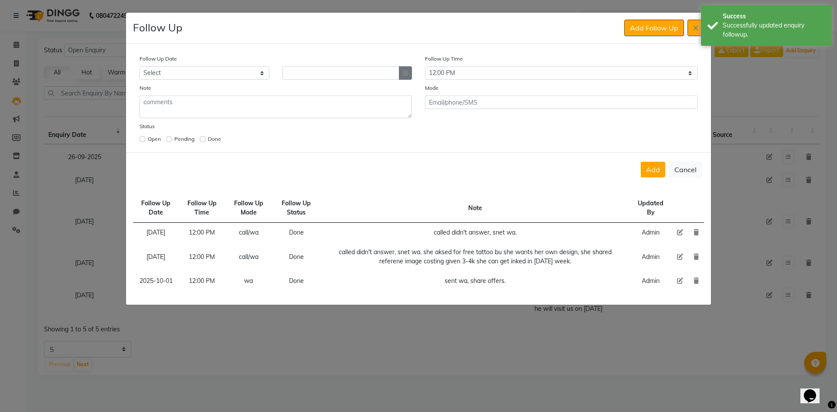
click at [403, 72] on icon "button" at bounding box center [405, 73] width 5 height 6
select select "10"
select select "2025"
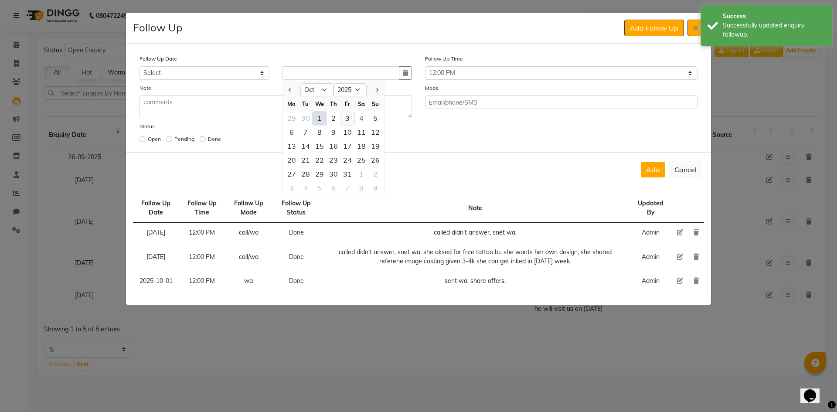
click at [348, 119] on div "3" at bounding box center [347, 118] width 14 height 14
type input "03-10-2025"
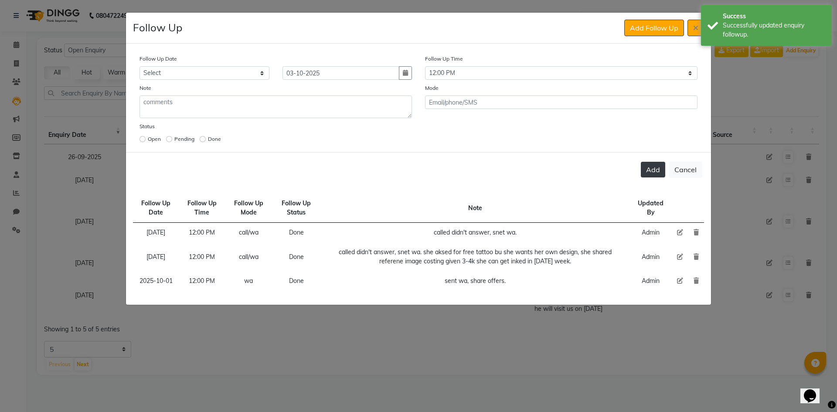
drag, startPoint x: 651, startPoint y: 170, endPoint x: 658, endPoint y: 136, distance: 33.9
click at [651, 169] on button "Add" at bounding box center [653, 170] width 24 height 16
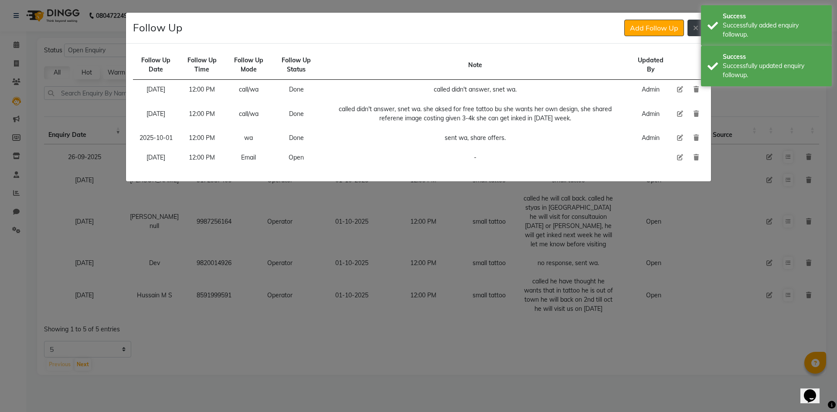
click at [694, 29] on icon at bounding box center [695, 27] width 5 height 7
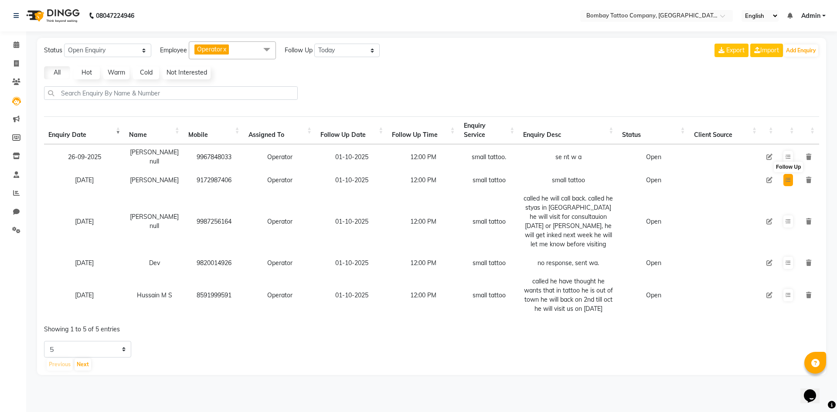
click at [783, 180] on button at bounding box center [788, 180] width 10 height 12
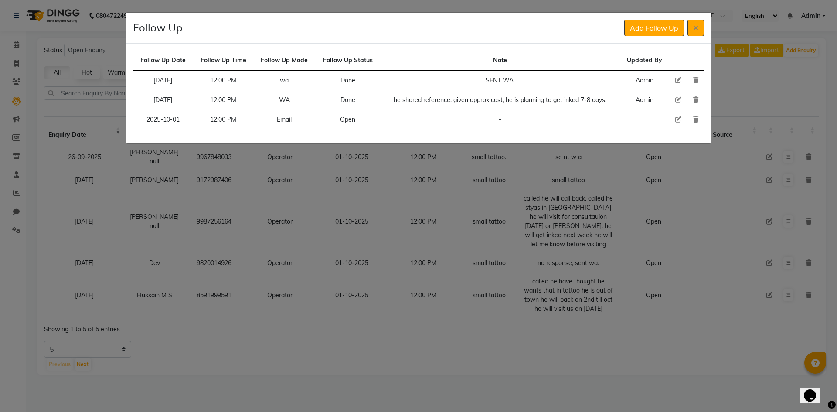
click at [673, 122] on td at bounding box center [678, 120] width 18 height 20
click at [676, 120] on icon at bounding box center [678, 119] width 6 height 6
select select "2025-10-01"
select select "720"
select select "Open"
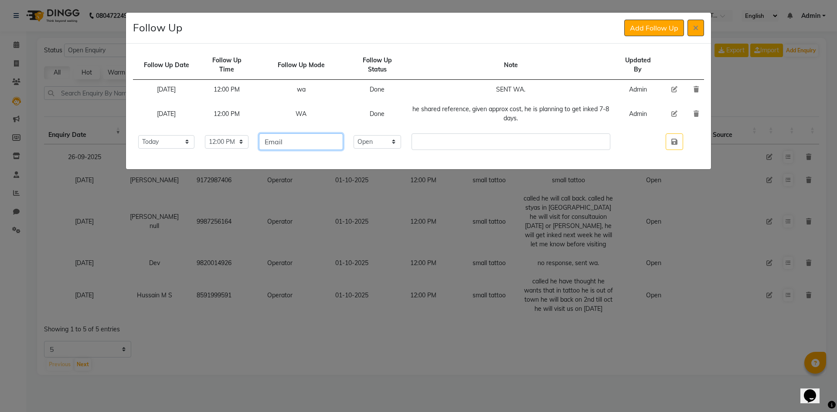
click at [316, 149] on input "Email" at bounding box center [301, 141] width 84 height 17
click at [315, 149] on input "Email" at bounding box center [301, 141] width 84 height 17
type input "call/wa"
click at [395, 146] on select "Select Open Pending Done" at bounding box center [377, 142] width 48 height 14
select select "Done"
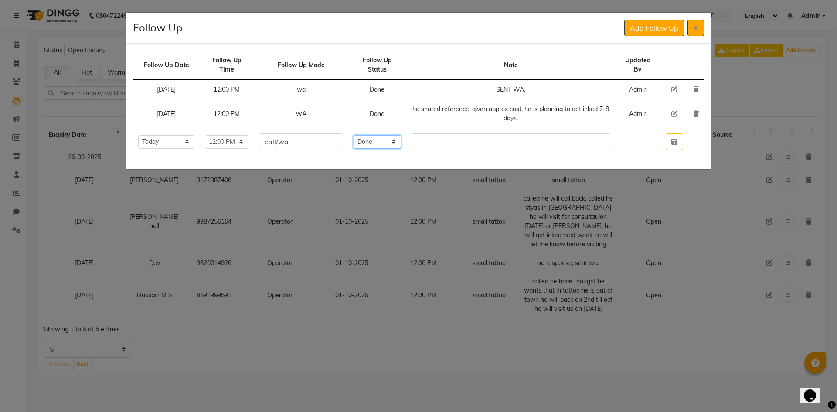
click at [371, 135] on select "Select Open Pending Done" at bounding box center [377, 142] width 48 height 14
click at [442, 147] on input "text" at bounding box center [510, 141] width 199 height 17
type input "m"
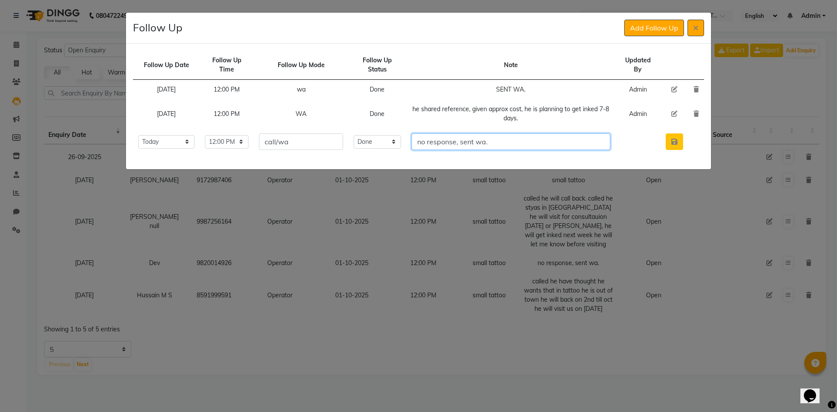
type input "no response, sent wa."
click at [668, 148] on button "button" at bounding box center [674, 141] width 17 height 17
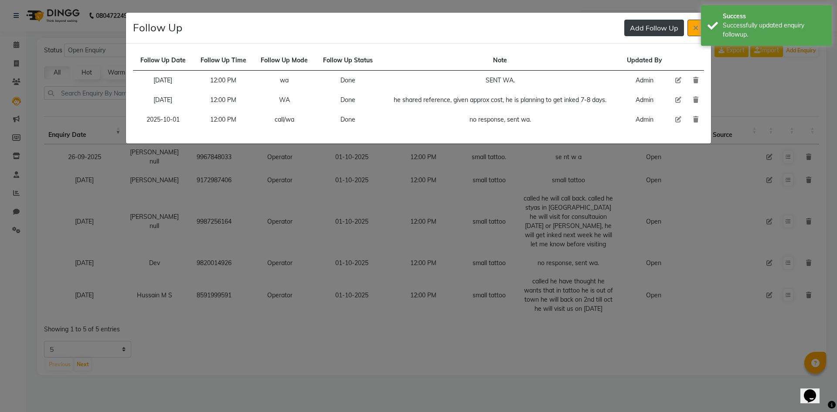
click at [644, 35] on button "Add Follow Up" at bounding box center [654, 28] width 60 height 17
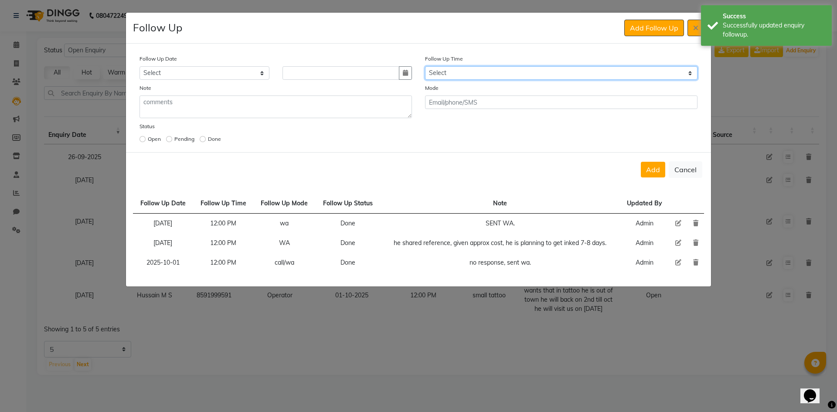
click at [540, 74] on select "Select 07:00 AM 07:15 AM 07:30 AM 07:45 AM 08:00 AM 08:15 AM 08:30 AM 08:45 AM …" at bounding box center [561, 73] width 272 height 14
select select "720"
click at [538, 75] on select "Select 07:00 AM 07:15 AM 07:30 AM 07:45 AM 08:00 AM 08:15 AM 08:30 AM 08:45 AM …" at bounding box center [561, 73] width 272 height 14
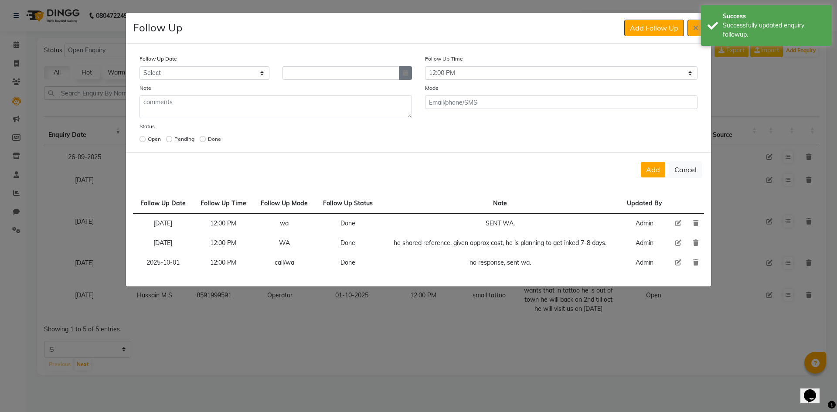
click at [401, 72] on button "button" at bounding box center [405, 73] width 13 height 14
select select "10"
select select "2025"
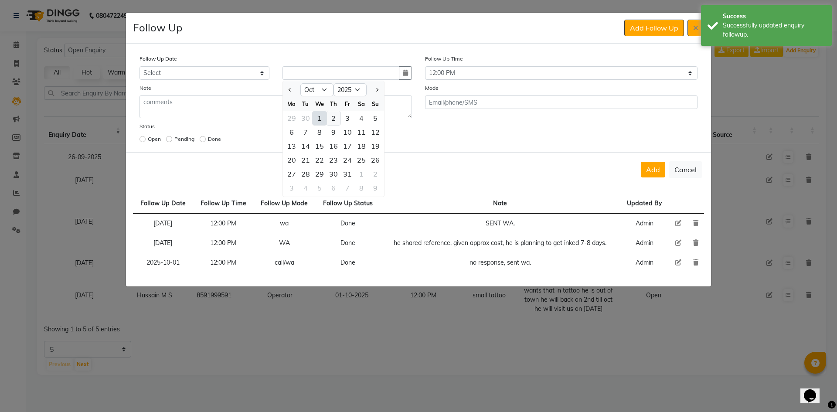
click at [337, 118] on div "2" at bounding box center [333, 118] width 14 height 14
type input "02-10-2025"
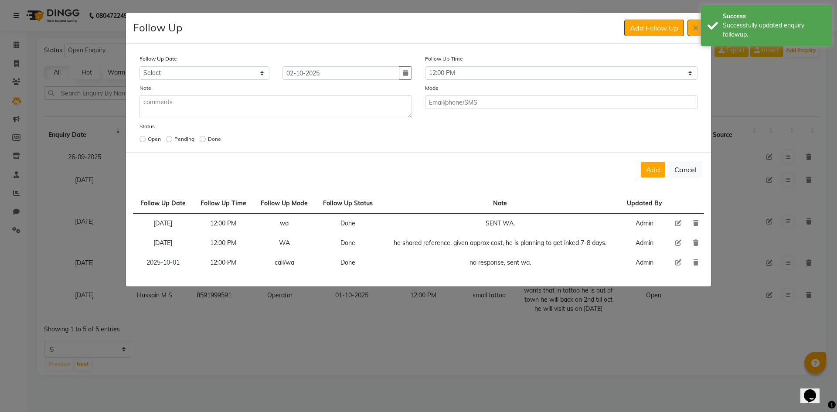
click at [652, 161] on div "Add Cancel" at bounding box center [418, 169] width 585 height 34
click at [654, 166] on button "Add" at bounding box center [653, 170] width 24 height 16
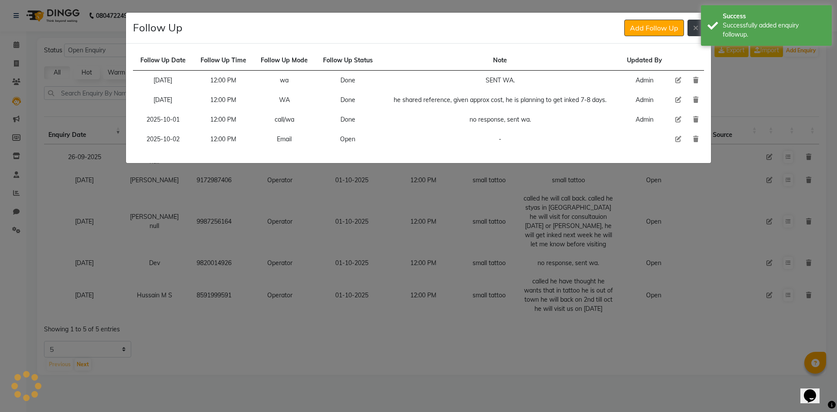
click at [700, 31] on button at bounding box center [695, 28] width 17 height 17
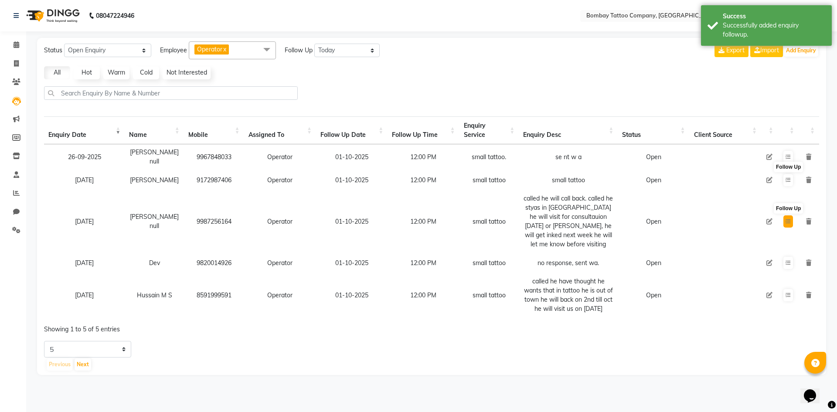
click at [792, 221] on button at bounding box center [788, 221] width 10 height 12
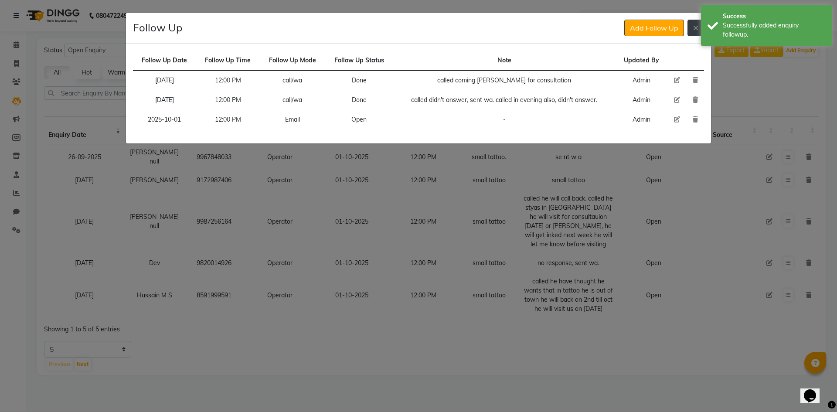
click at [697, 31] on button at bounding box center [695, 28] width 17 height 17
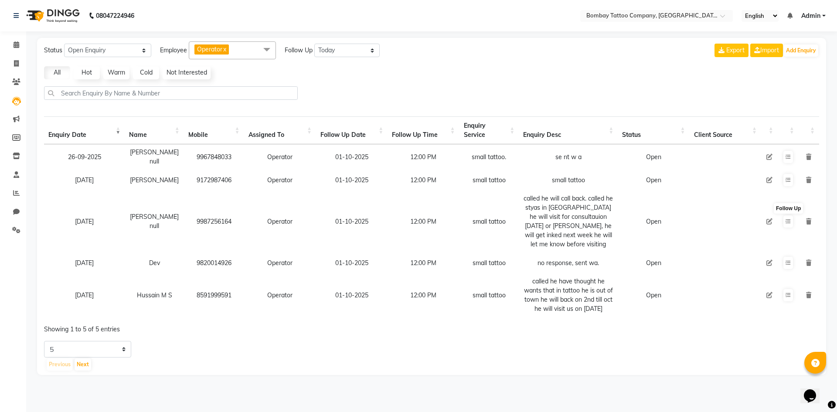
click at [780, 181] on td at bounding box center [788, 180] width 21 height 21
click at [787, 181] on icon at bounding box center [787, 179] width 5 height 5
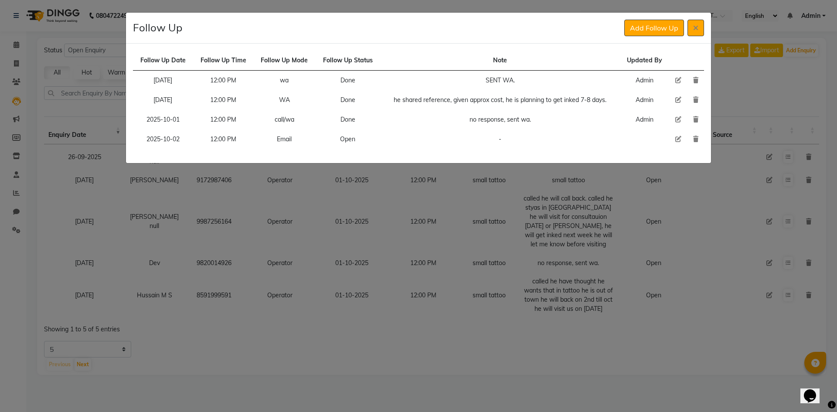
click at [676, 120] on icon at bounding box center [678, 119] width 6 height 6
select select "2025-10-01"
select select "720"
select select "Done"
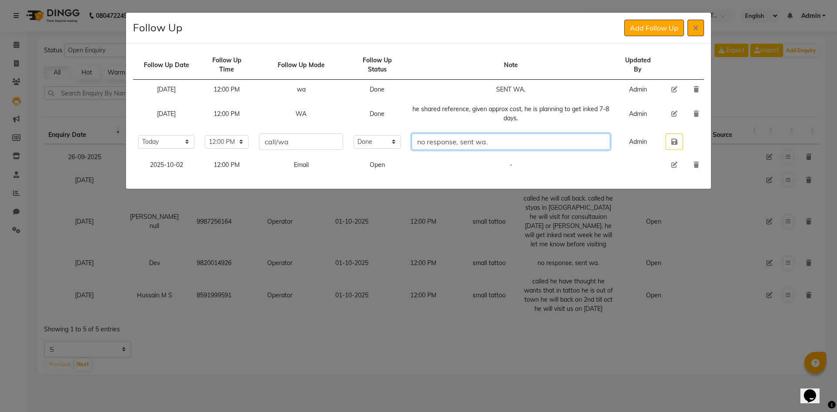
click at [582, 142] on input "no response, sent wa." at bounding box center [510, 141] width 199 height 17
type input "no response, sent wa. he will update me a day or 2 day prior before visiting."
click at [669, 139] on button "button" at bounding box center [674, 141] width 17 height 17
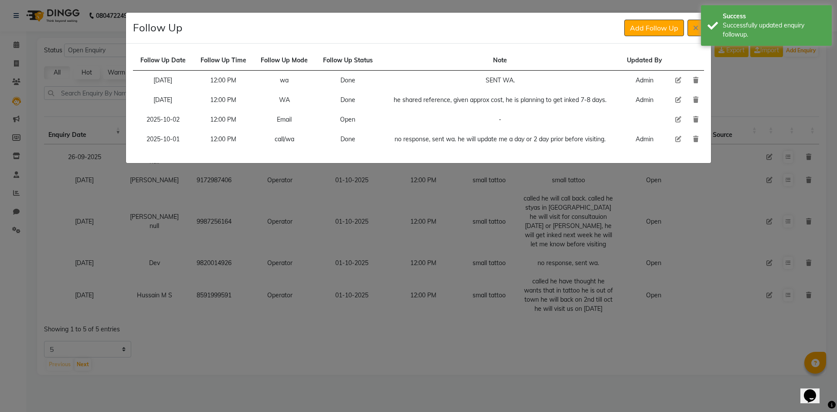
click at [677, 117] on icon at bounding box center [678, 119] width 6 height 6
select select "2025-10-02"
select select "720"
select select "Open"
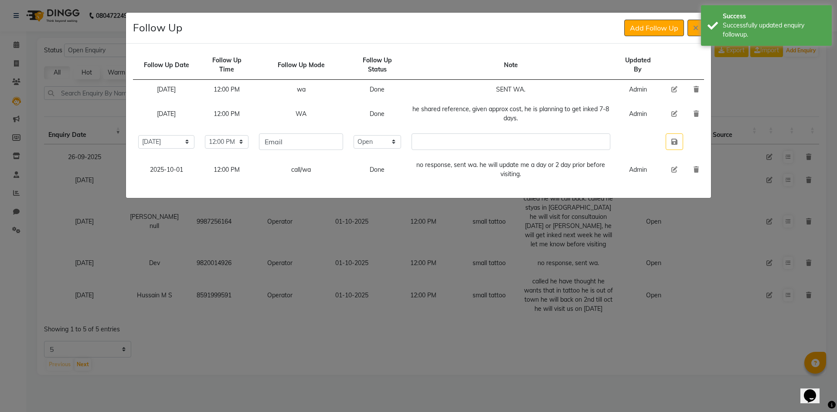
drag, startPoint x: 218, startPoint y: 145, endPoint x: 213, endPoint y: 145, distance: 5.2
click at [201, 145] on div "Select [DATE] [DATE] [DATE] ([DATE]) [DATE] ([DATE]) [DATE] ([DATE]) [DATE] ([D…" at bounding box center [166, 142] width 69 height 14
click at [194, 145] on select "Select [DATE] [DATE] [DATE] ([DATE]) [DATE] ([DATE]) [DATE] ([DATE]) [DATE] ([D…" at bounding box center [166, 142] width 56 height 14
select select "custom_date"
click at [138, 135] on select "Select [DATE] [DATE] [DATE] ([DATE]) [DATE] ([DATE]) [DATE] ([DATE]) [DATE] ([D…" at bounding box center [166, 142] width 56 height 14
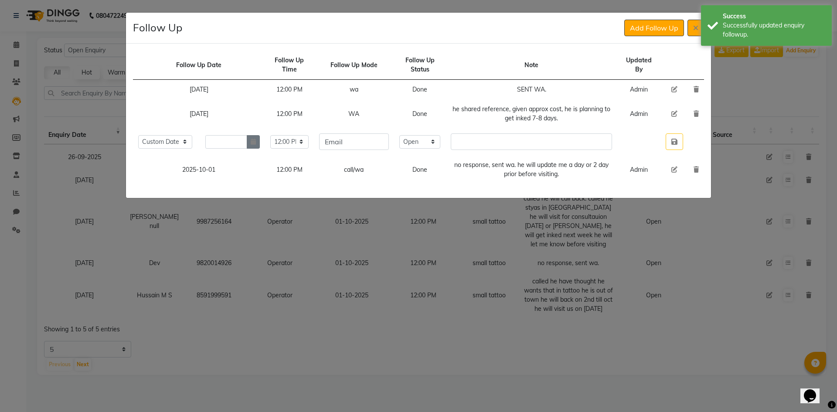
click at [260, 144] on button "button" at bounding box center [253, 142] width 13 height 14
select select "10"
select select "2025"
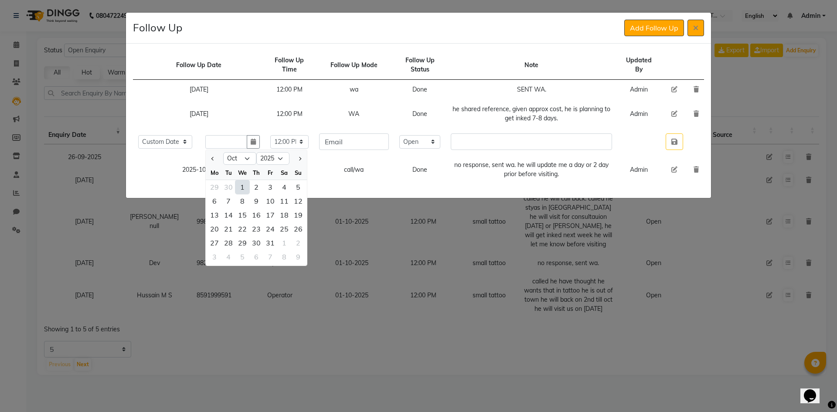
click at [334, 124] on td "WA" at bounding box center [354, 113] width 80 height 29
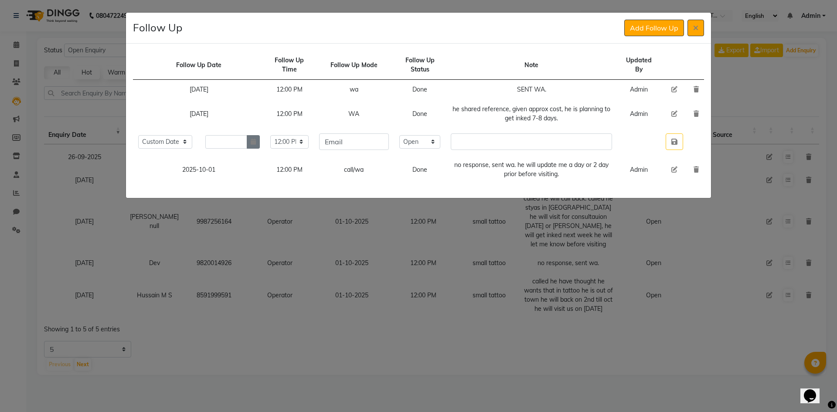
click at [256, 140] on icon "button" at bounding box center [253, 142] width 5 height 6
select select "10"
select select "2025"
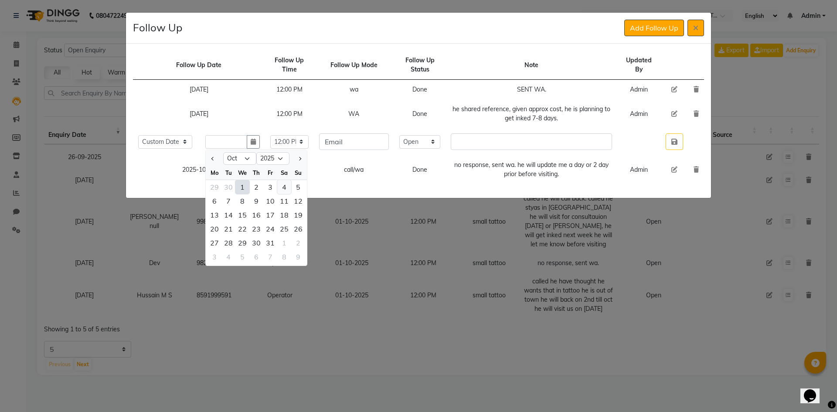
click at [291, 186] on div "4" at bounding box center [284, 187] width 14 height 14
type input "04-10-2025"
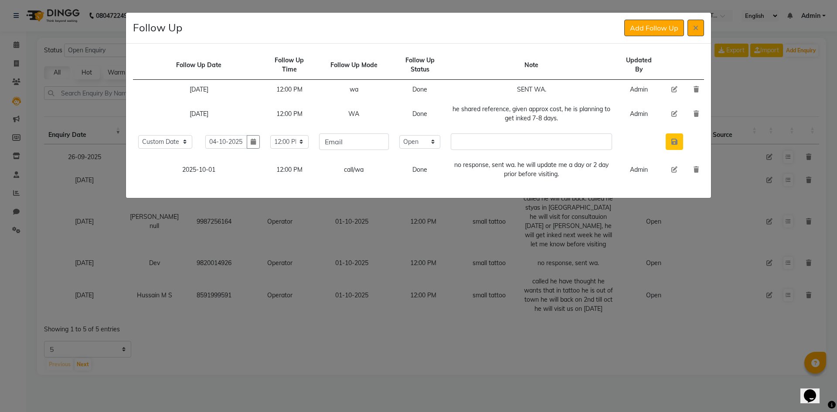
click at [679, 149] on button "button" at bounding box center [674, 141] width 17 height 17
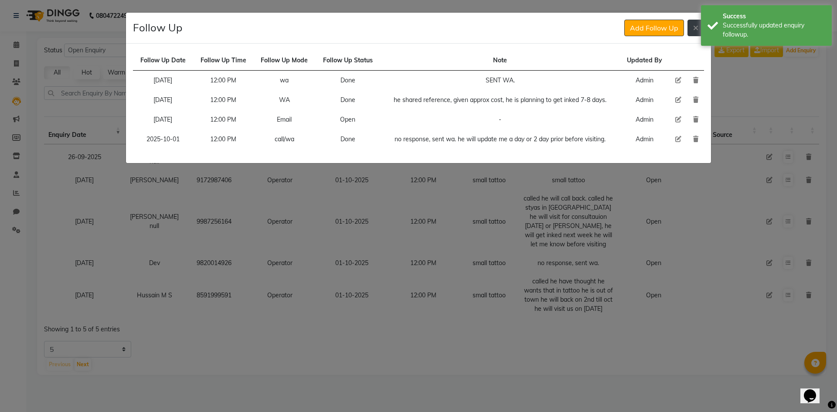
click at [697, 32] on button at bounding box center [695, 28] width 17 height 17
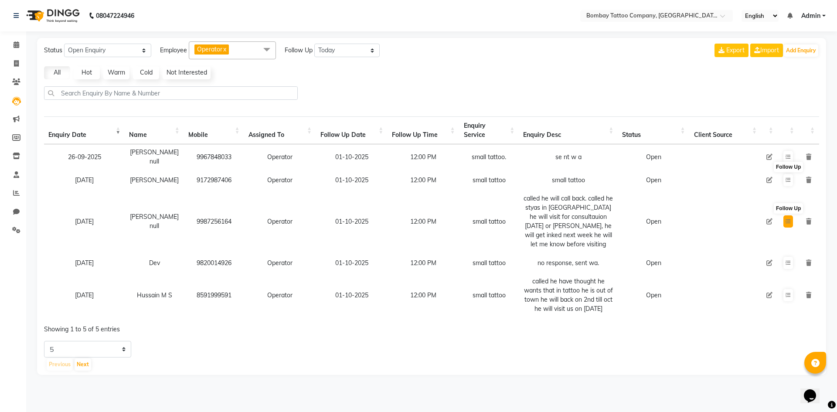
click at [787, 222] on icon at bounding box center [787, 221] width 5 height 5
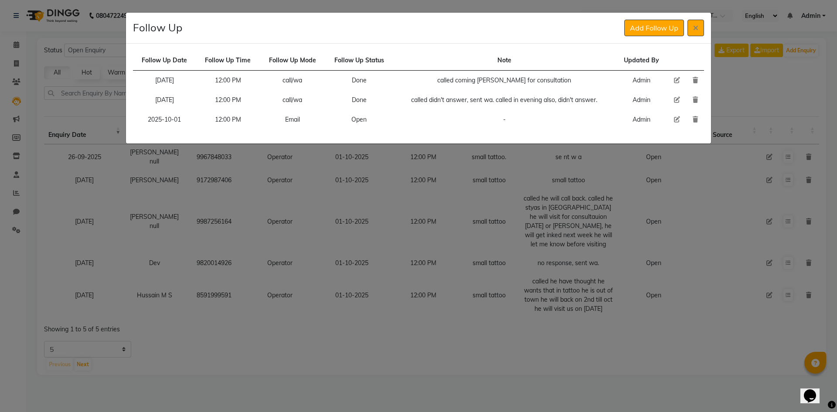
click at [674, 119] on icon at bounding box center [677, 119] width 6 height 6
select select "2025-10-01"
select select "720"
select select "Open"
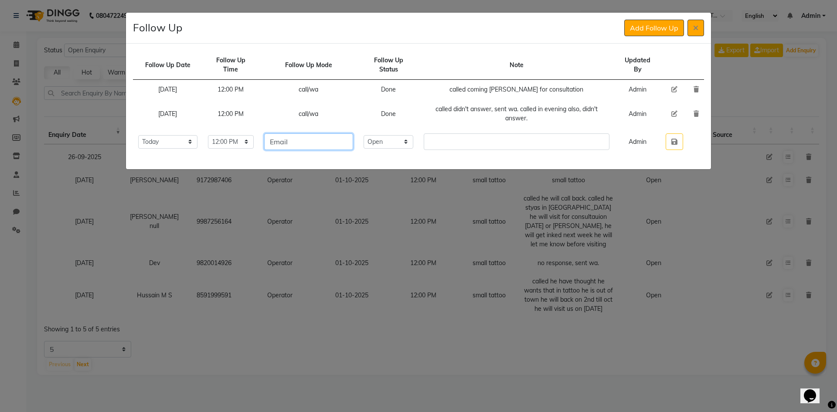
click at [316, 145] on input "Email" at bounding box center [308, 141] width 89 height 17
type input "call/wa"
click at [413, 144] on select "Select Open Pending Done" at bounding box center [389, 142] width 50 height 14
select select "Done"
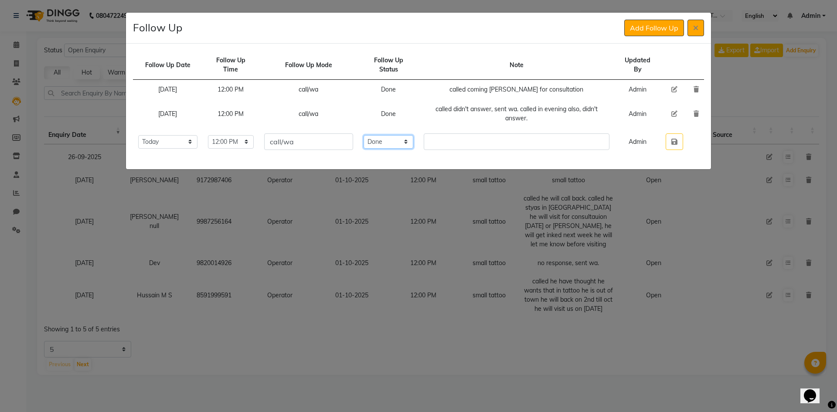
click at [381, 135] on select "Select Open Pending Done" at bounding box center [389, 142] width 50 height 14
click at [447, 142] on input "text" at bounding box center [517, 141] width 186 height 17
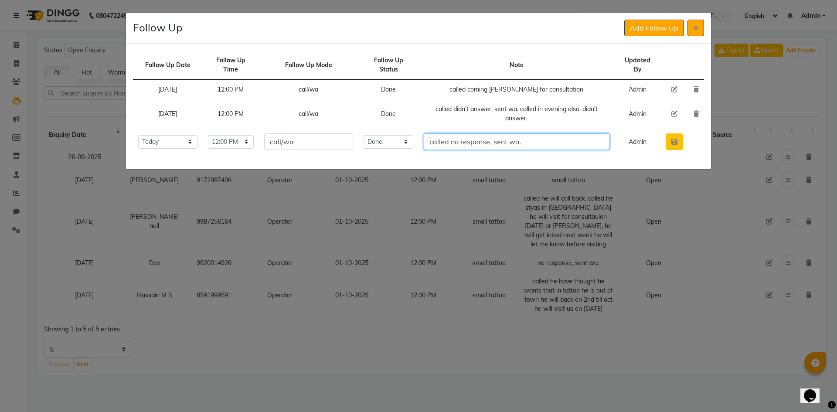
type input "called no response, sent wa."
click at [676, 143] on icon "button" at bounding box center [674, 141] width 6 height 7
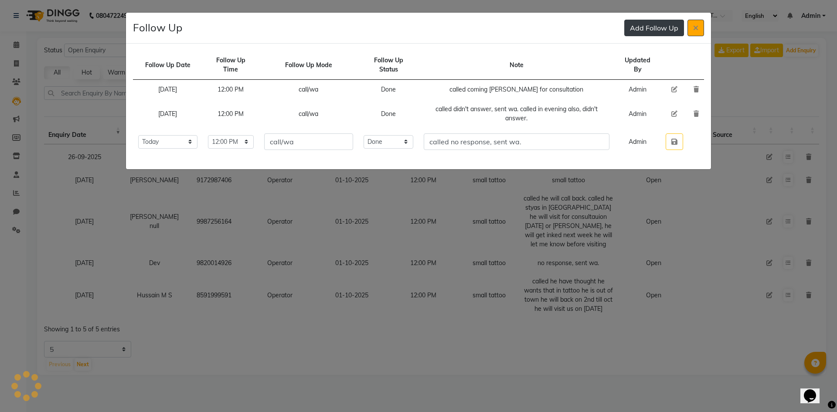
click at [646, 25] on button "Add Follow Up" at bounding box center [654, 28] width 60 height 17
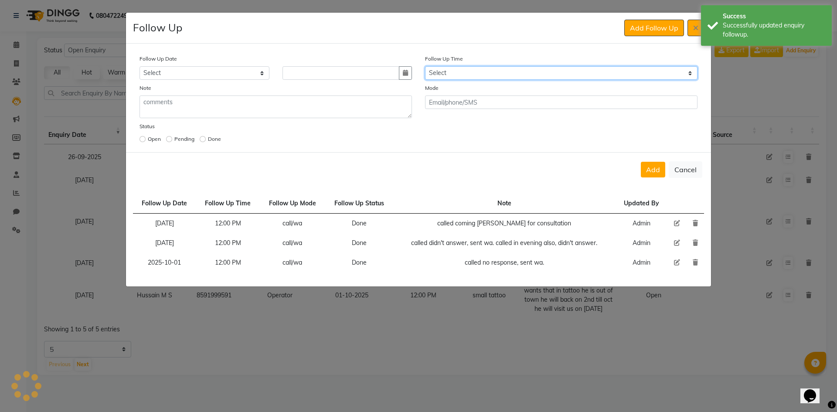
click at [552, 70] on select "Select 07:00 AM 07:15 AM 07:30 AM 07:45 AM 08:00 AM 08:15 AM 08:30 AM 08:45 AM …" at bounding box center [561, 73] width 272 height 14
select select "720"
click at [551, 72] on select "Select 07:00 AM 07:15 AM 07:30 AM 07:45 AM 08:00 AM 08:15 AM 08:30 AM 08:45 AM …" at bounding box center [561, 73] width 272 height 14
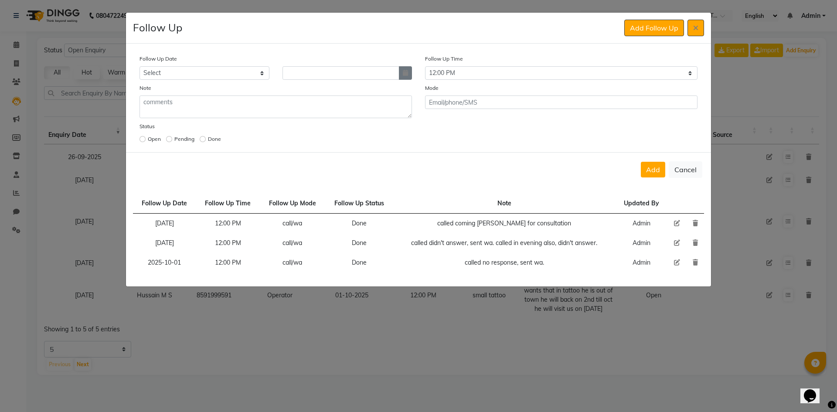
click at [403, 71] on icon "button" at bounding box center [405, 73] width 5 height 6
select select "10"
select select "2025"
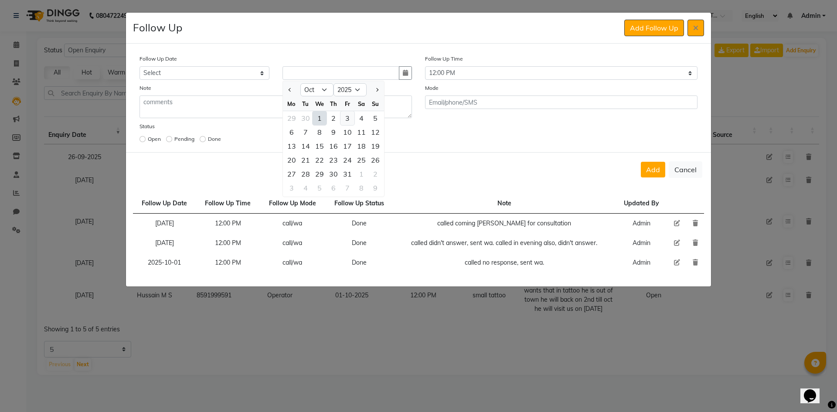
click at [346, 120] on div "3" at bounding box center [347, 118] width 14 height 14
type input "03-10-2025"
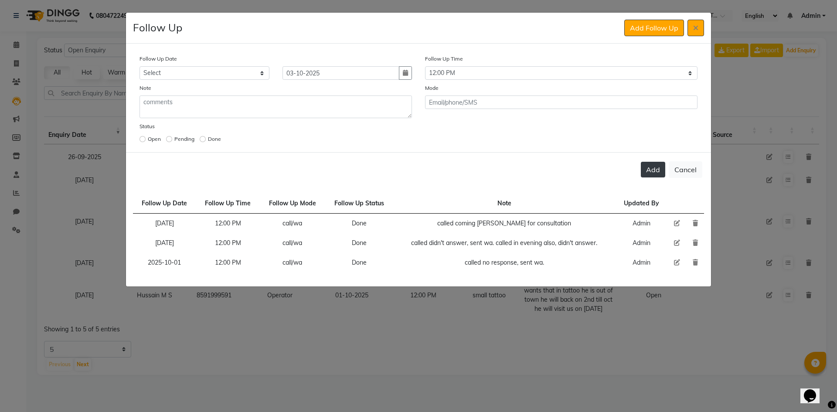
click at [644, 164] on button "Add" at bounding box center [653, 170] width 24 height 16
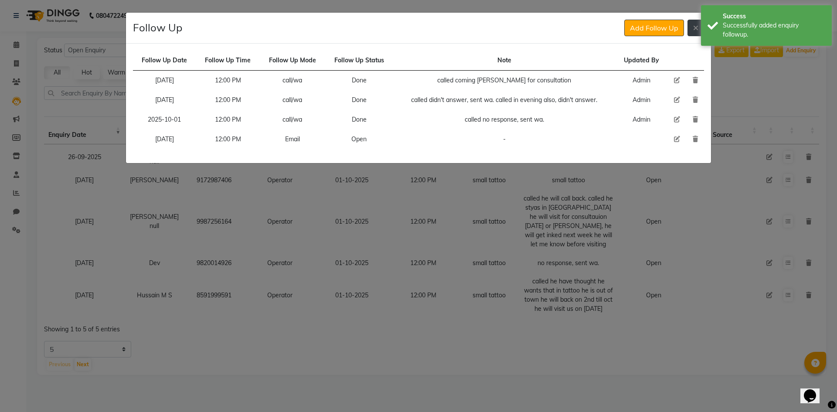
click at [687, 28] on button at bounding box center [695, 28] width 17 height 17
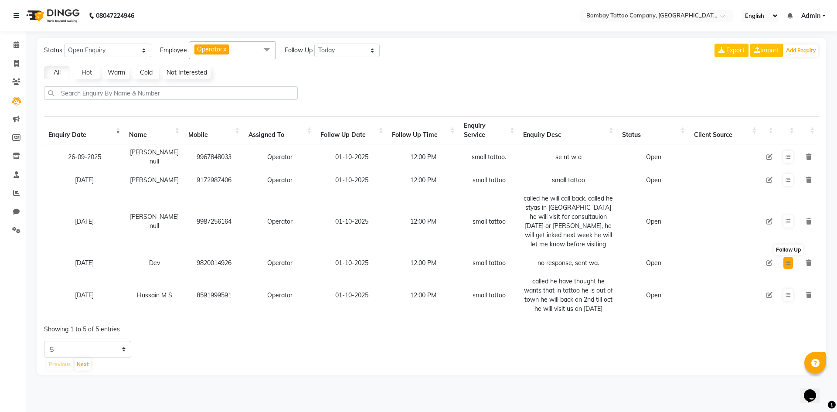
click at [785, 265] on button at bounding box center [788, 263] width 10 height 12
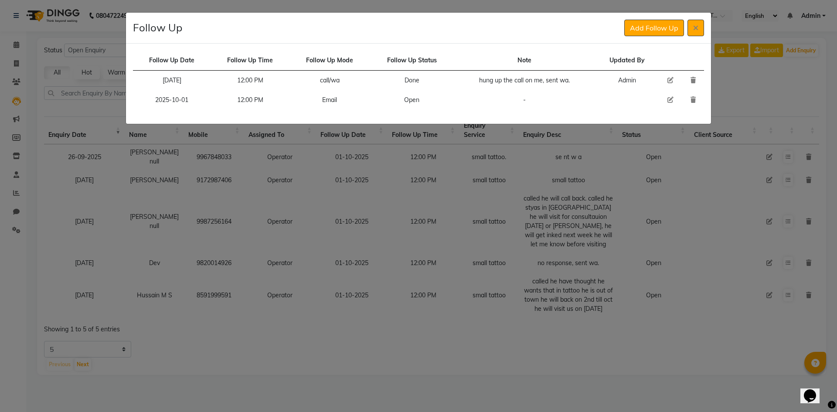
click at [694, 36] on div "Follow Up Add Follow Up" at bounding box center [418, 28] width 585 height 31
click at [697, 31] on button at bounding box center [695, 28] width 17 height 17
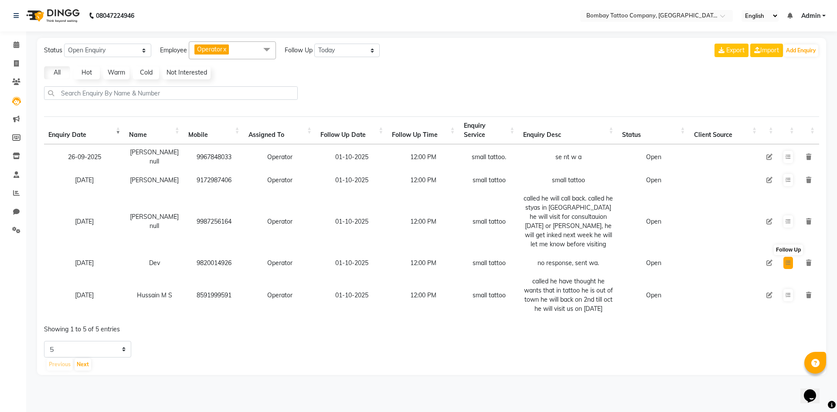
click at [790, 268] on button at bounding box center [788, 263] width 10 height 12
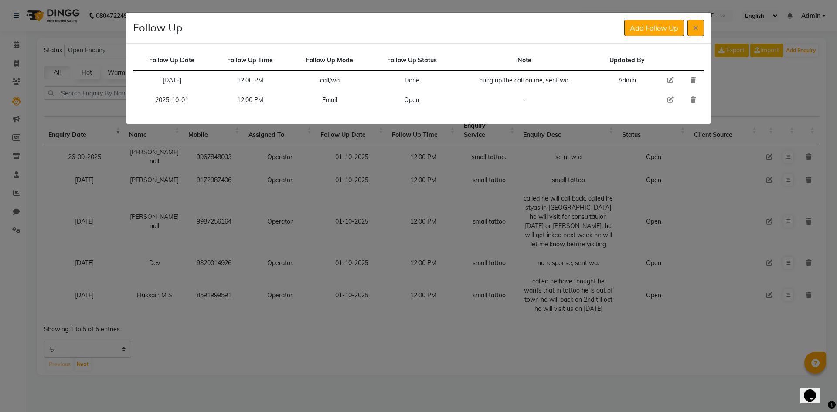
click at [669, 97] on icon at bounding box center [670, 100] width 6 height 6
select select "2025-10-01"
select select "720"
select select "Open"
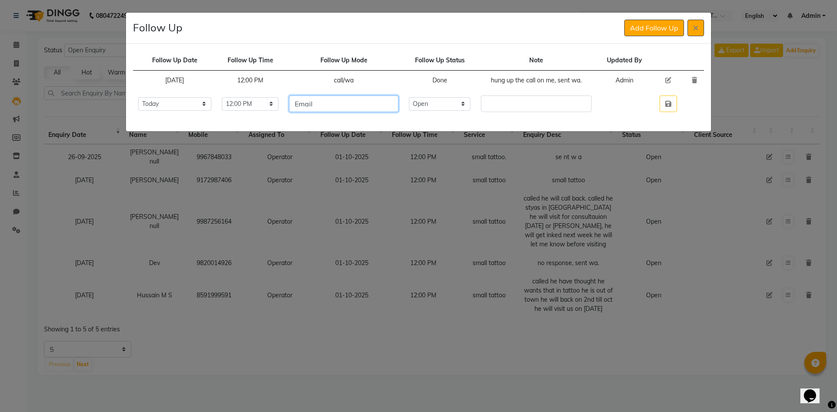
click at [353, 105] on input "Email" at bounding box center [343, 103] width 109 height 17
type input "wa"
click at [451, 101] on select "Select Open Pending Done" at bounding box center [439, 104] width 61 height 14
select select "Done"
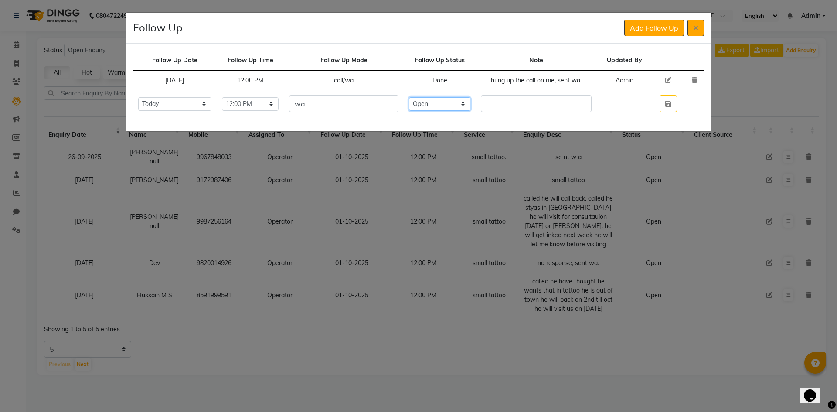
click at [425, 97] on select "Select Open Pending Done" at bounding box center [439, 104] width 61 height 14
click at [519, 95] on td at bounding box center [536, 103] width 121 height 27
click at [516, 99] on input "text" at bounding box center [536, 103] width 111 height 17
type input "sent wa, shared offers."
click at [674, 104] on button "button" at bounding box center [667, 103] width 17 height 17
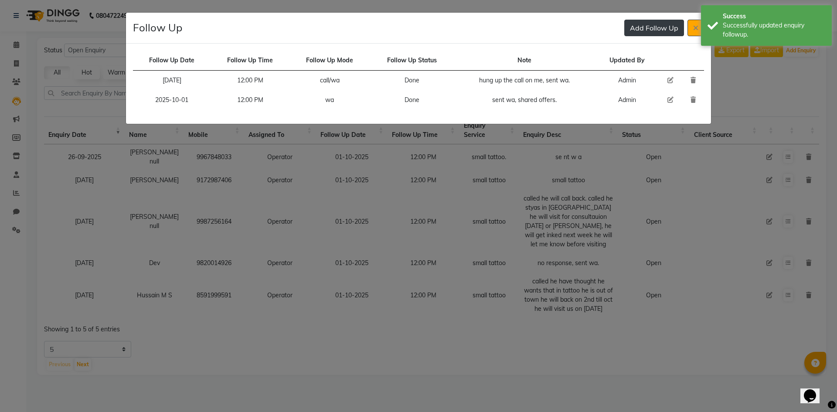
click at [642, 34] on button "Add Follow Up" at bounding box center [654, 28] width 60 height 17
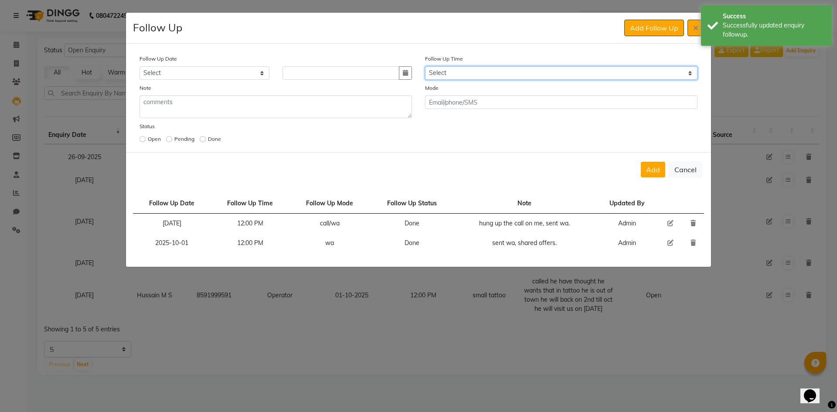
click at [529, 69] on select "Select 07:00 AM 07:15 AM 07:30 AM 07:45 AM 08:00 AM 08:15 AM 08:30 AM 08:45 AM …" at bounding box center [561, 73] width 272 height 14
select select "720"
click at [529, 69] on select "Select 07:00 AM 07:15 AM 07:30 AM 07:45 AM 08:00 AM 08:15 AM 08:30 AM 08:45 AM …" at bounding box center [561, 73] width 272 height 14
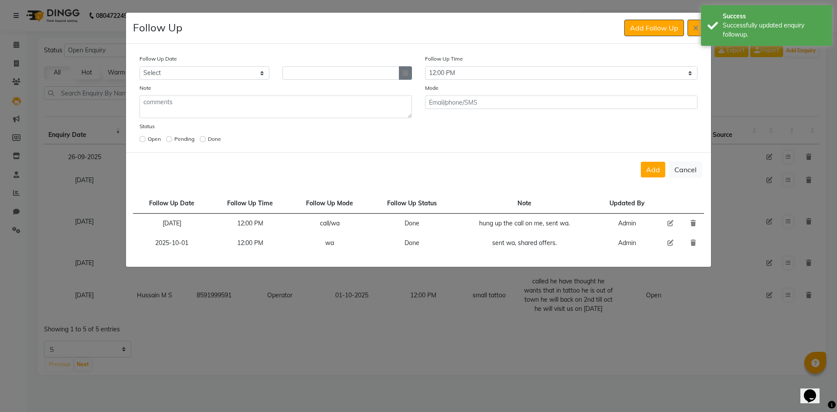
click at [408, 71] on icon "button" at bounding box center [405, 73] width 5 height 6
select select "10"
select select "2025"
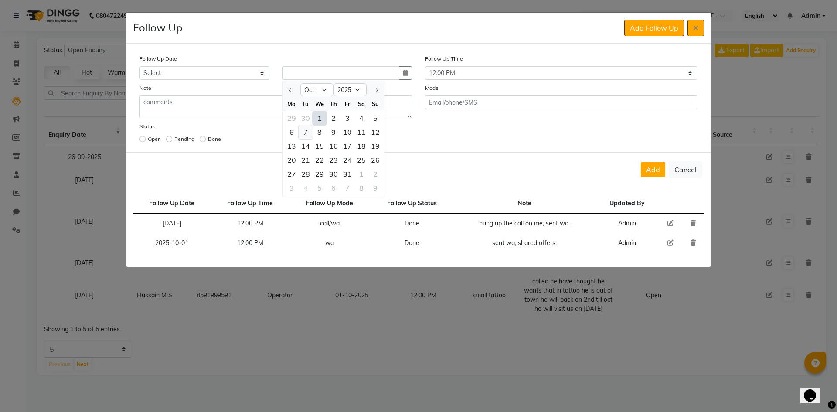
click at [309, 136] on div "7" at bounding box center [306, 132] width 14 height 14
type input "[DATE]"
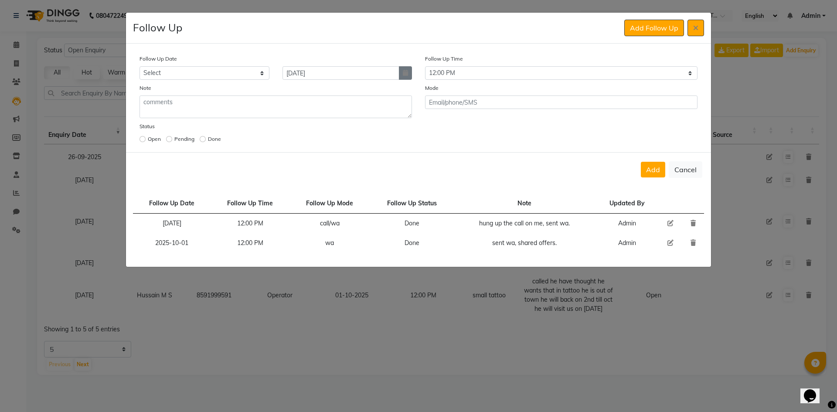
click at [410, 73] on button "button" at bounding box center [405, 73] width 13 height 14
select select "10"
select select "2025"
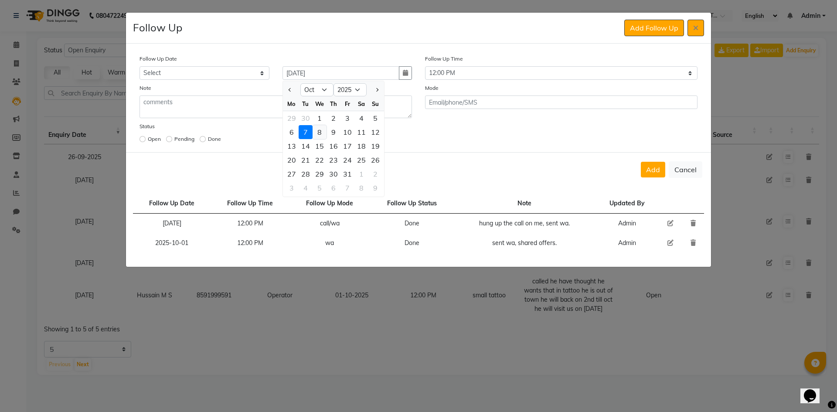
click at [319, 137] on div "8" at bounding box center [320, 132] width 14 height 14
type input "[DATE]"
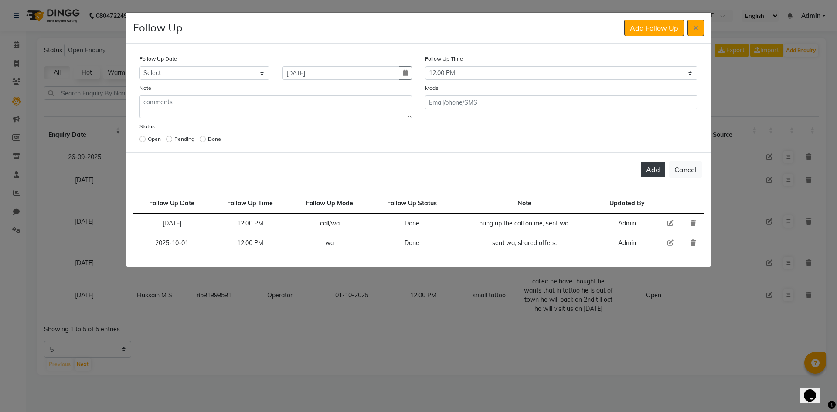
drag, startPoint x: 677, startPoint y: 160, endPoint x: 655, endPoint y: 177, distance: 28.3
click at [676, 160] on div "Add Cancel" at bounding box center [418, 169] width 585 height 34
click at [653, 178] on div "Add Cancel" at bounding box center [418, 169] width 585 height 34
click at [649, 163] on button "Add" at bounding box center [653, 170] width 24 height 16
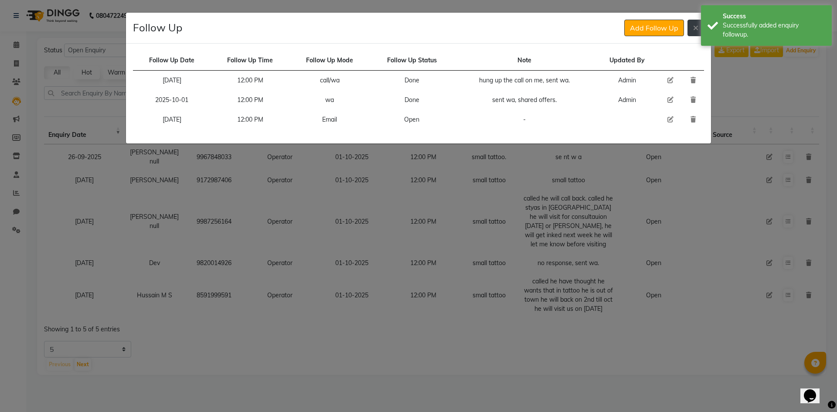
click at [696, 25] on icon at bounding box center [695, 27] width 5 height 7
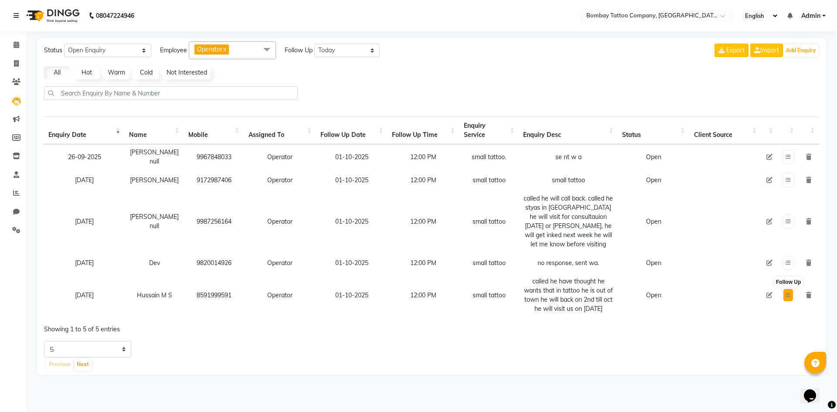
click at [785, 290] on button at bounding box center [788, 295] width 10 height 12
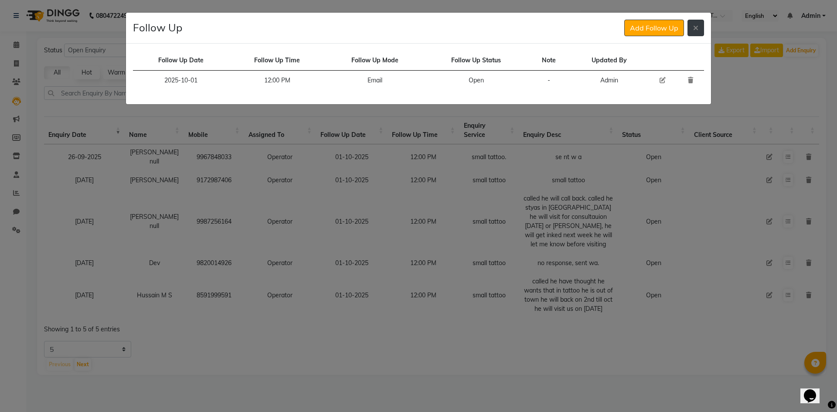
click at [692, 29] on button at bounding box center [695, 28] width 17 height 17
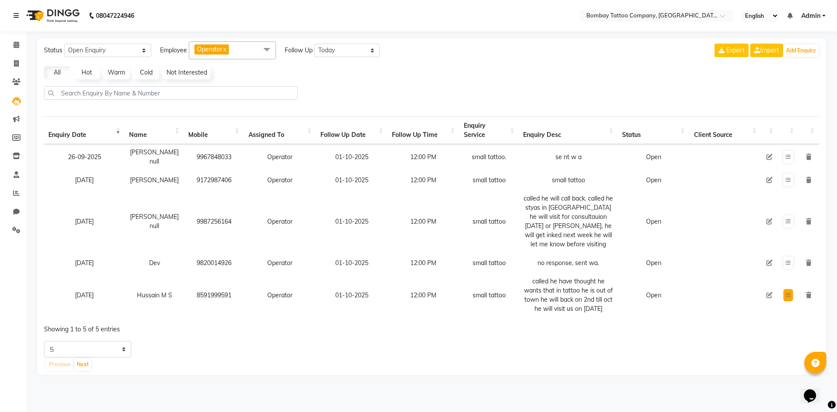
click at [791, 295] on button at bounding box center [788, 295] width 10 height 12
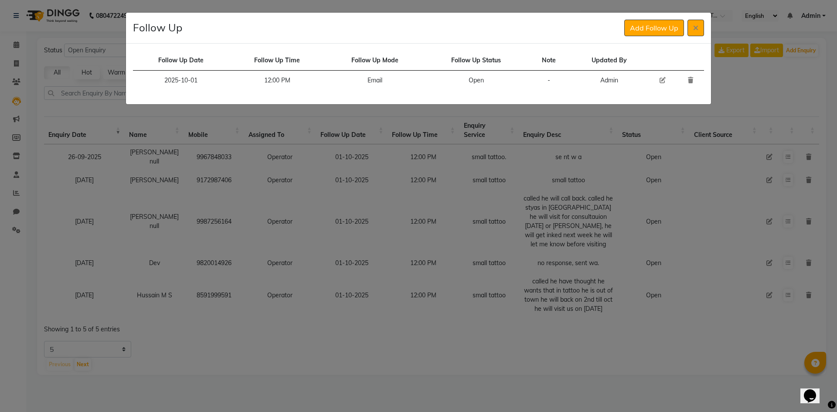
click at [624, 20] on button "Add Follow Up" at bounding box center [654, 28] width 60 height 17
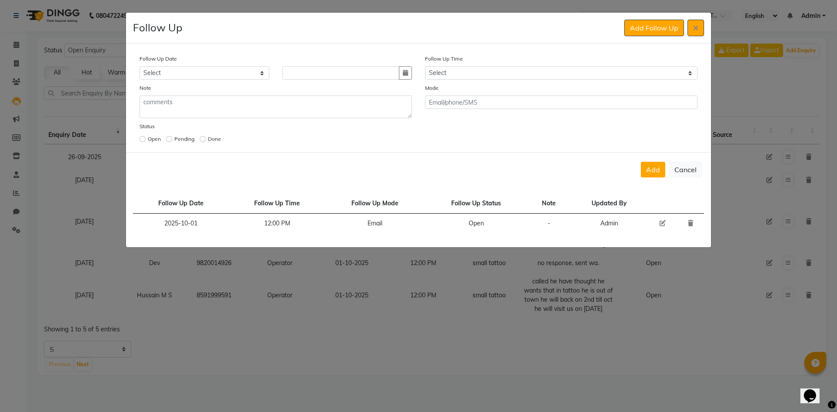
click at [624, 20] on button "Add Follow Up" at bounding box center [654, 28] width 60 height 17
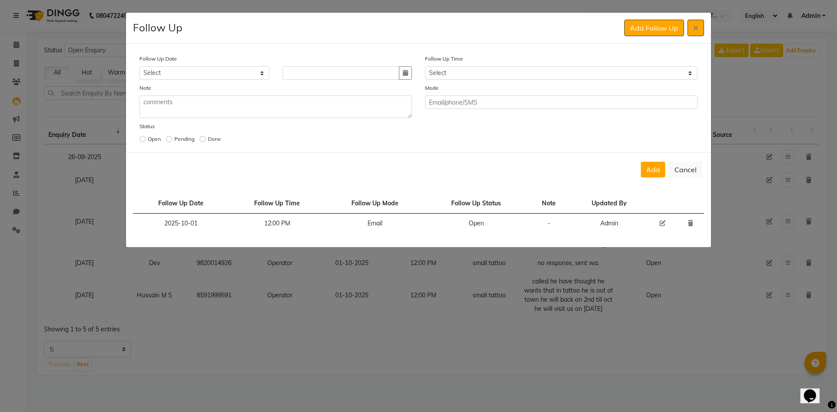
click at [624, 20] on button "Add Follow Up" at bounding box center [654, 28] width 60 height 17
drag, startPoint x: 510, startPoint y: 81, endPoint x: 509, endPoint y: 71, distance: 10.1
click at [510, 78] on div "Follow Up Date Select [DATE] [DATE] [DATE] ([DATE]) [DATE] ([DATE]) [DATE] ([DA…" at bounding box center [418, 99] width 571 height 91
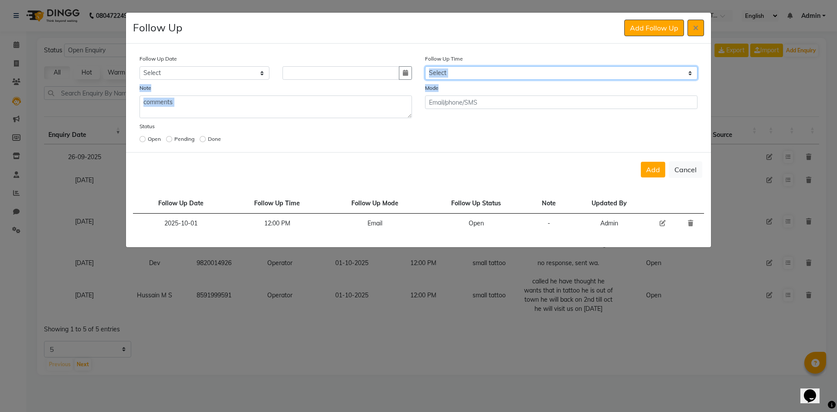
click at [509, 71] on select "Select 07:00 AM 07:15 AM 07:30 AM 07:45 AM 08:00 AM 08:15 AM 08:30 AM 08:45 AM …" at bounding box center [561, 73] width 272 height 14
click at [509, 72] on select "Select 07:00 AM 07:15 AM 07:30 AM 07:45 AM 08:00 AM 08:15 AM 08:30 AM 08:45 AM …" at bounding box center [561, 73] width 272 height 14
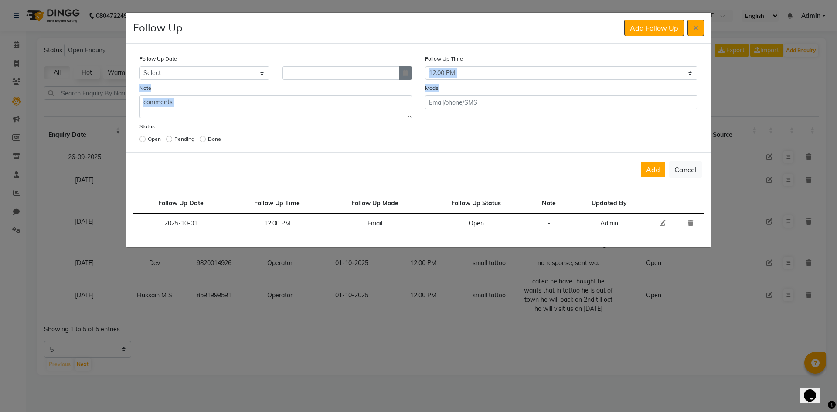
click at [405, 75] on icon "button" at bounding box center [405, 73] width 5 height 6
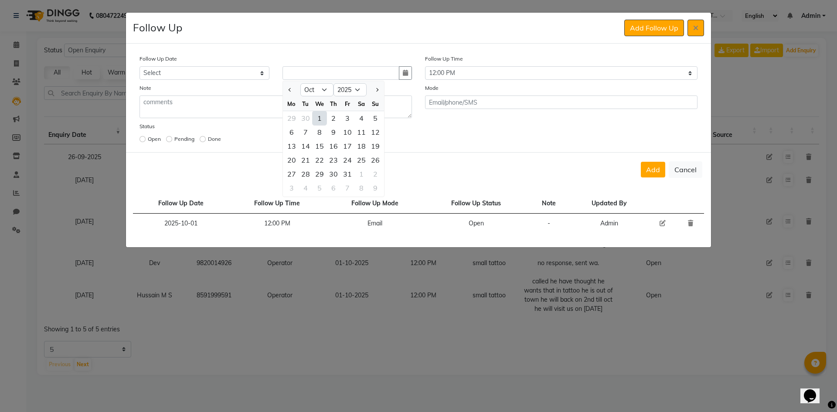
click at [335, 119] on div "2" at bounding box center [333, 118] width 14 height 14
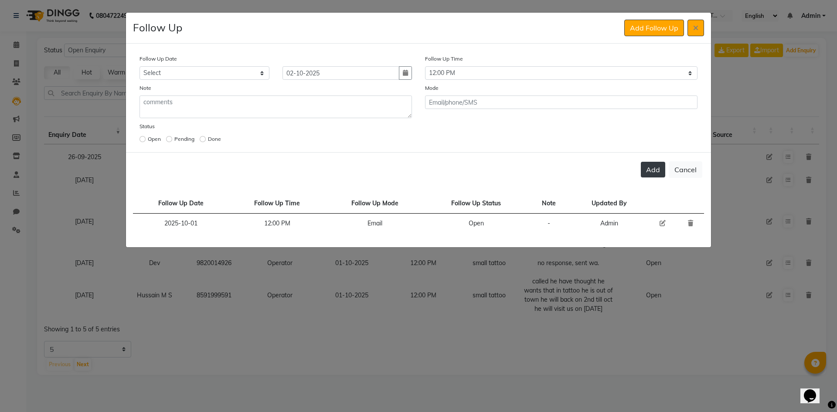
click at [649, 170] on button "Add" at bounding box center [653, 170] width 24 height 16
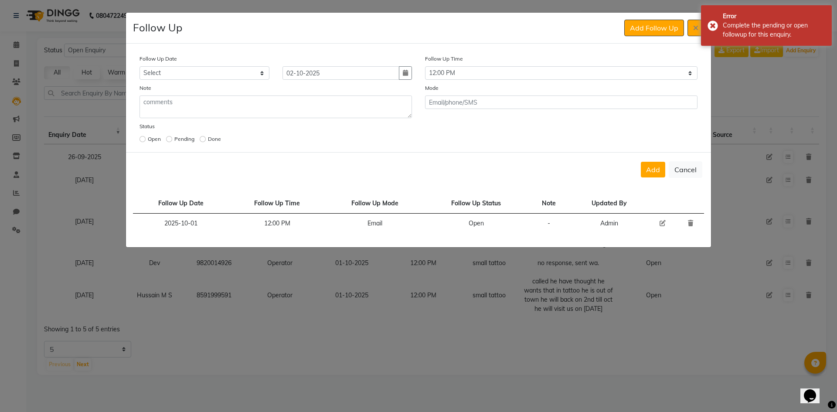
click at [662, 222] on icon at bounding box center [662, 223] width 6 height 6
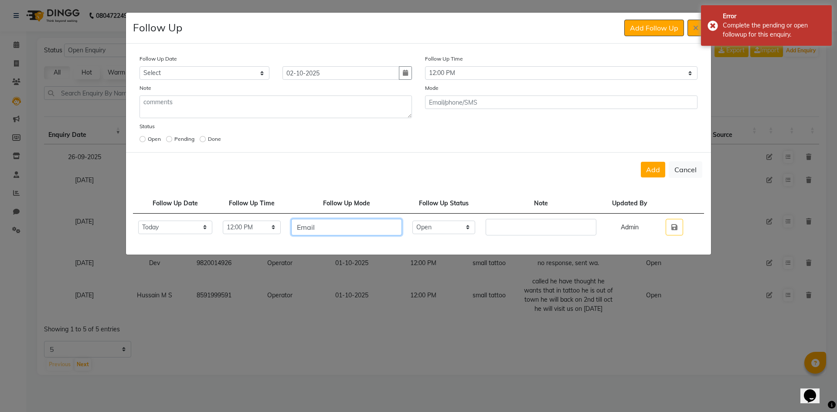
click at [402, 230] on input "Email" at bounding box center [346, 227] width 111 height 17
click at [402, 229] on input "Email" at bounding box center [346, 227] width 111 height 17
click at [475, 230] on select "Select Open Pending Done" at bounding box center [443, 228] width 63 height 14
click at [428, 221] on select "Select Open Pending Done" at bounding box center [443, 228] width 63 height 14
click at [515, 220] on input "text" at bounding box center [541, 227] width 111 height 17
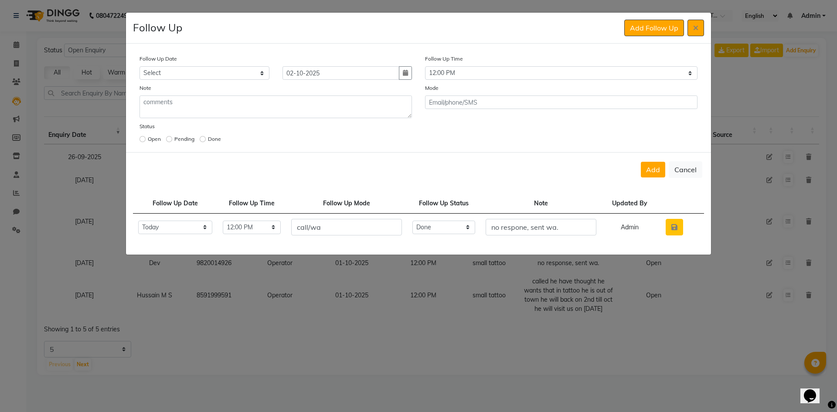
click at [678, 232] on button "button" at bounding box center [674, 227] width 17 height 17
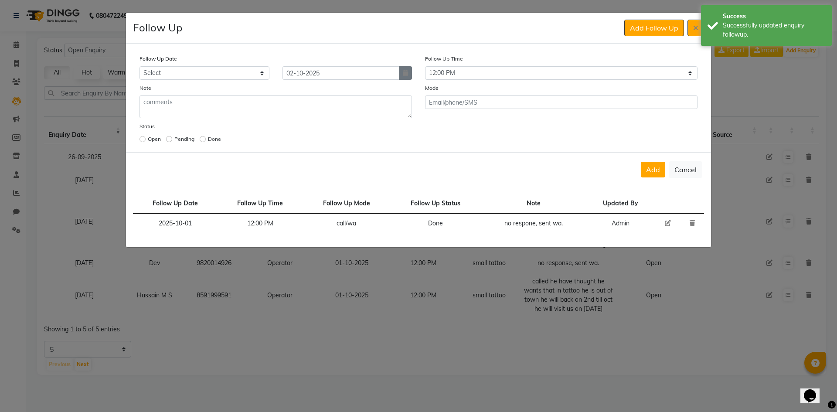
click at [403, 70] on icon "button" at bounding box center [405, 73] width 5 height 6
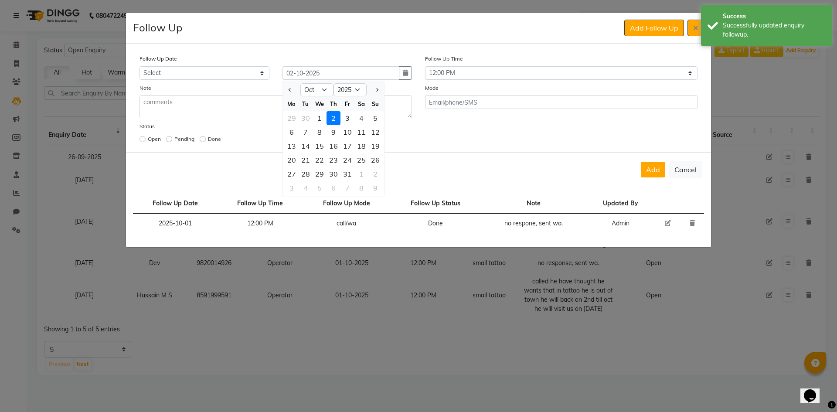
click at [332, 115] on div "2" at bounding box center [333, 118] width 14 height 14
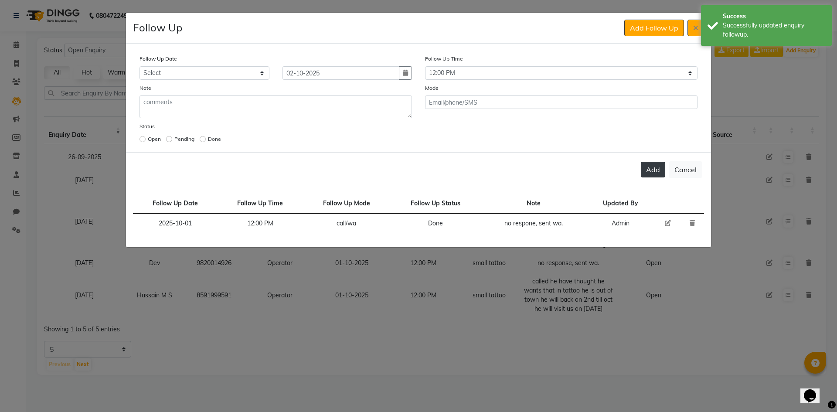
click at [660, 174] on button "Add" at bounding box center [653, 170] width 24 height 16
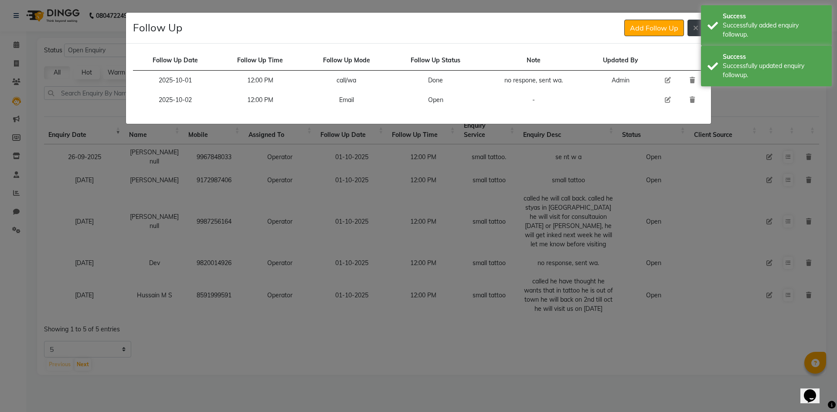
click at [697, 32] on button at bounding box center [695, 28] width 17 height 17
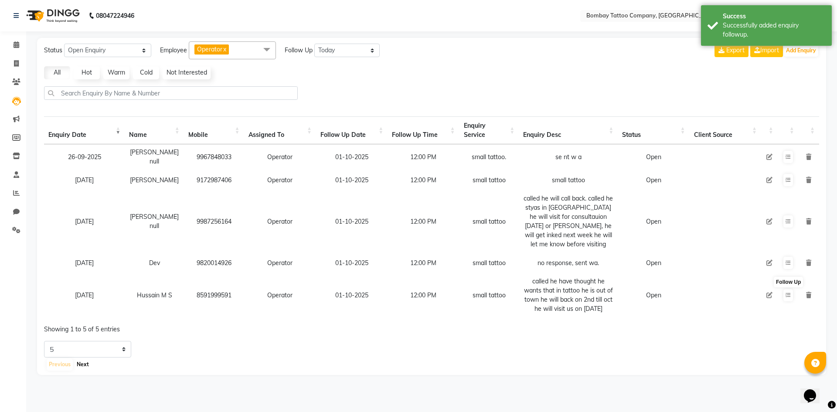
click at [82, 369] on button "Next" at bounding box center [83, 364] width 17 height 12
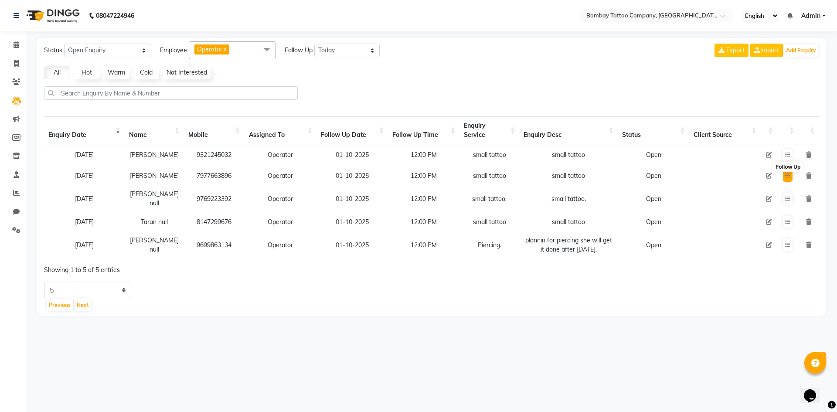
click at [786, 175] on icon at bounding box center [787, 175] width 5 height 5
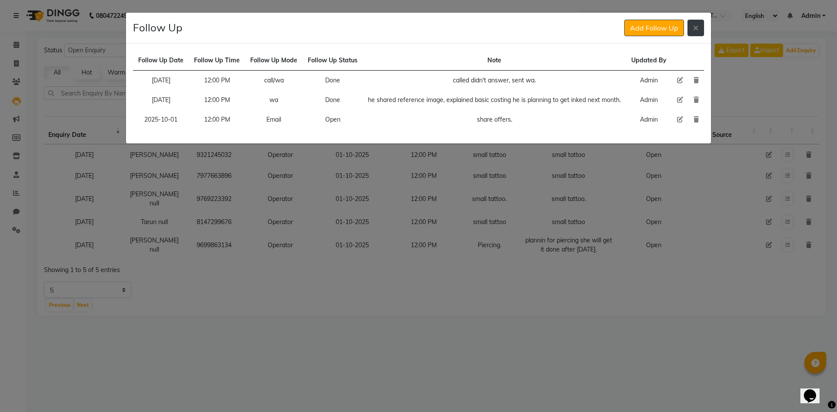
click at [697, 31] on icon at bounding box center [695, 27] width 5 height 7
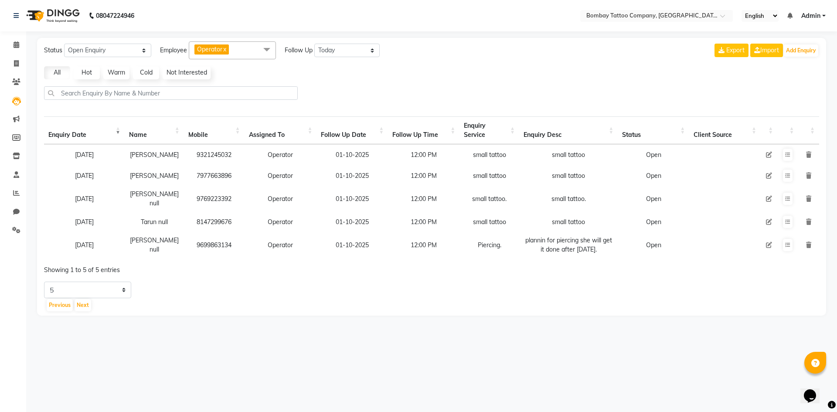
click at [782, 171] on td at bounding box center [787, 175] width 21 height 21
click at [785, 175] on button at bounding box center [788, 176] width 10 height 12
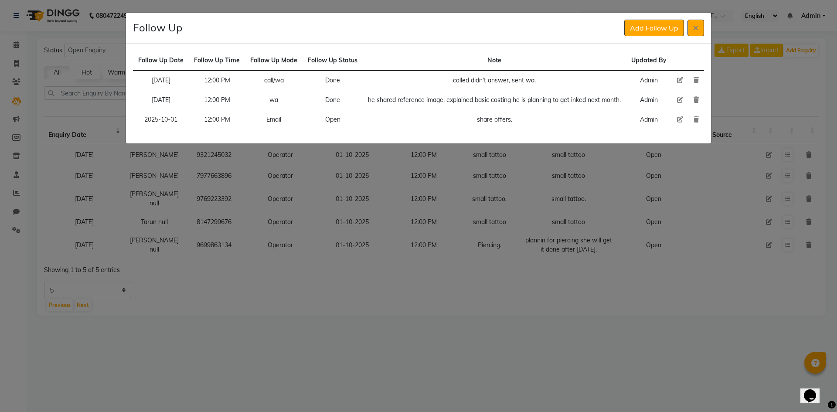
drag, startPoint x: 680, startPoint y: 122, endPoint x: 608, endPoint y: 124, distance: 71.1
click at [680, 121] on icon at bounding box center [680, 119] width 6 height 6
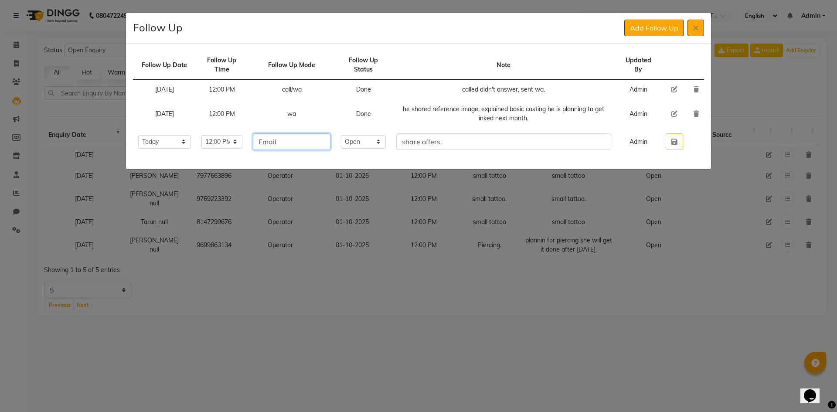
click at [320, 139] on input "Email" at bounding box center [292, 141] width 78 height 17
click at [368, 147] on select "Select Open Pending Done" at bounding box center [363, 142] width 44 height 14
click at [358, 135] on select "Select Open Pending Done" at bounding box center [363, 142] width 44 height 14
click at [668, 140] on button "button" at bounding box center [674, 141] width 17 height 17
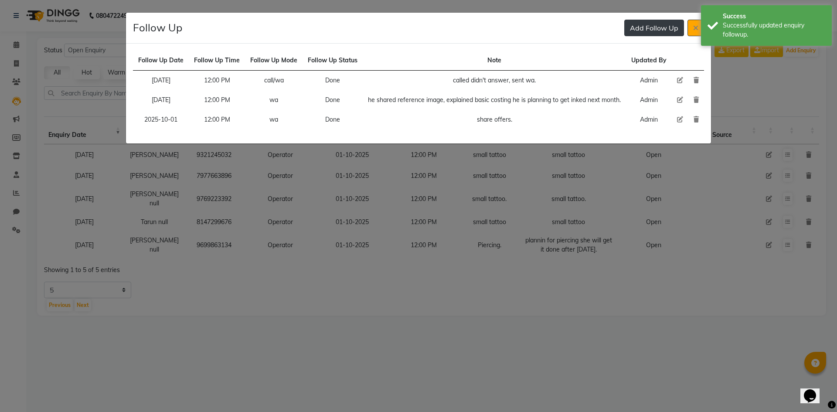
click at [634, 27] on button "Add Follow Up" at bounding box center [654, 28] width 60 height 17
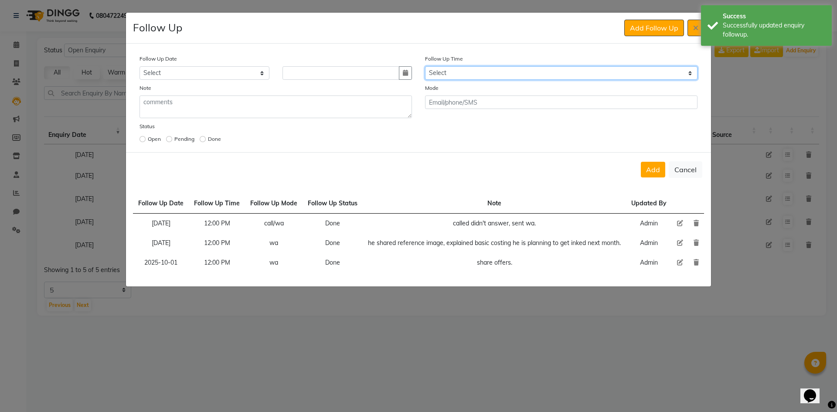
click at [467, 72] on select "Select 07:00 AM 07:15 AM 07:30 AM 07:45 AM 08:00 AM 08:15 AM 08:30 AM 08:45 AM …" at bounding box center [561, 73] width 272 height 14
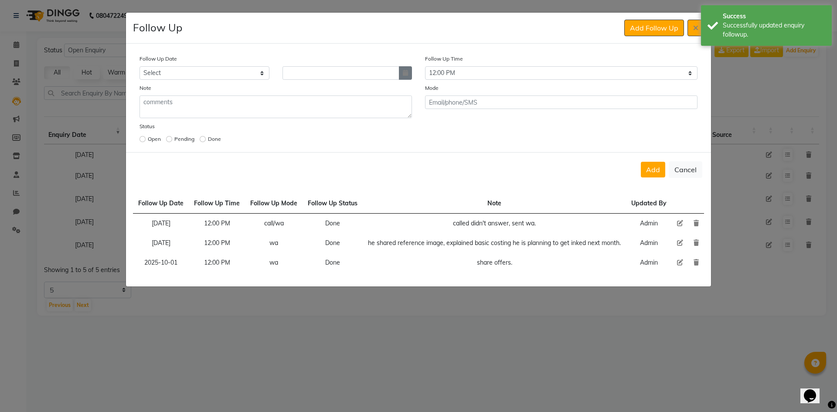
click at [408, 76] on button "button" at bounding box center [405, 73] width 13 height 14
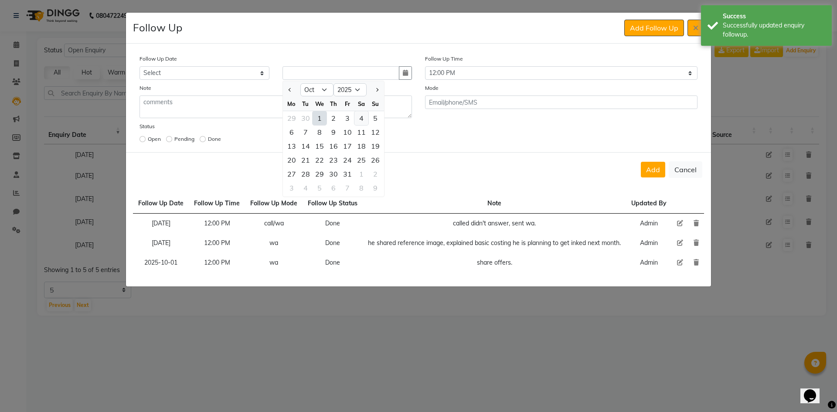
click at [355, 118] on div "4" at bounding box center [361, 118] width 14 height 14
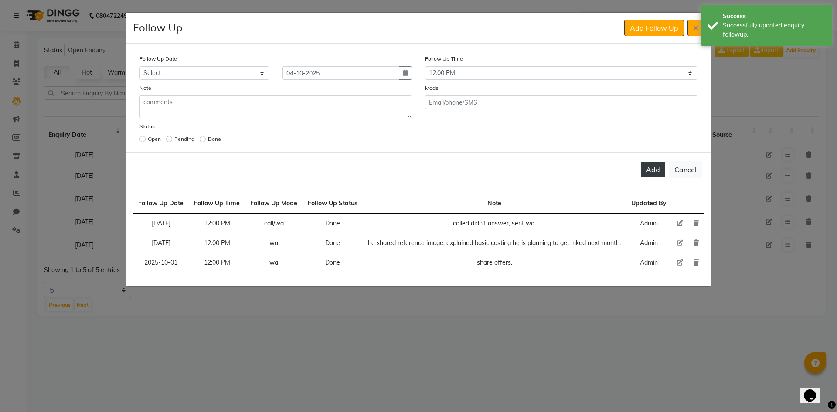
click at [659, 167] on button "Add" at bounding box center [653, 170] width 24 height 16
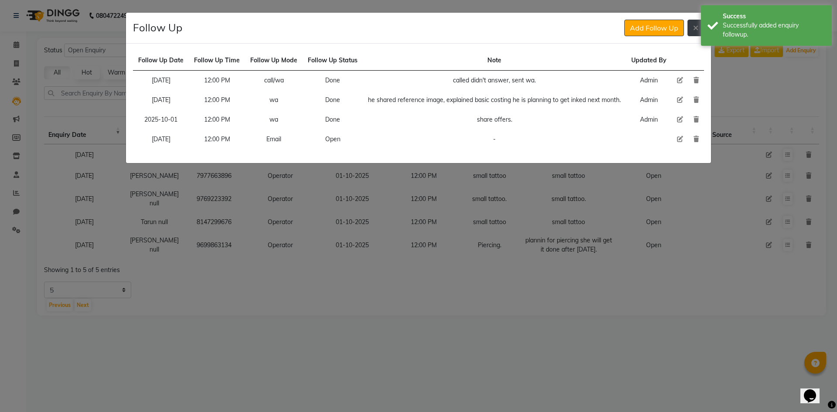
click at [693, 22] on button at bounding box center [695, 28] width 17 height 17
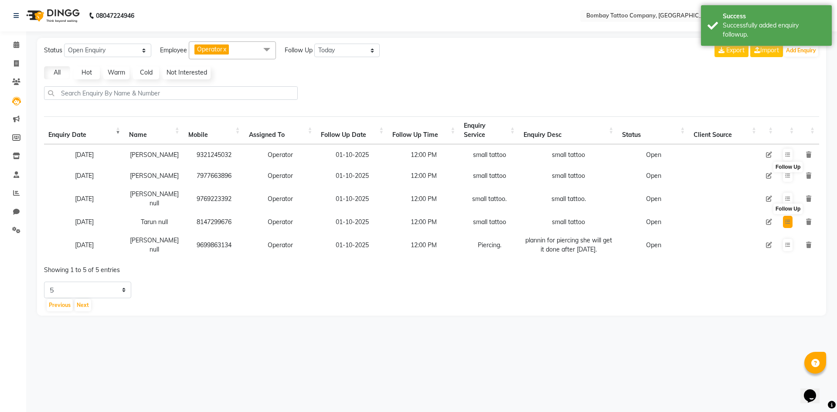
click at [791, 217] on button at bounding box center [788, 222] width 10 height 12
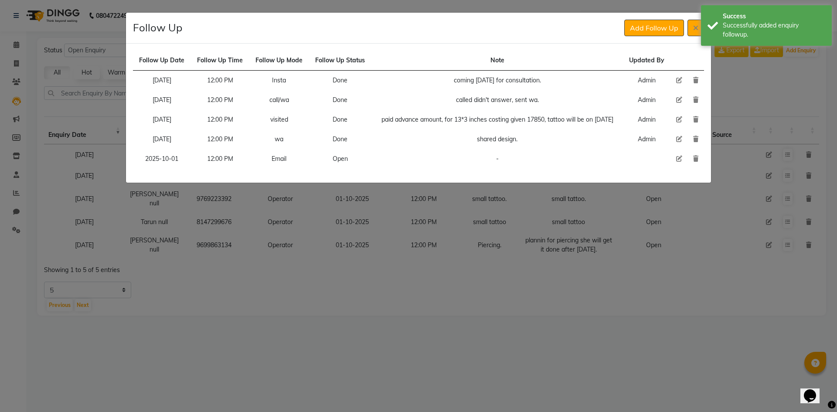
click at [679, 156] on icon at bounding box center [679, 159] width 6 height 6
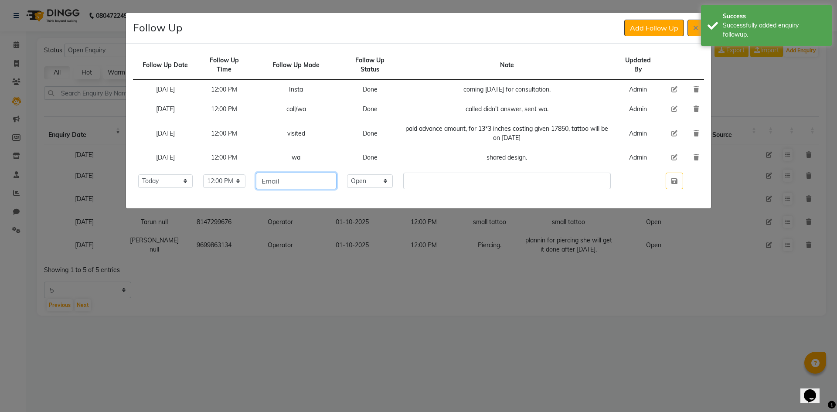
click at [284, 176] on input "Email" at bounding box center [296, 181] width 81 height 17
click at [393, 182] on select "Select Open Pending Done" at bounding box center [370, 181] width 46 height 14
click at [362, 174] on select "Select Open Pending Done" at bounding box center [370, 181] width 46 height 14
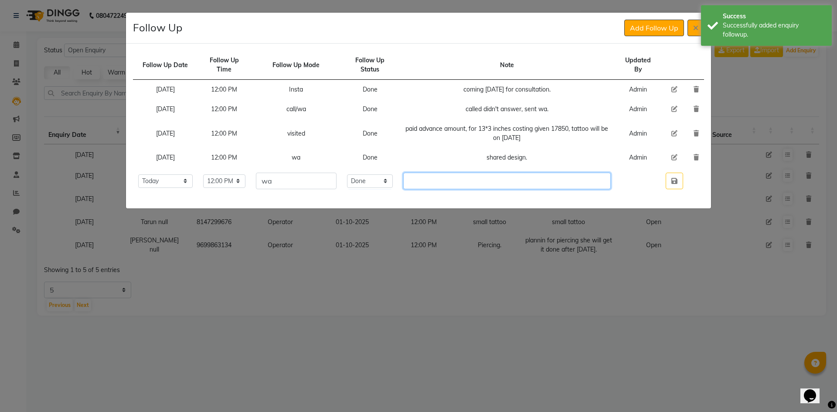
click at [421, 186] on input "text" at bounding box center [506, 181] width 207 height 17
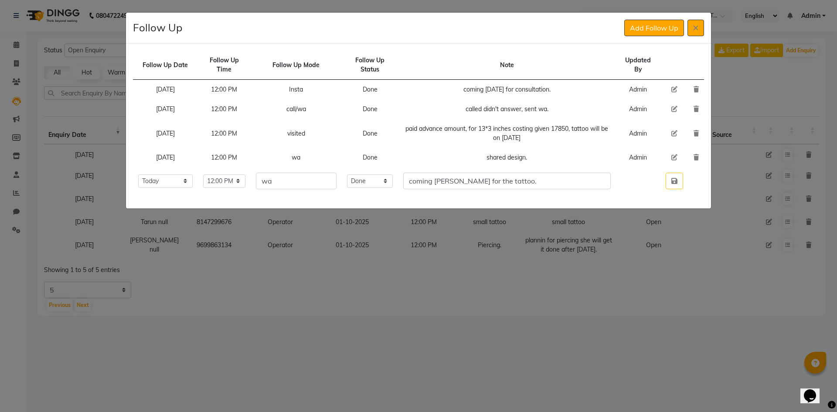
click at [664, 176] on td at bounding box center [674, 180] width 28 height 27
drag, startPoint x: 678, startPoint y: 180, endPoint x: 669, endPoint y: 181, distance: 8.8
click at [678, 180] on button "button" at bounding box center [674, 181] width 17 height 17
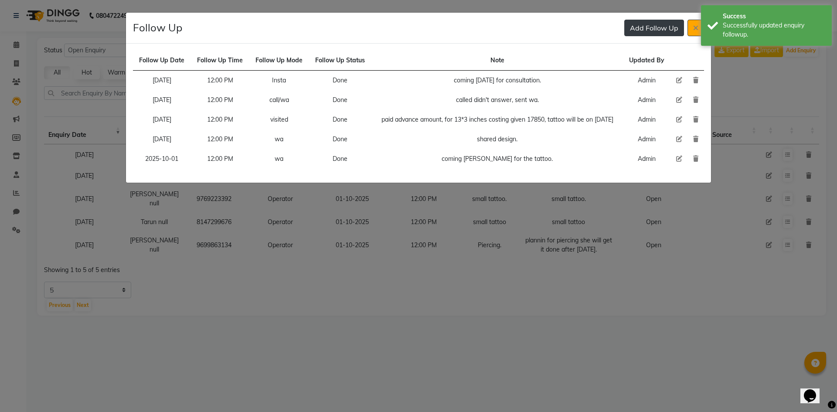
click at [651, 34] on button "Add Follow Up" at bounding box center [654, 28] width 60 height 17
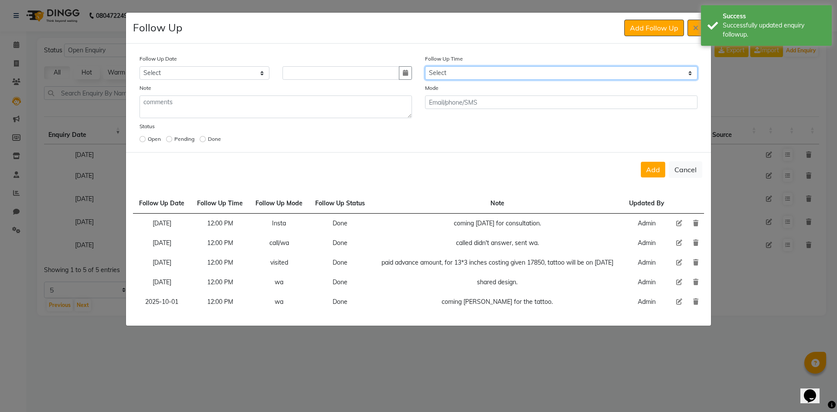
click at [546, 70] on select "Select 07:00 AM 07:15 AM 07:30 AM 07:45 AM 08:00 AM 08:15 AM 08:30 AM 08:45 AM …" at bounding box center [561, 73] width 272 height 14
click at [542, 71] on select "Select 07:00 AM 07:15 AM 07:30 AM 07:45 AM 08:00 AM 08:15 AM 08:30 AM 08:45 AM …" at bounding box center [561, 73] width 272 height 14
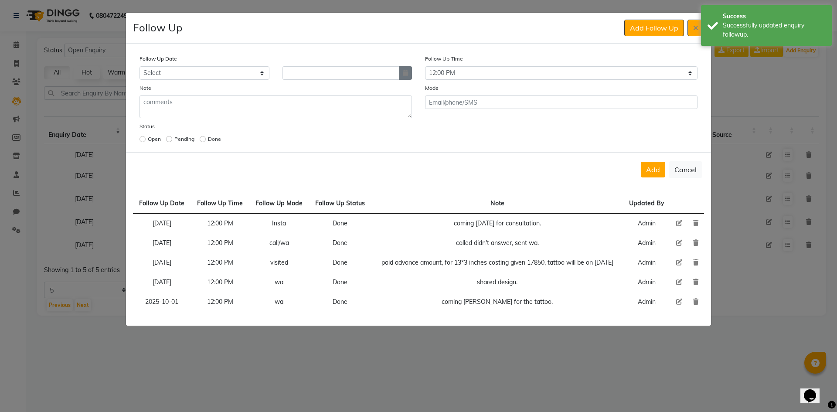
click at [403, 71] on icon "button" at bounding box center [405, 73] width 5 height 6
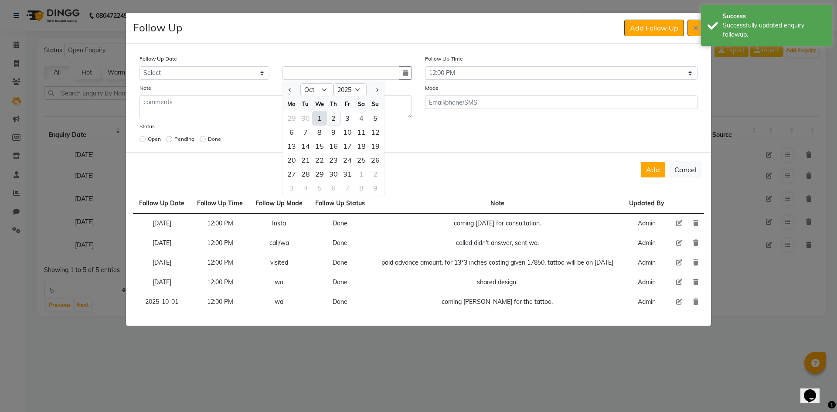
click at [333, 119] on div "2" at bounding box center [333, 118] width 14 height 14
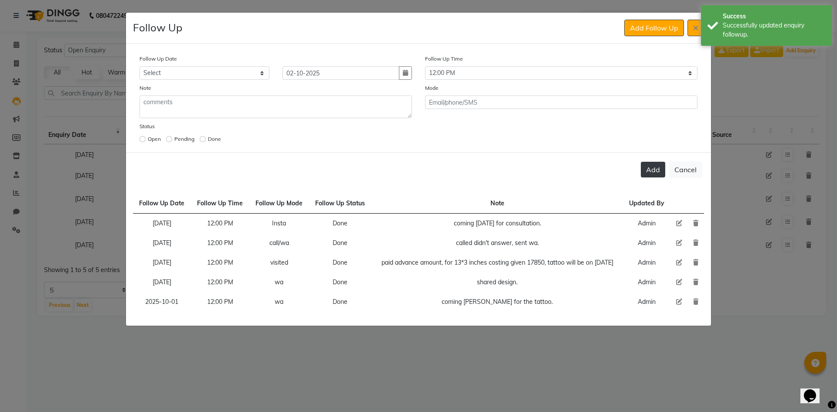
click at [648, 171] on button "Add" at bounding box center [653, 170] width 24 height 16
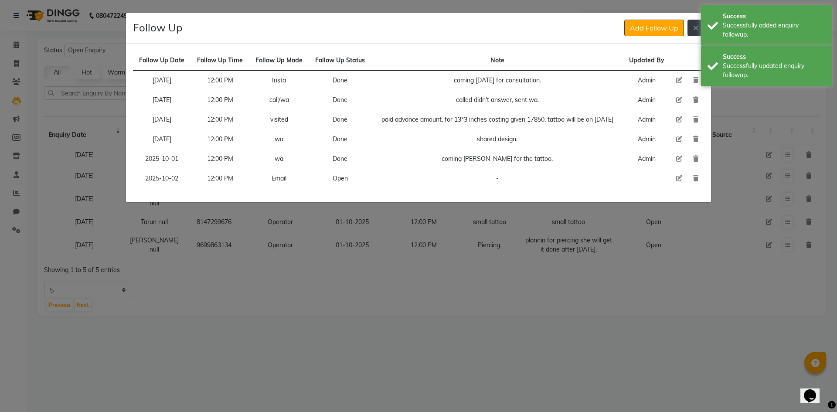
click at [697, 35] on button at bounding box center [695, 28] width 17 height 17
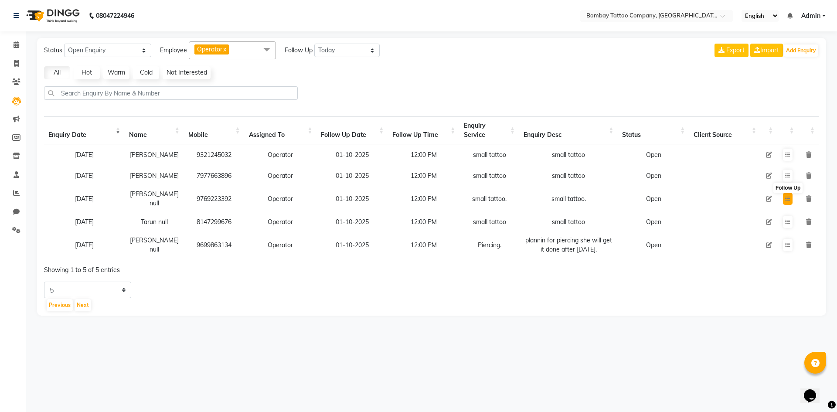
click at [787, 196] on icon at bounding box center [787, 198] width 5 height 5
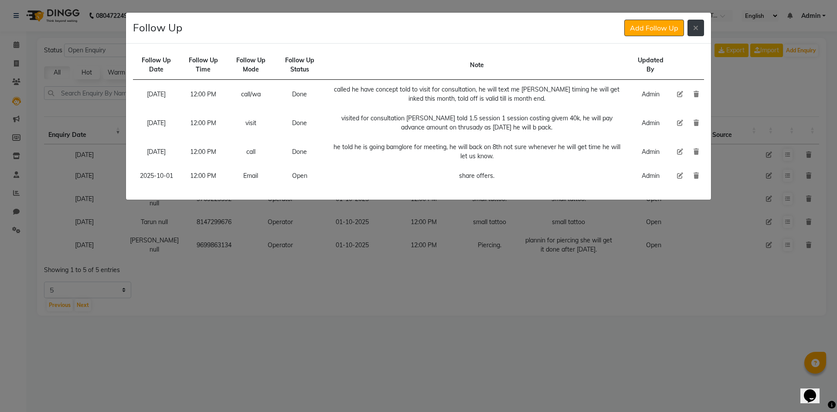
click at [695, 32] on button at bounding box center [695, 28] width 17 height 17
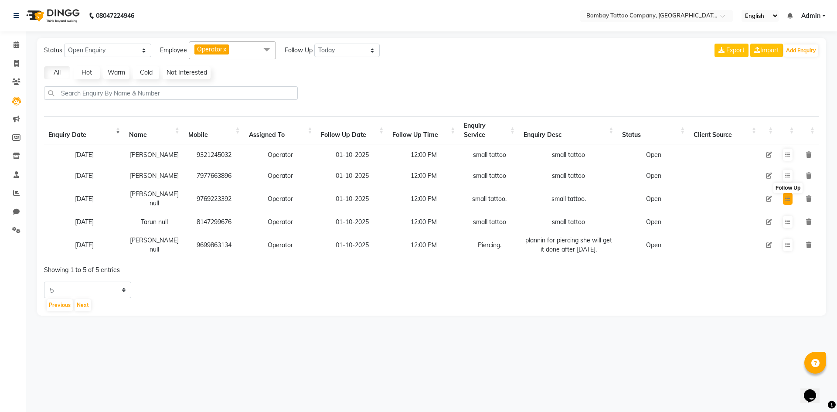
click at [785, 197] on icon at bounding box center [787, 198] width 5 height 5
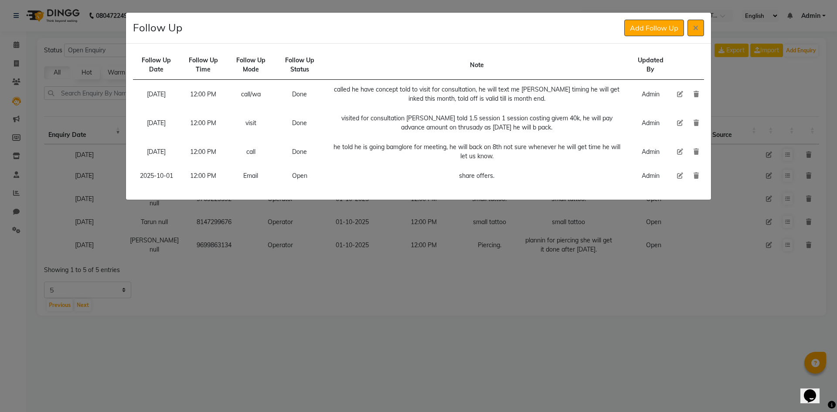
click at [680, 176] on icon at bounding box center [680, 176] width 6 height 6
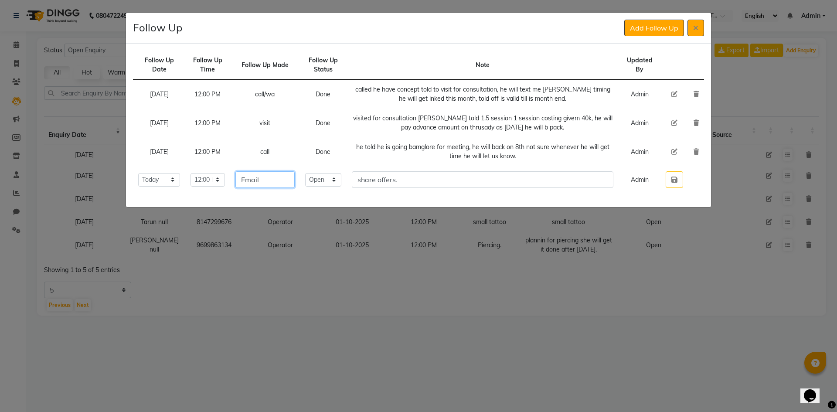
click at [293, 184] on input "Email" at bounding box center [264, 179] width 59 height 17
click at [342, 183] on select "Select Open Pending Done" at bounding box center [323, 180] width 37 height 14
click at [325, 173] on select "Select Open Pending Done" at bounding box center [323, 180] width 37 height 14
click at [672, 180] on icon "button" at bounding box center [674, 179] width 6 height 7
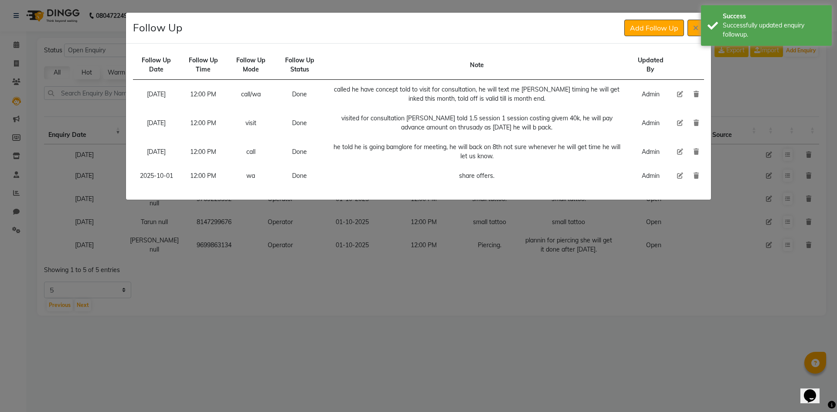
click at [639, 36] on button "Add Follow Up" at bounding box center [654, 28] width 60 height 17
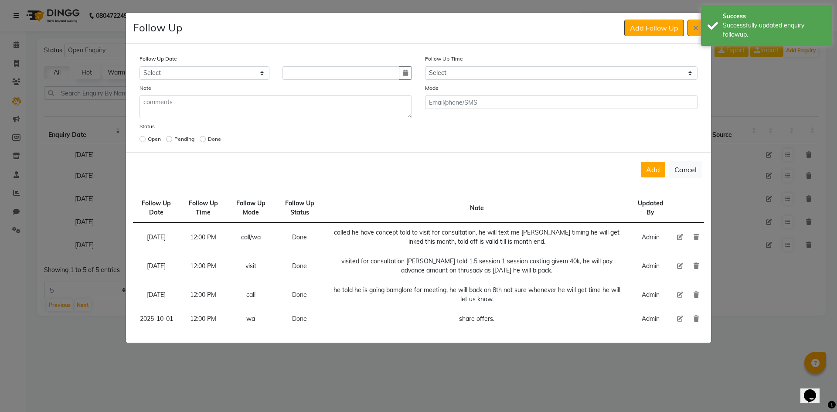
drag, startPoint x: 555, startPoint y: 61, endPoint x: 551, endPoint y: 70, distance: 10.0
click at [554, 63] on div "Follow Up Time Select 07:00 AM 07:15 AM 07:30 AM 07:45 AM 08:00 AM 08:15 AM 08:…" at bounding box center [560, 67] width 285 height 26
click at [550, 74] on select "Select 07:00 AM 07:15 AM 07:30 AM 07:45 AM 08:00 AM 08:15 AM 08:30 AM 08:45 AM …" at bounding box center [561, 73] width 272 height 14
click at [549, 74] on select "Select 07:00 AM 07:15 AM 07:30 AM 07:45 AM 08:00 AM 08:15 AM 08:30 AM 08:45 AM …" at bounding box center [561, 73] width 272 height 14
click at [404, 70] on icon "button" at bounding box center [405, 73] width 5 height 6
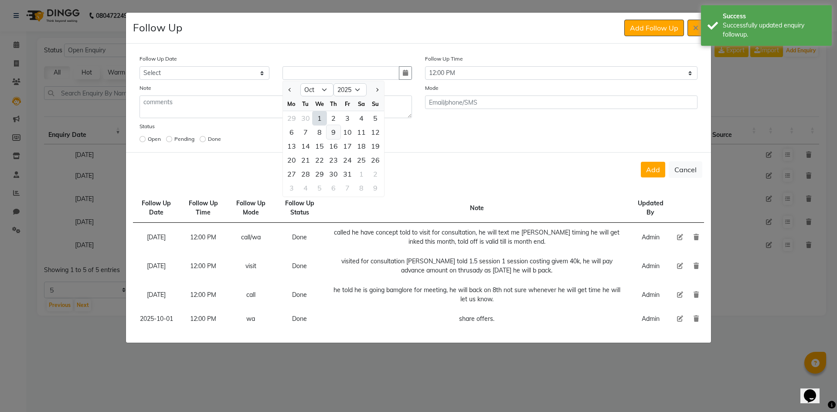
click at [333, 131] on div "9" at bounding box center [333, 132] width 14 height 14
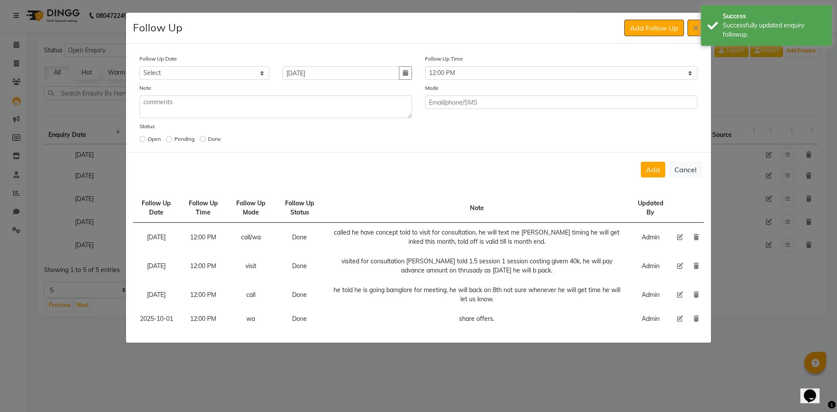
click at [657, 169] on button "Add" at bounding box center [653, 170] width 24 height 16
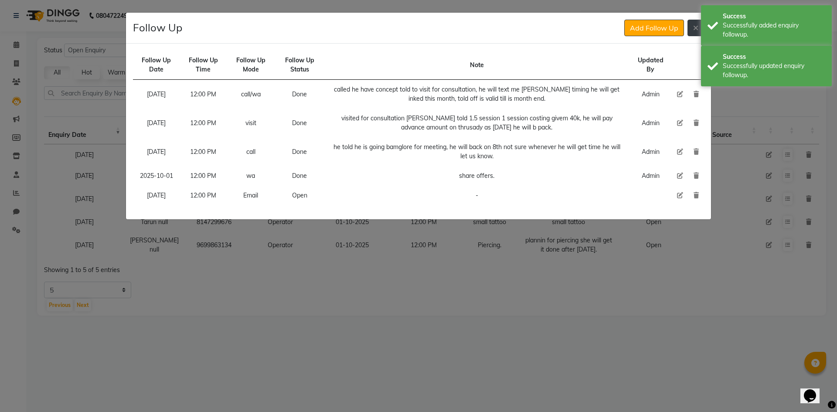
click at [691, 27] on button at bounding box center [695, 28] width 17 height 17
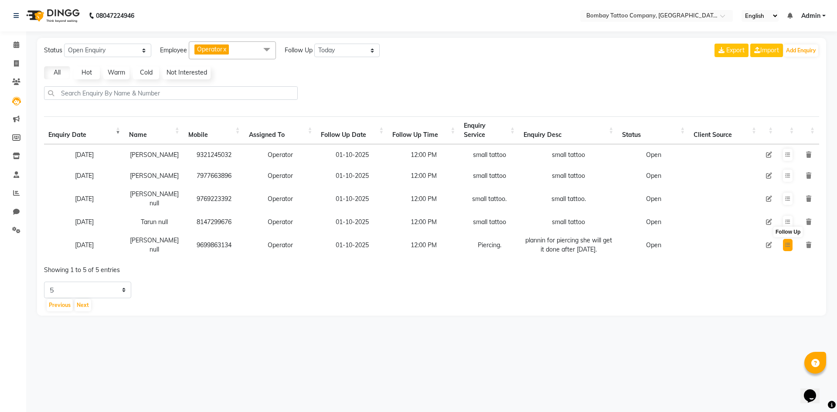
click at [787, 242] on icon at bounding box center [787, 244] width 5 height 5
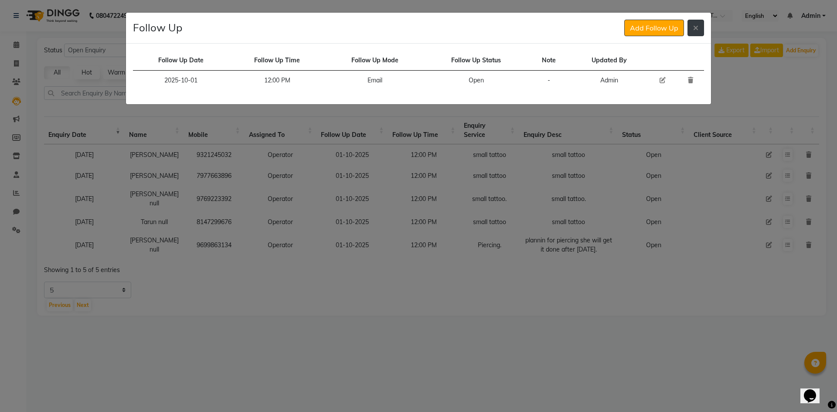
click at [691, 31] on button at bounding box center [695, 28] width 17 height 17
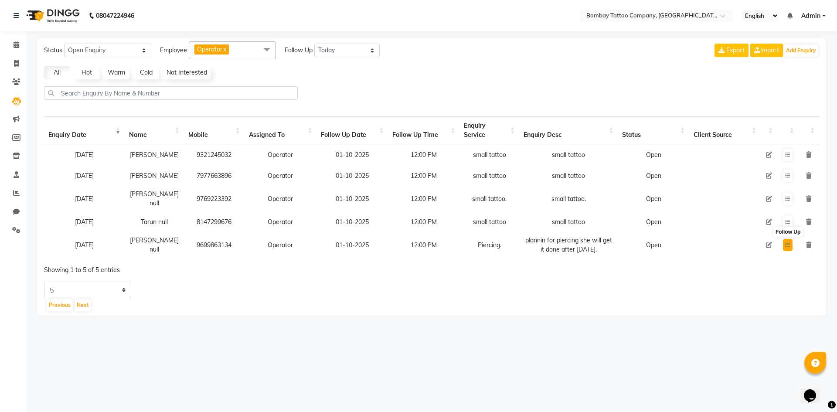
click at [788, 242] on icon at bounding box center [787, 244] width 5 height 5
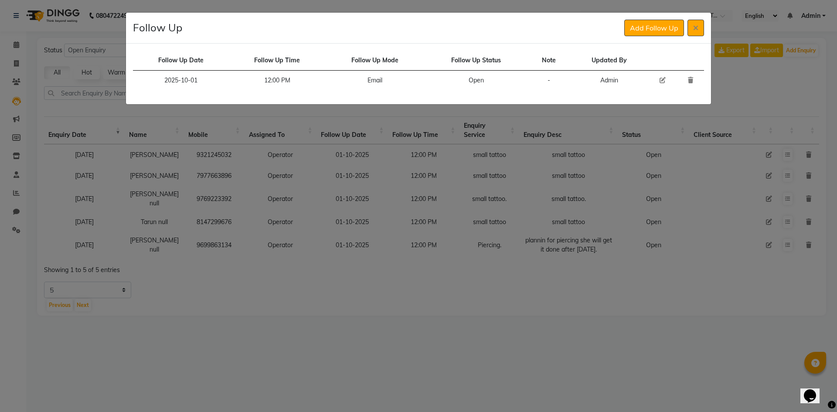
click at [663, 79] on icon at bounding box center [662, 80] width 6 height 6
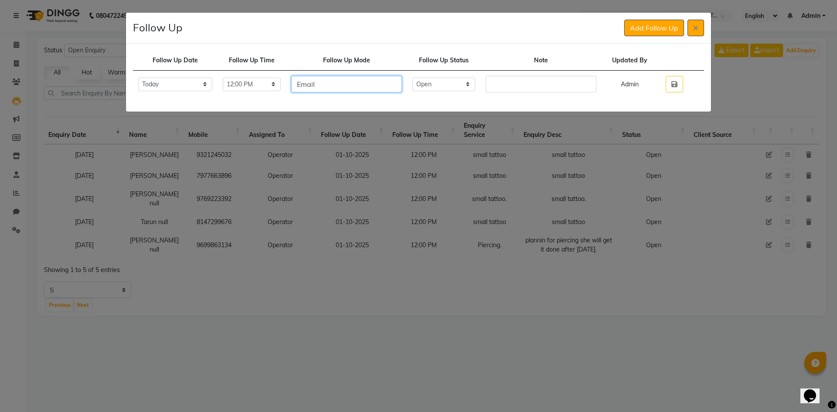
click at [388, 86] on input "Email" at bounding box center [346, 84] width 111 height 17
click at [469, 86] on select "Select Open Pending Done" at bounding box center [443, 85] width 63 height 14
click at [428, 78] on select "Select Open Pending Done" at bounding box center [443, 85] width 63 height 14
click at [472, 85] on select "Select Open Pending Done" at bounding box center [443, 85] width 63 height 14
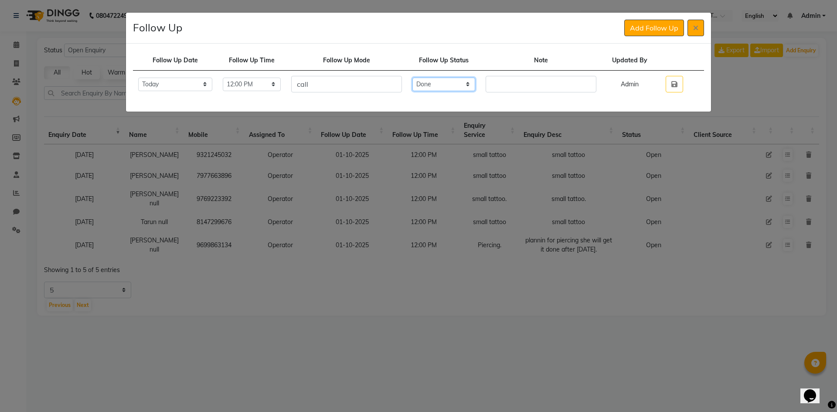
click at [428, 78] on select "Select Open Pending Done" at bounding box center [443, 85] width 63 height 14
click at [516, 84] on input "text" at bounding box center [541, 84] width 111 height 17
click at [670, 85] on button "button" at bounding box center [674, 84] width 17 height 17
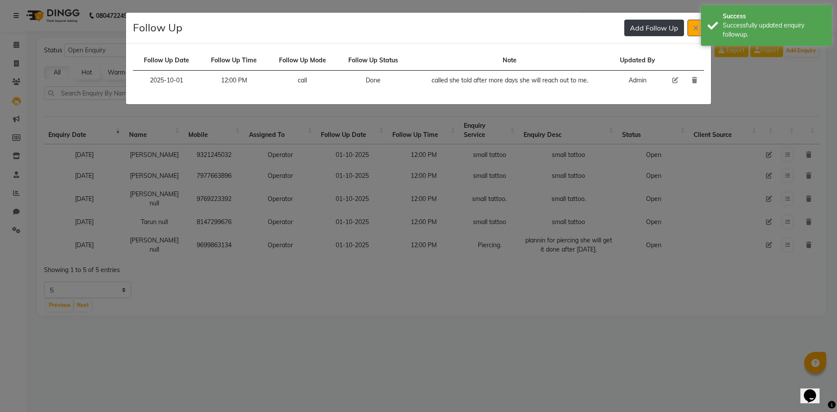
click at [651, 34] on button "Add Follow Up" at bounding box center [654, 28] width 60 height 17
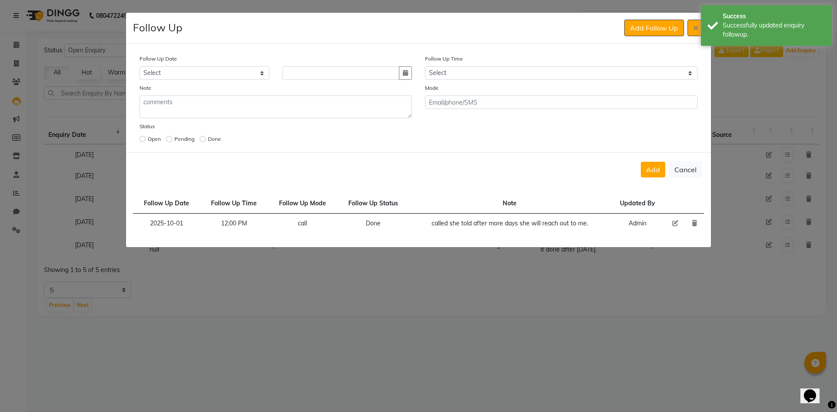
click at [462, 65] on div "Follow Up Time Select 07:00 AM 07:15 AM 07:30 AM 07:45 AM 08:00 AM 08:15 AM 08:…" at bounding box center [560, 67] width 285 height 26
click at [462, 71] on select "Select 07:00 AM 07:15 AM 07:30 AM 07:45 AM 08:00 AM 08:15 AM 08:30 AM 08:45 AM …" at bounding box center [561, 73] width 272 height 14
click at [461, 71] on select "Select 07:00 AM 07:15 AM 07:30 AM 07:45 AM 08:00 AM 08:15 AM 08:30 AM 08:45 AM …" at bounding box center [561, 73] width 272 height 14
click at [407, 75] on icon "button" at bounding box center [405, 73] width 5 height 6
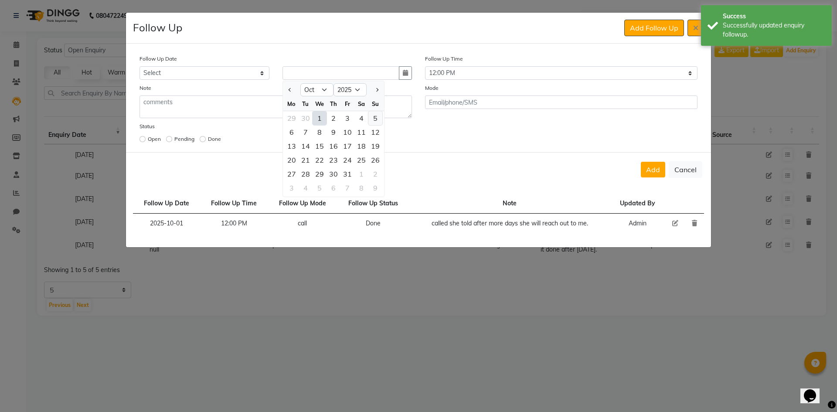
click at [374, 117] on div "5" at bounding box center [375, 118] width 14 height 14
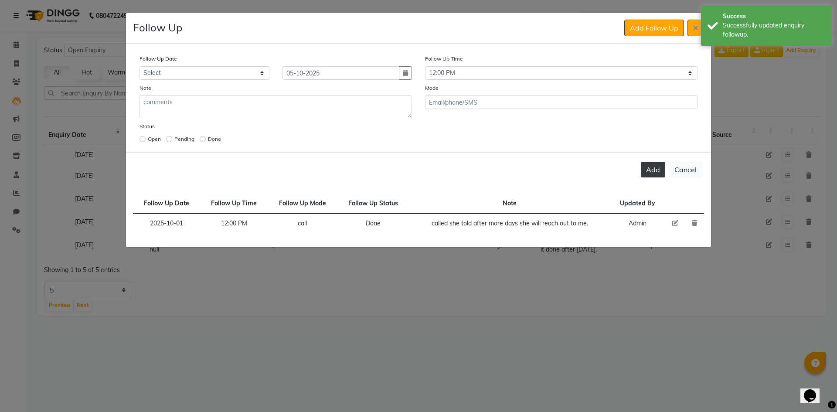
click at [658, 170] on button "Add" at bounding box center [653, 170] width 24 height 16
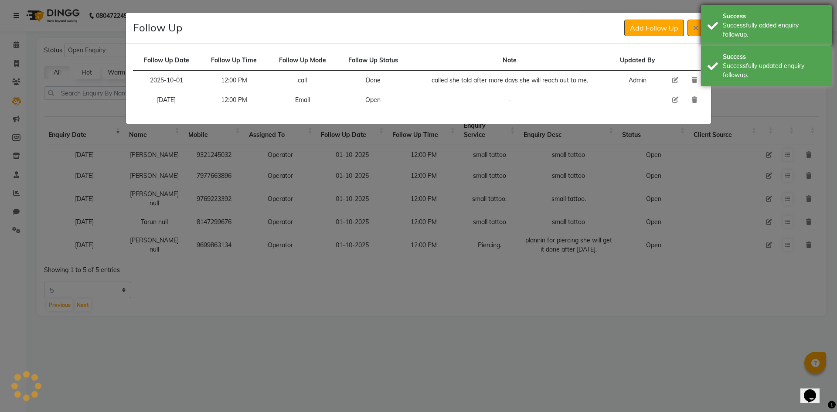
click at [702, 28] on div "Success Successfully added enquiry followup." at bounding box center [766, 25] width 131 height 41
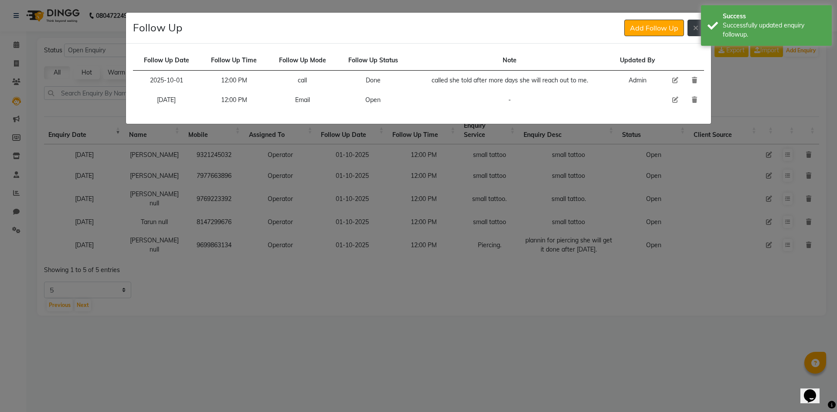
click at [700, 28] on button at bounding box center [695, 28] width 17 height 17
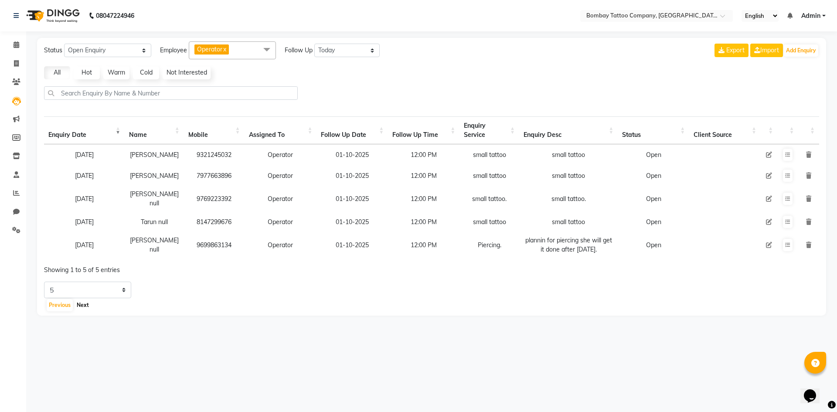
click at [82, 309] on button "Next" at bounding box center [83, 305] width 17 height 12
drag, startPoint x: 121, startPoint y: 294, endPoint x: 117, endPoint y: 297, distance: 5.0
click at [121, 294] on select "5 10 20 50" at bounding box center [87, 285] width 87 height 17
click at [44, 288] on select "5 10 20 50" at bounding box center [87, 285] width 87 height 17
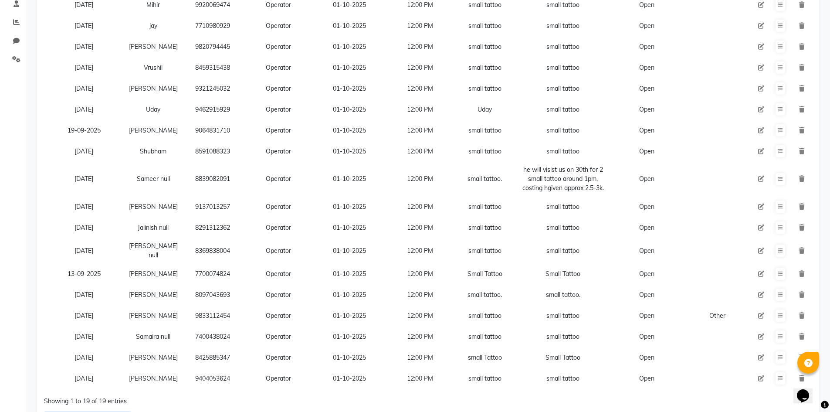
scroll to position [234, 0]
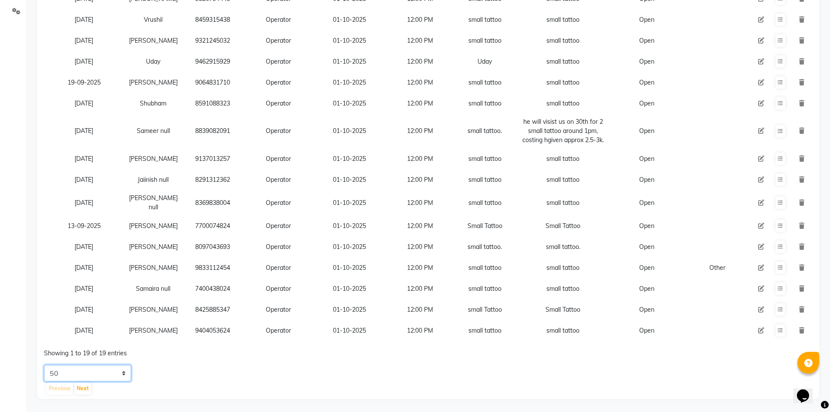
click at [118, 369] on select "5 10 20 50" at bounding box center [87, 373] width 87 height 17
click at [180, 216] on td "[PERSON_NAME]" at bounding box center [153, 225] width 59 height 21
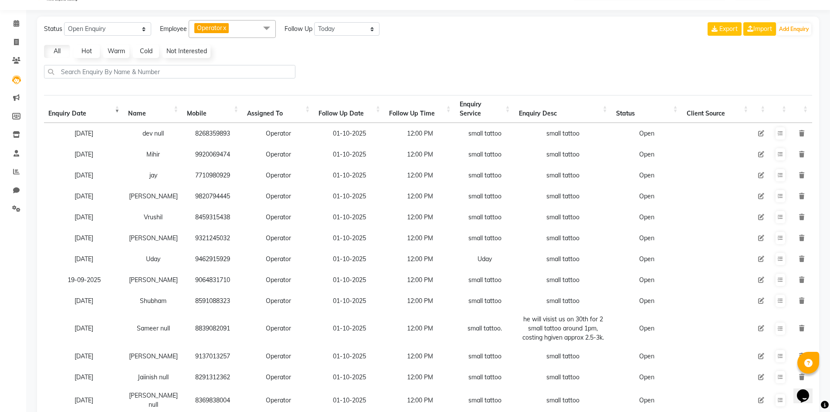
scroll to position [0, 0]
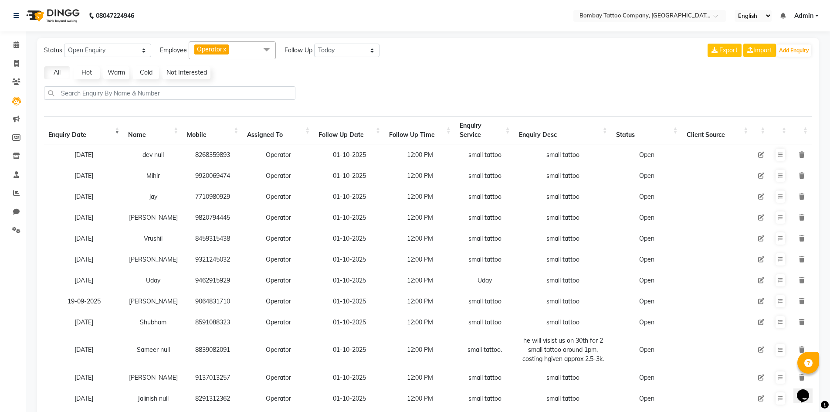
click at [193, 86] on div "Status New Enquiry Open Enquiry Converted Enquiry All All New Open Converted Em…" at bounding box center [428, 328] width 782 height 580
click at [192, 91] on input "text" at bounding box center [169, 93] width 251 height 14
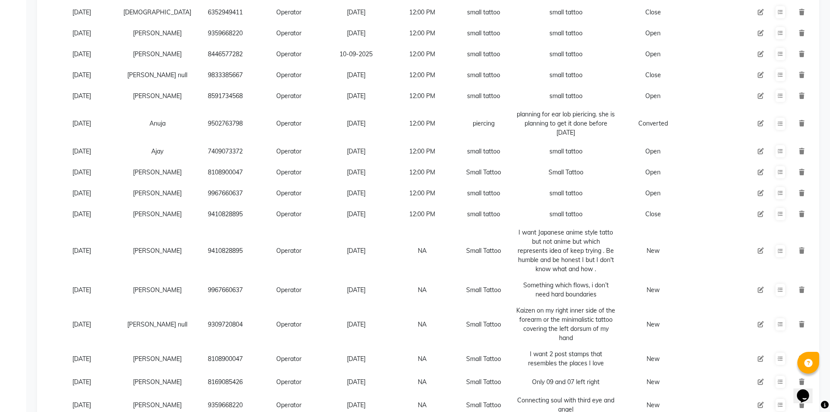
scroll to position [567, 0]
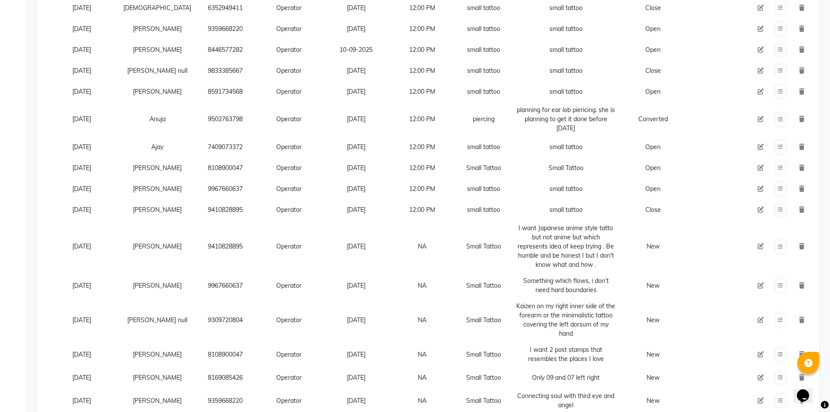
click at [199, 199] on td "9967660637" at bounding box center [225, 188] width 59 height 21
click at [780, 170] on icon at bounding box center [780, 167] width 5 height 5
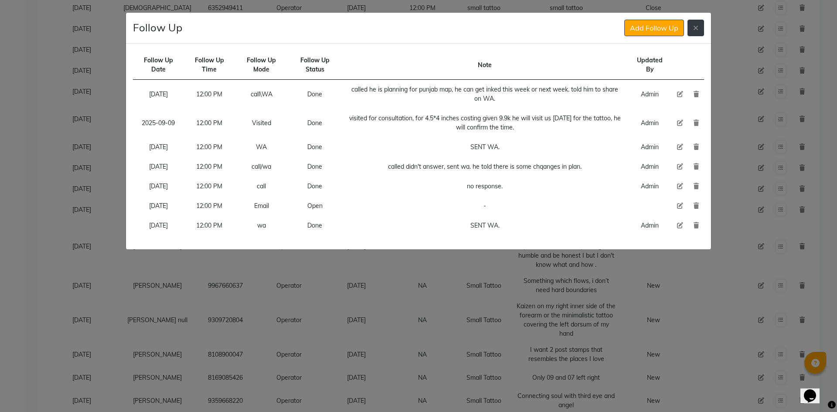
click at [695, 30] on icon at bounding box center [695, 27] width 5 height 7
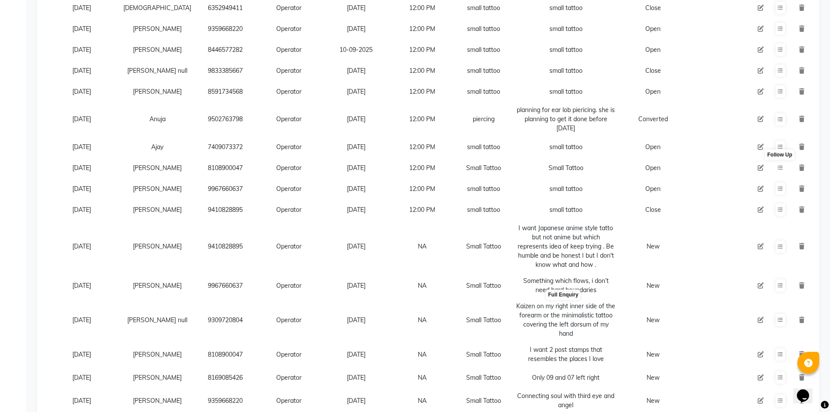
scroll to position [610, 0]
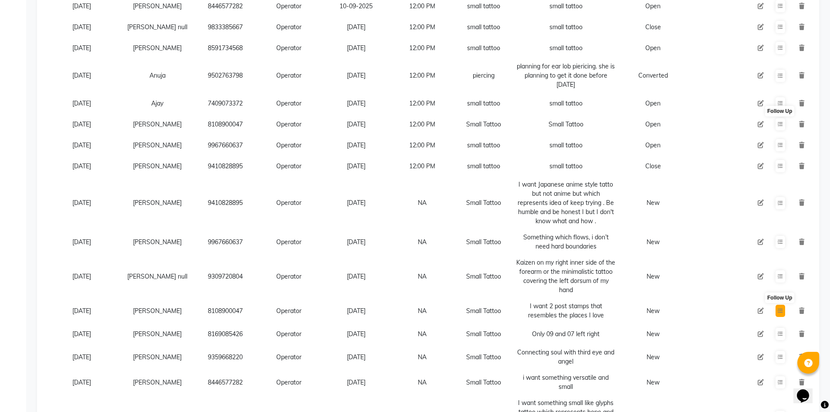
click at [778, 317] on button at bounding box center [781, 311] width 10 height 12
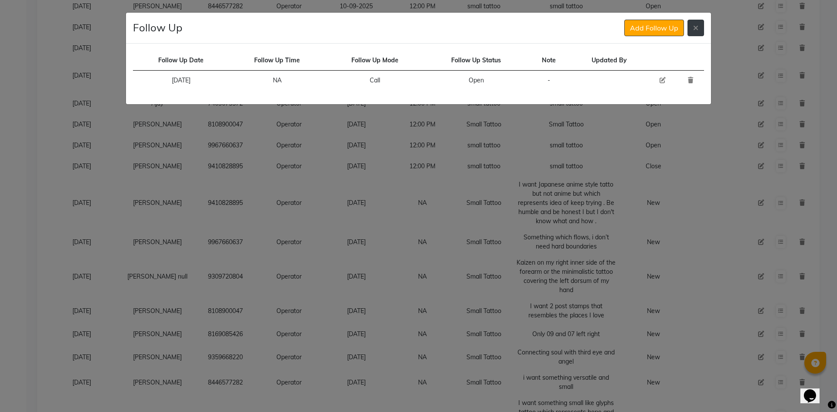
click at [694, 21] on button at bounding box center [695, 28] width 17 height 17
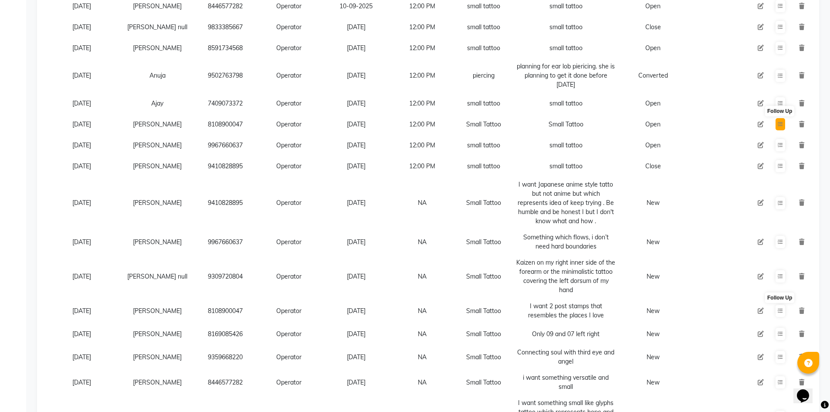
click at [778, 127] on icon at bounding box center [780, 124] width 5 height 5
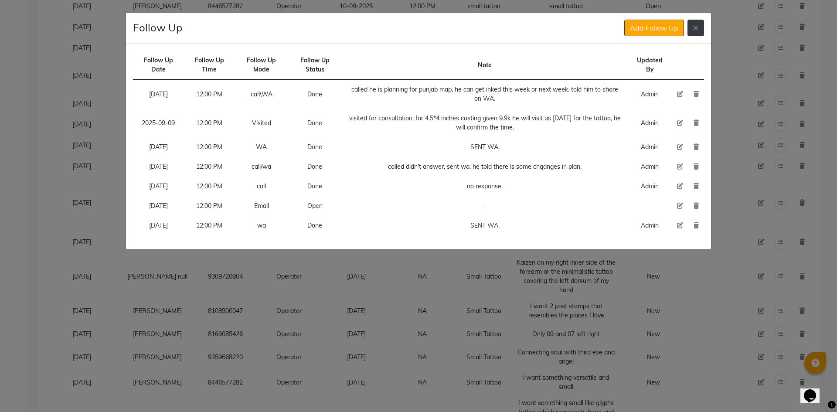
click at [689, 31] on button at bounding box center [695, 28] width 17 height 17
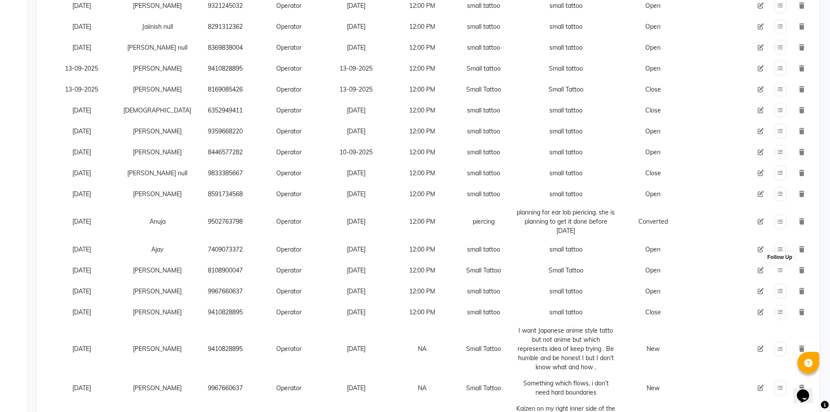
scroll to position [479, 0]
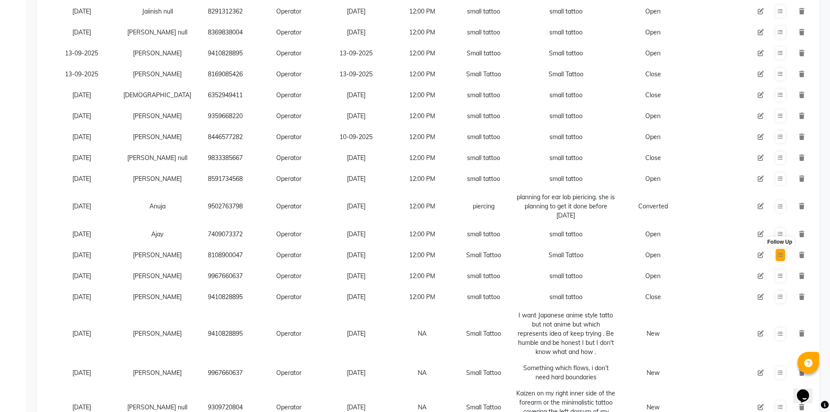
click at [784, 261] on button at bounding box center [781, 255] width 10 height 12
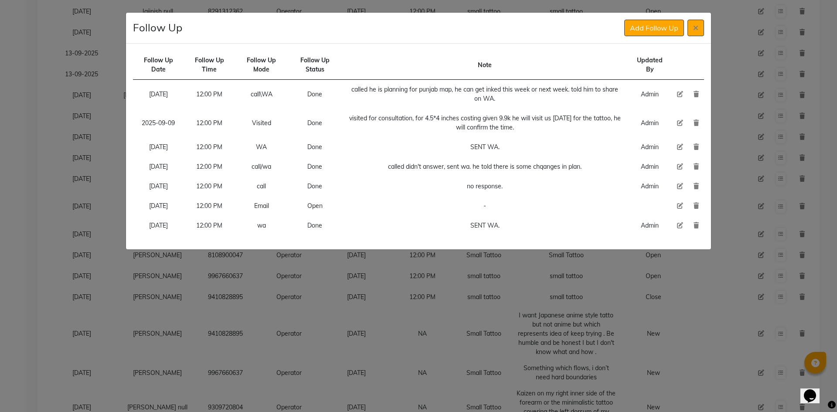
click at [677, 206] on icon at bounding box center [680, 206] width 6 height 6
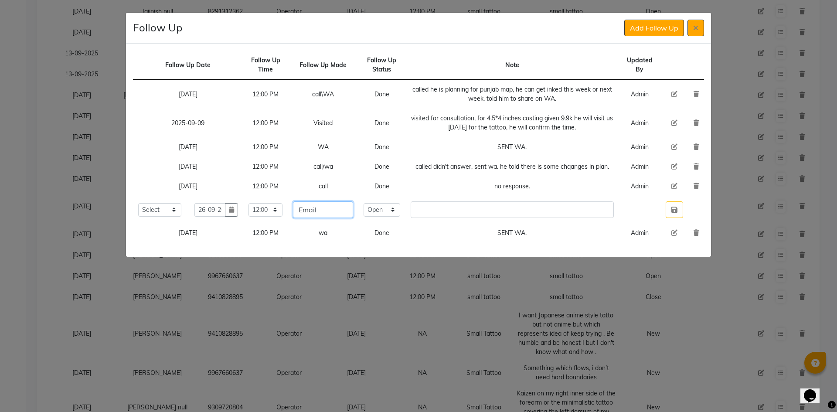
click at [303, 212] on input "Email" at bounding box center [323, 209] width 60 height 17
click at [318, 215] on input "Email" at bounding box center [323, 209] width 60 height 17
click at [389, 217] on select "Select Open Pending Done" at bounding box center [382, 210] width 37 height 14
click at [375, 212] on select "Select Open Pending Done" at bounding box center [382, 210] width 37 height 14
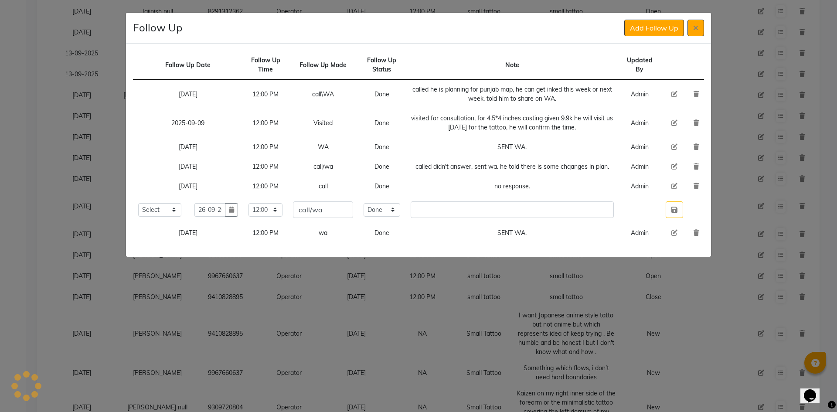
click at [499, 196] on td "no response." at bounding box center [512, 187] width 214 height 20
click at [501, 195] on td "no response." at bounding box center [512, 187] width 214 height 20
click at [502, 194] on td "no response." at bounding box center [512, 187] width 214 height 20
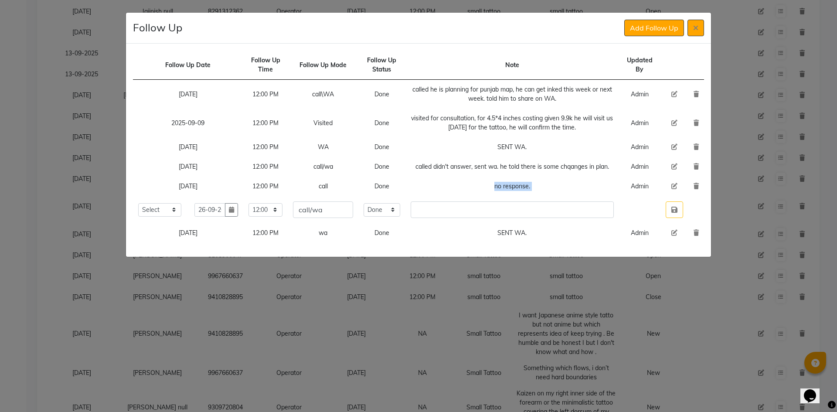
click at [503, 194] on td "no response." at bounding box center [512, 187] width 214 height 20
copy td "no response."
click at [429, 218] on input "text" at bounding box center [512, 209] width 203 height 17
paste input "no response."
click at [684, 220] on td at bounding box center [674, 209] width 28 height 27
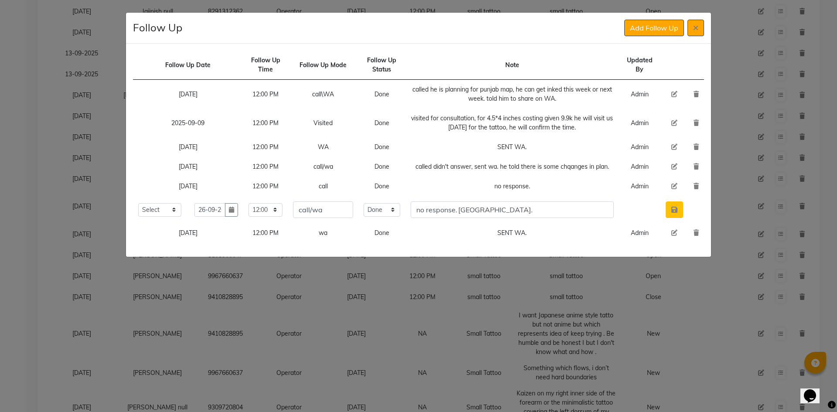
click at [682, 218] on button "button" at bounding box center [674, 209] width 17 height 17
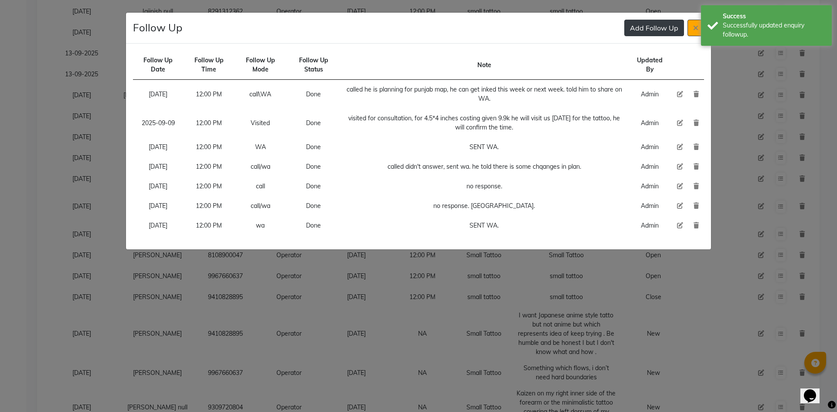
click at [652, 27] on button "Add Follow Up" at bounding box center [654, 28] width 60 height 17
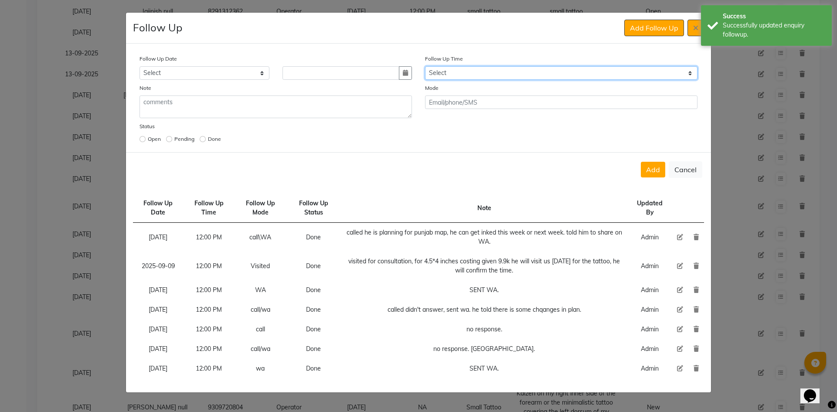
click at [495, 78] on select "Select 07:00 AM 07:15 AM 07:30 AM 07:45 AM 08:00 AM 08:15 AM 08:30 AM 08:45 AM …" at bounding box center [561, 73] width 272 height 14
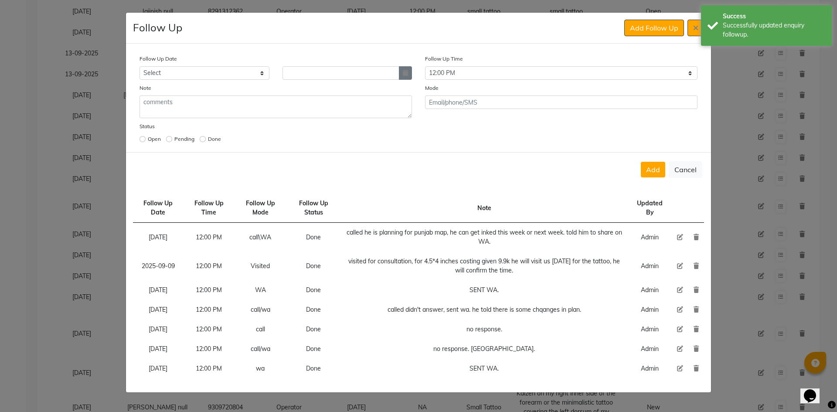
click at [409, 73] on button "button" at bounding box center [405, 73] width 13 height 14
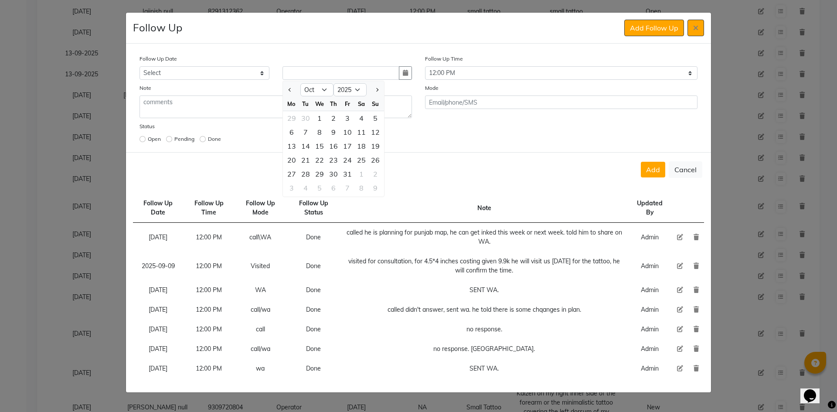
drag, startPoint x: 393, startPoint y: 146, endPoint x: 391, endPoint y: 156, distance: 10.7
click at [391, 156] on form "Follow Up Date Select [DATE] [DATE] [DATE] ([DATE]) [DATE] ([DATE]) [DATE] ([DA…" at bounding box center [418, 115] width 585 height 143
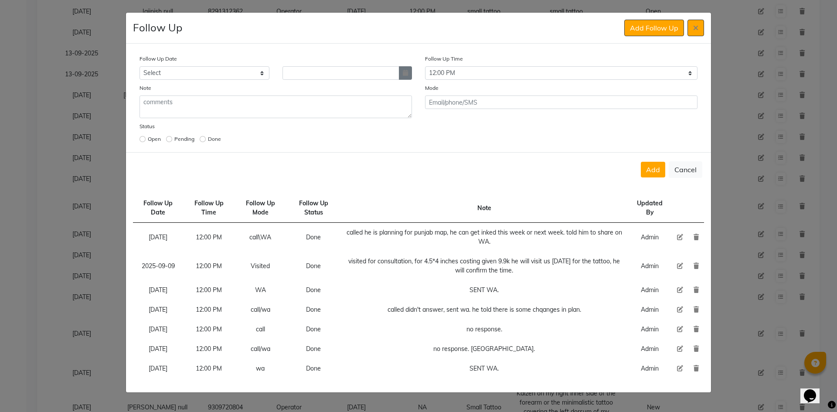
click at [408, 75] on button "button" at bounding box center [405, 73] width 13 height 14
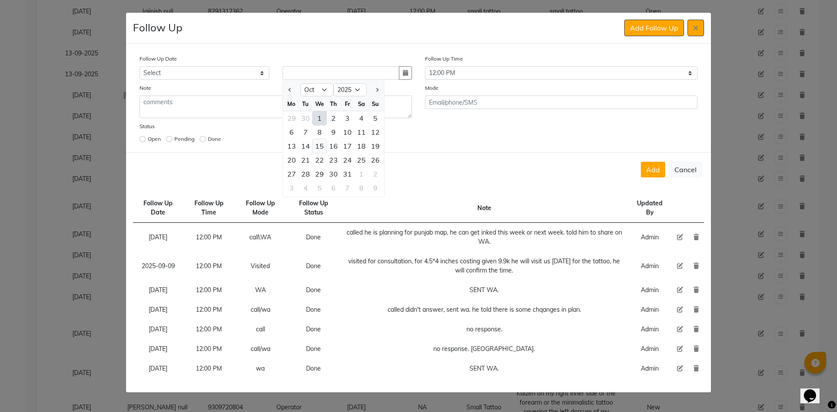
click at [323, 147] on div "15" at bounding box center [320, 146] width 14 height 14
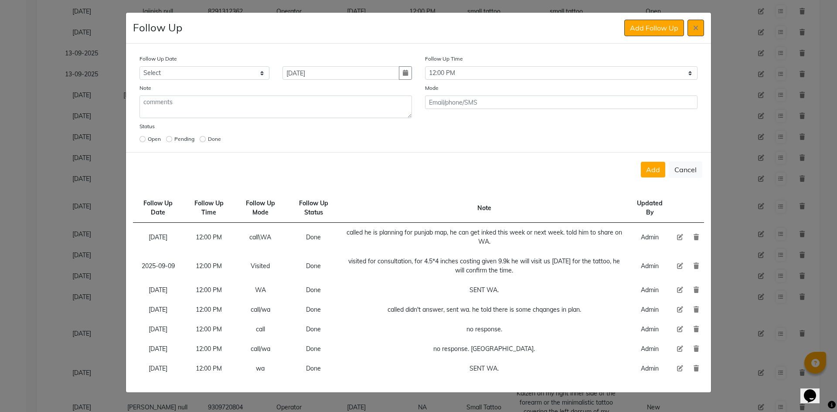
click at [641, 161] on div "Add Cancel" at bounding box center [418, 169] width 585 height 34
click at [641, 165] on div "Add Cancel" at bounding box center [418, 169] width 585 height 34
click at [646, 165] on button "Add" at bounding box center [653, 170] width 24 height 16
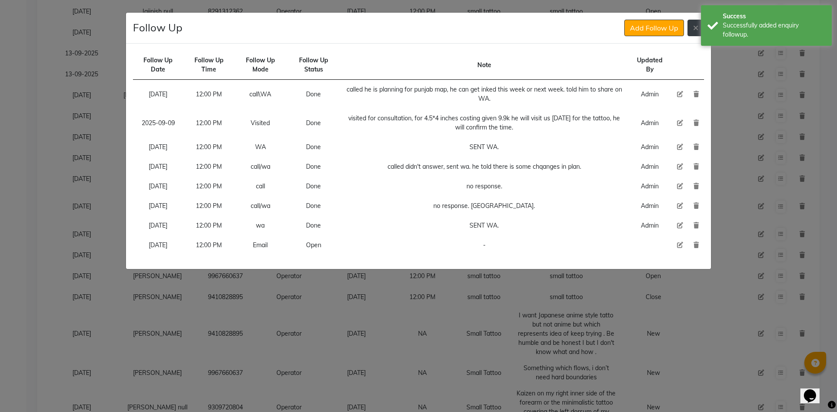
click at [694, 26] on icon at bounding box center [695, 27] width 5 height 7
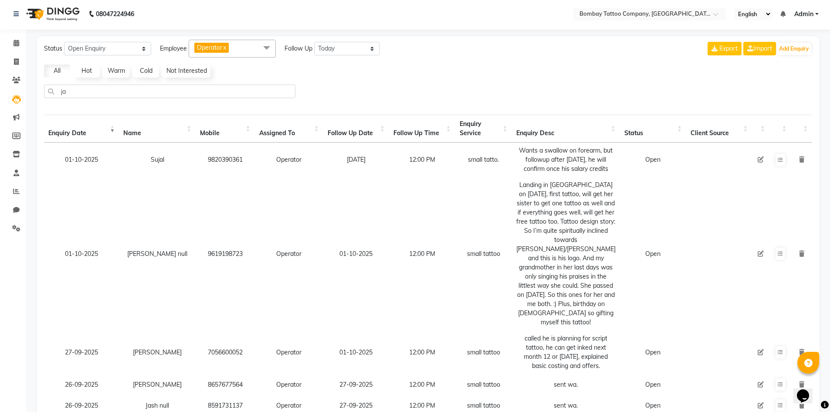
scroll to position [0, 0]
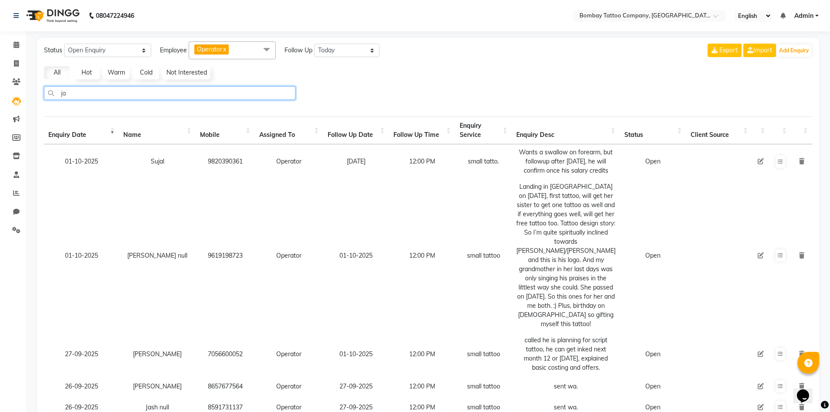
click at [121, 92] on input "ja" at bounding box center [169, 93] width 251 height 14
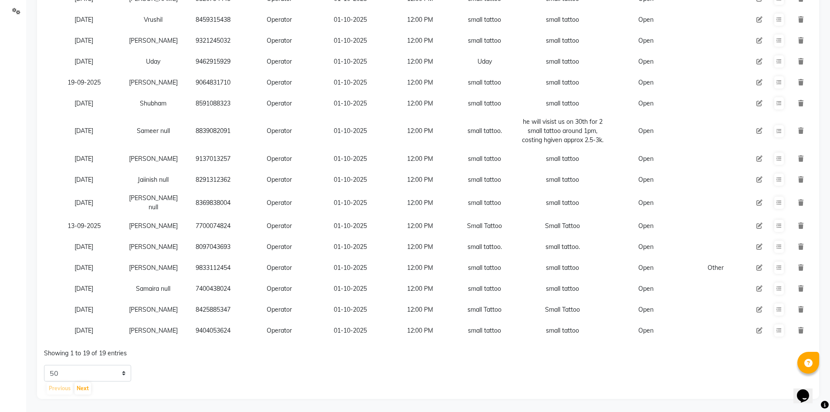
scroll to position [234, 0]
click at [107, 371] on select "5 10 20 50" at bounding box center [87, 373] width 87 height 17
click at [44, 365] on select "5 10 20 50" at bounding box center [87, 373] width 87 height 17
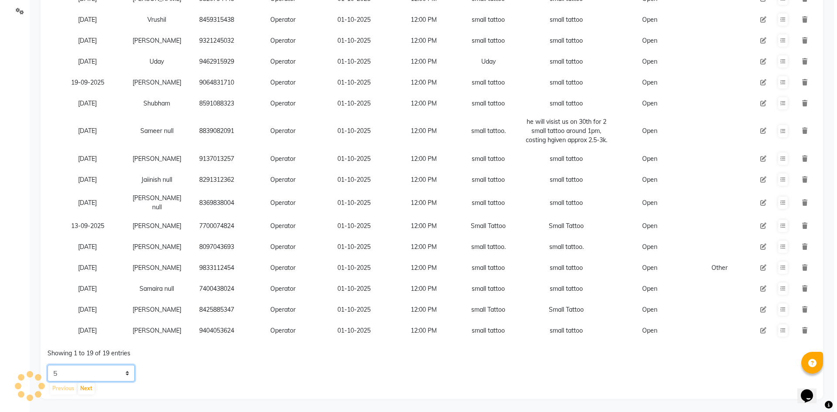
scroll to position [0, 0]
